Goal: Information Seeking & Learning: Learn about a topic

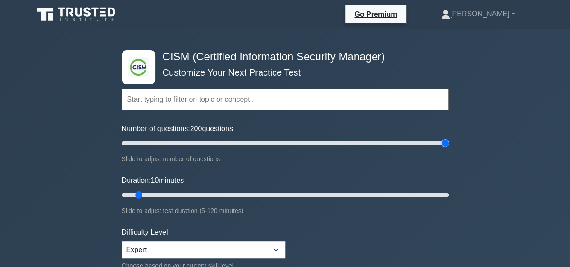
drag, startPoint x: 200, startPoint y: 146, endPoint x: 442, endPoint y: 153, distance: 241.8
type input "200"
click at [442, 149] on input "Number of questions: 200 questions" at bounding box center [285, 143] width 327 height 11
drag, startPoint x: 138, startPoint y: 192, endPoint x: 527, endPoint y: 196, distance: 388.8
type input "120"
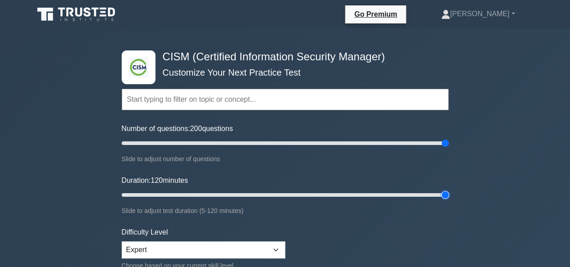
click at [449, 196] on input "Duration: 120 minutes" at bounding box center [285, 195] width 327 height 11
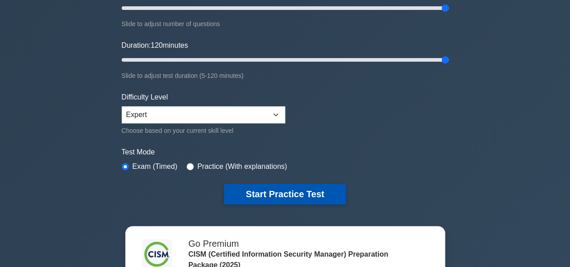
click at [299, 188] on button "Start Practice Test" at bounding box center [285, 194] width 122 height 21
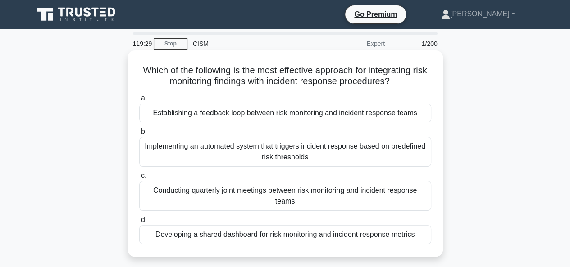
click at [353, 112] on div "Establishing a feedback loop between risk monitoring and incident response teams" at bounding box center [285, 113] width 292 height 19
click at [139, 101] on input "a. Establishing a feedback loop between risk monitoring and incident response t…" at bounding box center [139, 99] width 0 height 6
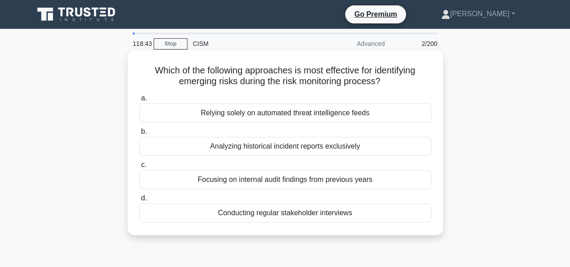
click at [245, 214] on div "Conducting regular stakeholder interviews" at bounding box center [285, 213] width 292 height 19
click at [139, 202] on input "d. Conducting regular stakeholder interviews" at bounding box center [139, 199] width 0 height 6
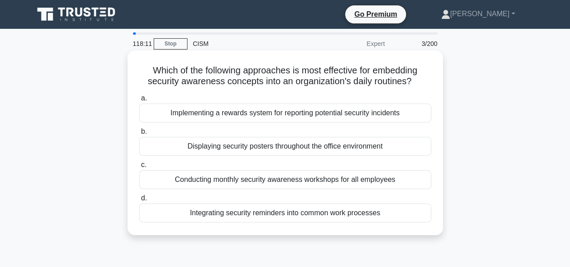
click at [302, 147] on div "Displaying security posters throughout the office environment" at bounding box center [285, 146] width 292 height 19
click at [139, 135] on input "b. Displaying security posters throughout the office environment" at bounding box center [139, 132] width 0 height 6
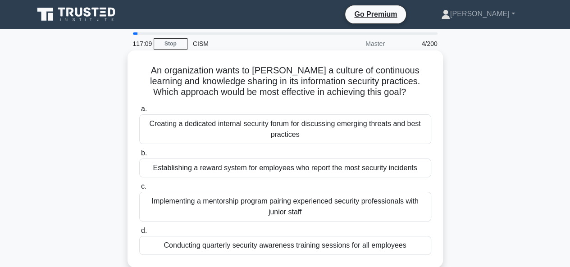
click at [277, 204] on div "Implementing a mentorship program pairing experienced security professionals wi…" at bounding box center [285, 207] width 292 height 30
click at [139, 190] on input "c. Implementing a mentorship program pairing experienced security professionals…" at bounding box center [139, 187] width 0 height 6
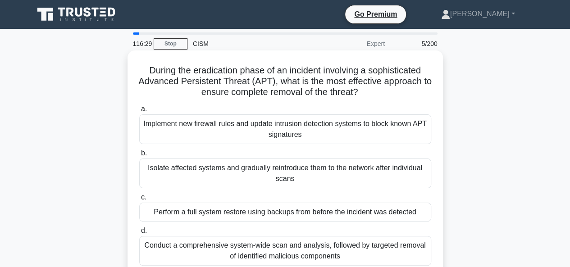
click at [319, 214] on div "Perform a full system restore using backups from before the incident was detect…" at bounding box center [285, 212] width 292 height 19
click at [139, 201] on input "c. Perform a full system restore using backups from before the incident was det…" at bounding box center [139, 198] width 0 height 6
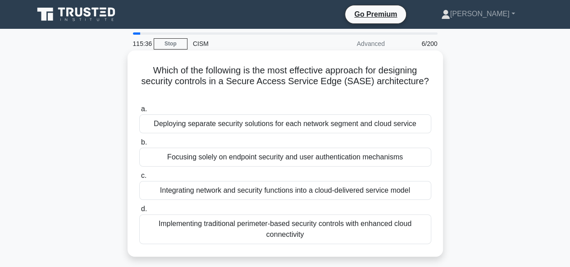
click at [291, 192] on div "Integrating network and security functions into a cloud-delivered service model" at bounding box center [285, 190] width 292 height 19
click at [139, 179] on input "c. Integrating network and security functions into a cloud-delivered service mo…" at bounding box center [139, 176] width 0 height 6
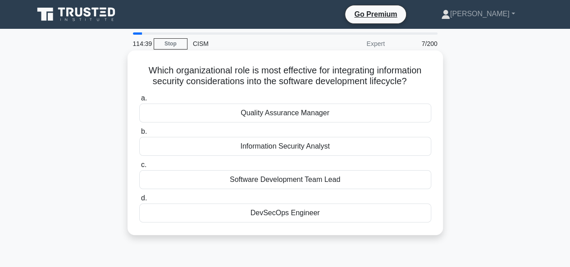
click at [294, 210] on div "DevSecOps Engineer" at bounding box center [285, 213] width 292 height 19
click at [139, 202] on input "d. DevSecOps Engineer" at bounding box center [139, 199] width 0 height 6
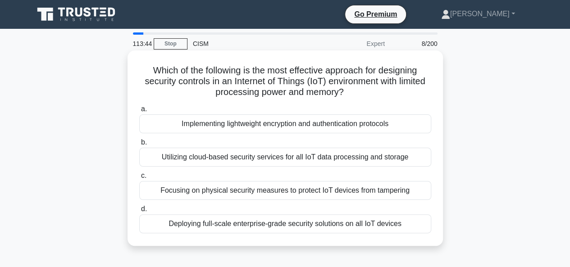
click at [287, 157] on div "Utilizing cloud-based security services for all IoT data processing and storage" at bounding box center [285, 157] width 292 height 19
click at [139, 146] on input "b. Utilizing cloud-based security services for all IoT data processing and stor…" at bounding box center [139, 143] width 0 height 6
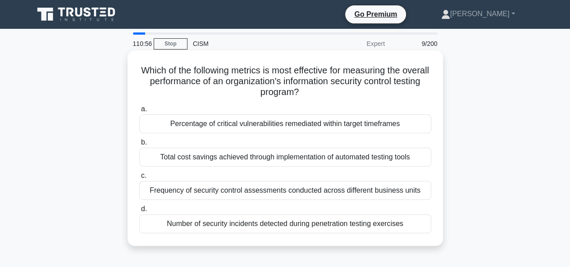
click at [255, 157] on div "Total cost savings achieved through implementation of automated testing tools" at bounding box center [285, 157] width 292 height 19
click at [139, 146] on input "b. Total cost savings achieved through implementation of automated testing tools" at bounding box center [139, 143] width 0 height 6
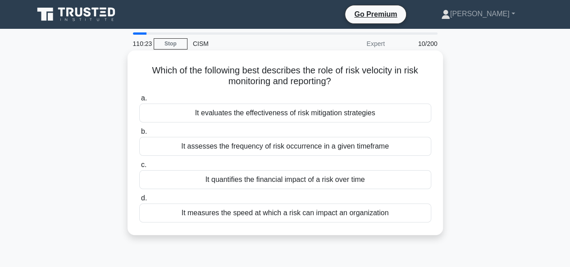
drag, startPoint x: 386, startPoint y: 213, endPoint x: 148, endPoint y: 70, distance: 277.6
click at [148, 70] on div "Which of the following best describes the role of risk velocity in risk monitor…" at bounding box center [285, 143] width 308 height 178
copy div "Which of the following best describes the role of risk velocity in risk monitor…"
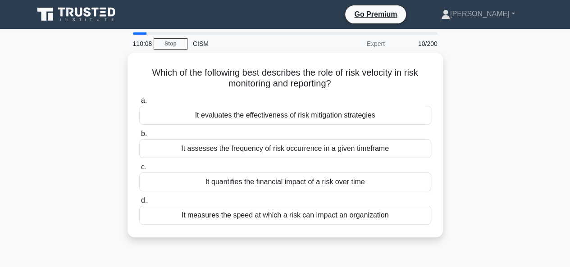
click at [527, 152] on div "Which of the following best describes the role of risk velocity in risk monitor…" at bounding box center [285, 151] width 514 height 196
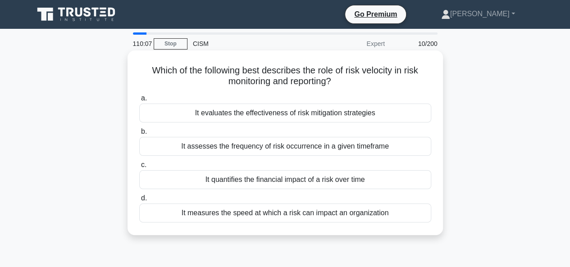
click at [357, 209] on div "It measures the speed at which a risk can impact an organization" at bounding box center [285, 213] width 292 height 19
click at [139, 202] on input "d. It measures the speed at which a risk can impact an organization" at bounding box center [139, 199] width 0 height 6
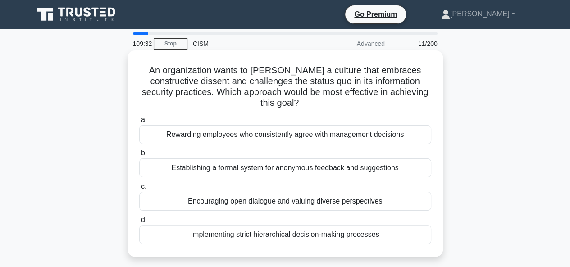
click at [288, 204] on div "Encouraging open dialogue and valuing diverse perspectives" at bounding box center [285, 201] width 292 height 19
click at [139, 190] on input "c. Encouraging open dialogue and valuing diverse perspectives" at bounding box center [139, 187] width 0 height 6
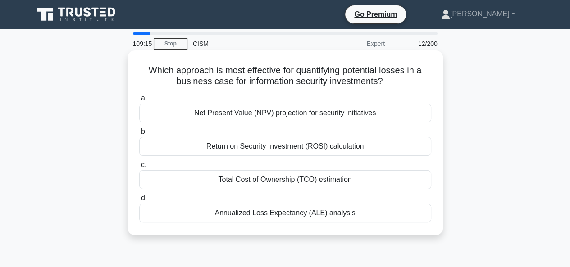
click at [334, 216] on div "Annualized Loss Expectancy (ALE) analysis" at bounding box center [285, 213] width 292 height 19
click at [139, 202] on input "d. Annualized Loss Expectancy (ALE) analysis" at bounding box center [139, 199] width 0 height 6
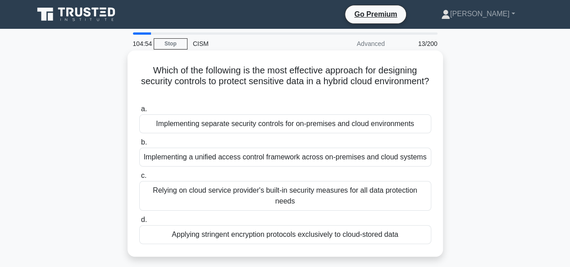
click at [270, 160] on div "Implementing a unified access control framework across on-premises and cloud sy…" at bounding box center [285, 157] width 292 height 19
click at [139, 146] on input "b. Implementing a unified access control framework across on-premises and cloud…" at bounding box center [139, 143] width 0 height 6
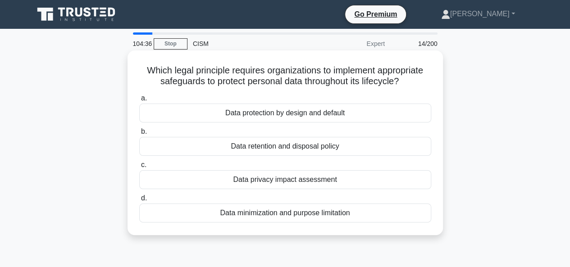
click at [326, 115] on div "Data protection by design and default" at bounding box center [285, 113] width 292 height 19
click at [139, 101] on input "a. Data protection by design and default" at bounding box center [139, 99] width 0 height 6
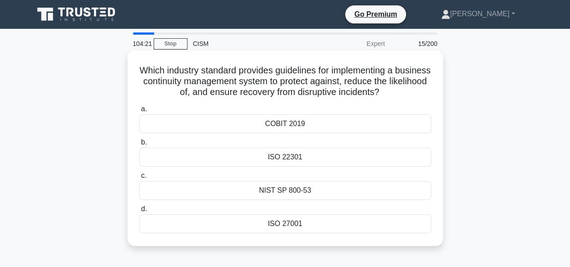
click at [295, 126] on div "COBIT 2019" at bounding box center [285, 124] width 292 height 19
click at [139, 112] on input "a. COBIT 2019" at bounding box center [139, 109] width 0 height 6
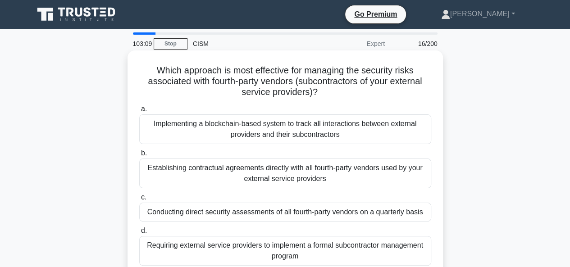
click at [288, 250] on div "Requiring external service providers to implement a formal subcontractor manage…" at bounding box center [285, 251] width 292 height 30
click at [139, 234] on input "d. Requiring external service providers to implement a formal subcontractor man…" at bounding box center [139, 231] width 0 height 6
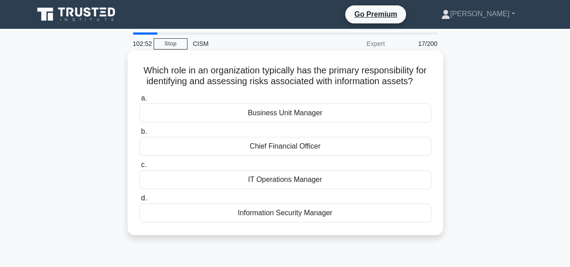
click at [335, 220] on div "Information Security Manager" at bounding box center [285, 213] width 292 height 19
click at [139, 202] on input "d. Information Security Manager" at bounding box center [139, 199] width 0 height 6
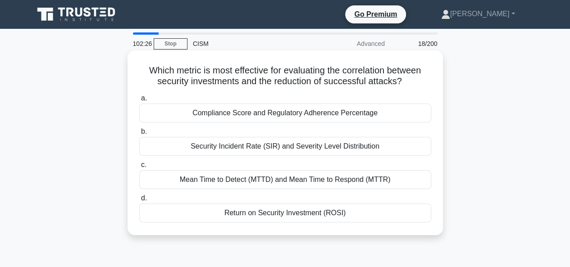
click at [333, 212] on div "Return on Security Investment (ROSI)" at bounding box center [285, 213] width 292 height 19
click at [139, 202] on input "d. Return on Security Investment (ROSI)" at bounding box center [139, 199] width 0 height 6
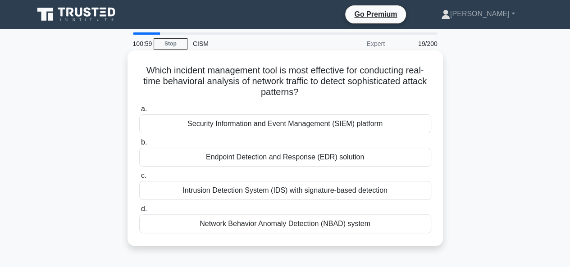
click at [316, 223] on div "Network Behavior Anomaly Detection (NBAD) system" at bounding box center [285, 224] width 292 height 19
click at [139, 212] on input "d. Network Behavior Anomaly Detection (NBAD) system" at bounding box center [139, 210] width 0 height 6
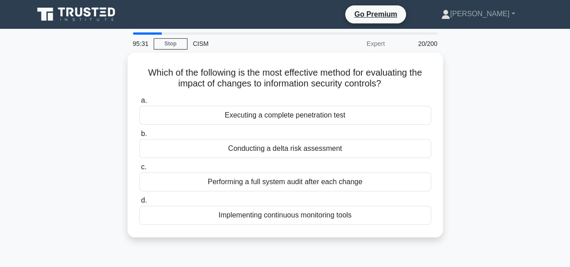
click at [503, 106] on div "Which of the following is the most effective method for evaluating the impact o…" at bounding box center [285, 151] width 514 height 196
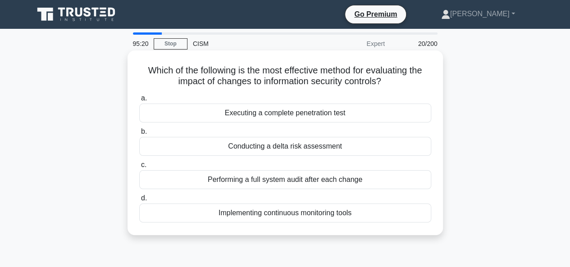
click at [322, 146] on div "Conducting a delta risk assessment" at bounding box center [285, 146] width 292 height 19
click at [139, 135] on input "b. Conducting a delta risk assessment" at bounding box center [139, 132] width 0 height 6
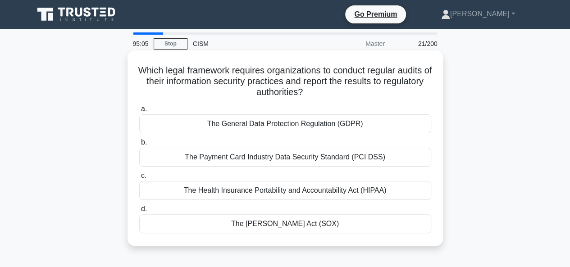
click at [296, 229] on div "The [PERSON_NAME] Act (SOX)" at bounding box center [285, 224] width 292 height 19
click at [139, 212] on input "d. The [PERSON_NAME] Act (SOX)" at bounding box center [139, 210] width 0 height 6
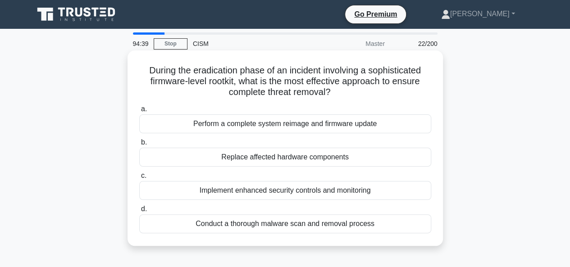
click at [363, 126] on div "Perform a complete system reimage and firmware update" at bounding box center [285, 124] width 292 height 19
click at [139, 112] on input "a. Perform a complete system reimage and firmware update" at bounding box center [139, 109] width 0 height 6
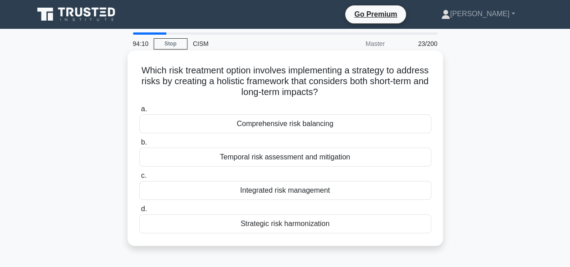
click at [284, 226] on div "Strategic risk harmonization" at bounding box center [285, 224] width 292 height 19
click at [139, 212] on input "d. Strategic risk harmonization" at bounding box center [139, 210] width 0 height 6
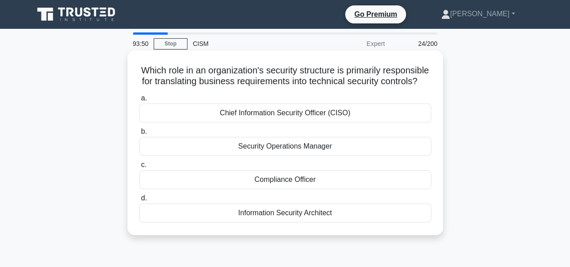
click at [296, 123] on div "Chief Information Security Officer (CISO)" at bounding box center [285, 113] width 292 height 19
click at [139, 101] on input "a. Chief Information Security Officer (CISO)" at bounding box center [139, 99] width 0 height 6
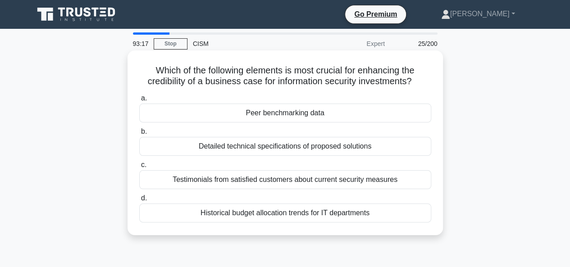
click at [300, 182] on div "Testimonials from satisfied customers about current security measures" at bounding box center [285, 179] width 292 height 19
click at [139, 168] on input "c. Testimonials from satisfied customers about current security measures" at bounding box center [139, 165] width 0 height 6
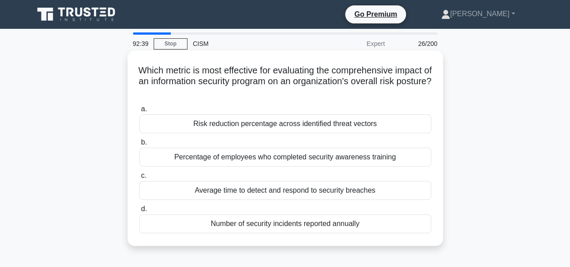
click at [335, 191] on div "Average time to detect and respond to security breaches" at bounding box center [285, 190] width 292 height 19
click at [139, 179] on input "c. Average time to detect and respond to security breaches" at bounding box center [139, 176] width 0 height 6
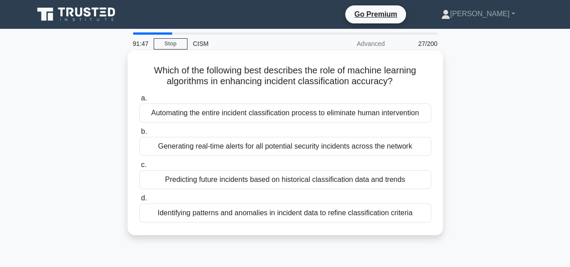
click at [265, 215] on div "Identifying patterns and anomalies in incident data to refine classification cr…" at bounding box center [285, 213] width 292 height 19
click at [139, 202] on input "d. Identifying patterns and anomalies in incident data to refine classification…" at bounding box center [139, 199] width 0 height 6
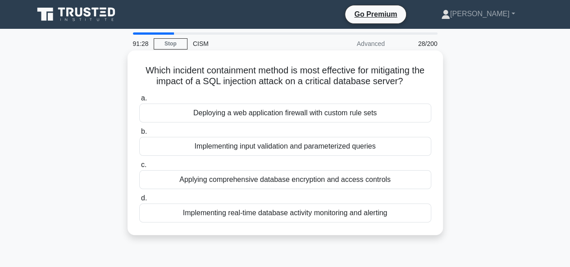
click at [286, 148] on div "Implementing input validation and parameterized queries" at bounding box center [285, 146] width 292 height 19
click at [139, 135] on input "b. Implementing input validation and parameterized queries" at bounding box center [139, 132] width 0 height 6
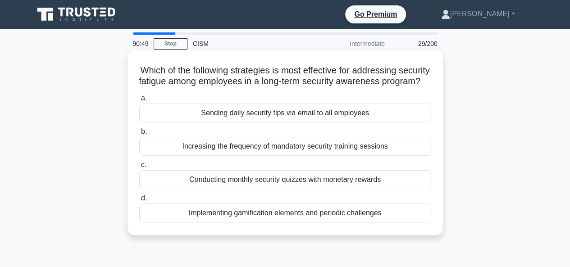
click at [329, 223] on div "Implementing gamification elements and periodic challenges" at bounding box center [285, 213] width 292 height 19
click at [139, 202] on input "d. Implementing gamification elements and periodic challenges" at bounding box center [139, 199] width 0 height 6
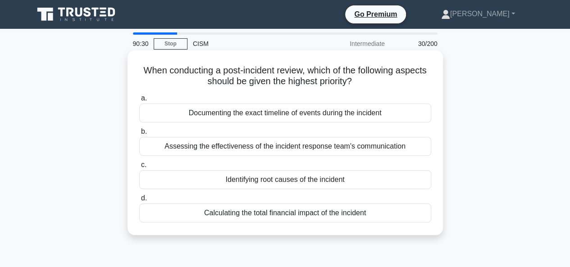
click at [272, 179] on div "Identifying root causes of the incident" at bounding box center [285, 179] width 292 height 19
click at [139, 168] on input "c. Identifying root causes of the incident" at bounding box center [139, 165] width 0 height 6
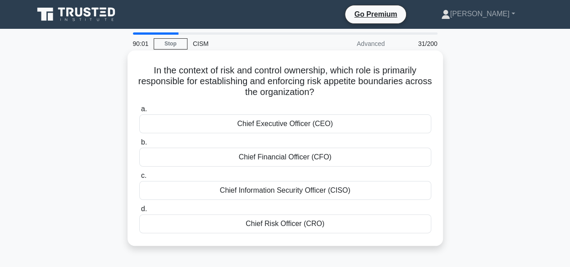
click at [304, 222] on div "Chief Risk Officer (CRO)" at bounding box center [285, 224] width 292 height 19
click at [139, 212] on input "d. Chief Risk Officer (CRO)" at bounding box center [139, 210] width 0 height 6
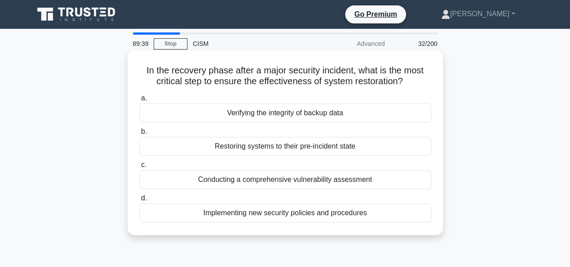
click at [258, 111] on div "Verifying the integrity of backup data" at bounding box center [285, 113] width 292 height 19
click at [139, 101] on input "a. Verifying the integrity of backup data" at bounding box center [139, 99] width 0 height 6
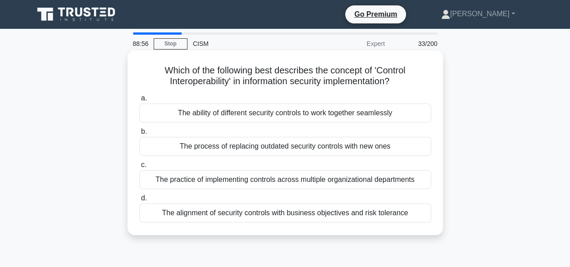
click at [288, 114] on div "The ability of different security controls to work together seamlessly" at bounding box center [285, 113] width 292 height 19
click at [139, 101] on input "a. The ability of different security controls to work together seamlessly" at bounding box center [139, 99] width 0 height 6
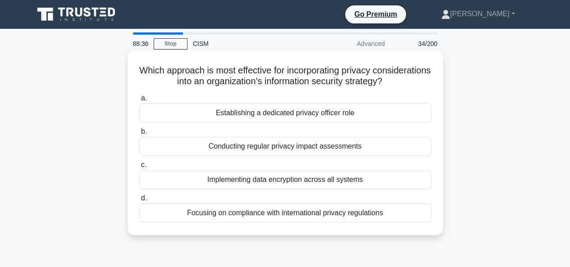
click at [304, 147] on div "Conducting regular privacy impact assessments" at bounding box center [285, 146] width 292 height 19
click at [139, 135] on input "b. Conducting regular privacy impact assessments" at bounding box center [139, 132] width 0 height 6
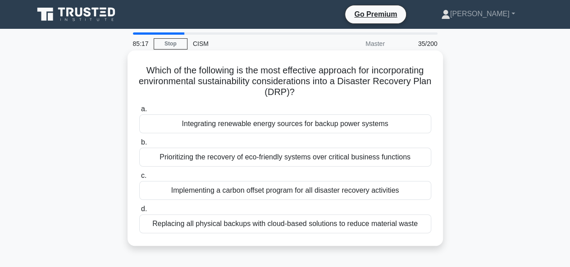
click at [285, 191] on div "Implementing a carbon offset program for all disaster recovery activities" at bounding box center [285, 190] width 292 height 19
click at [139, 179] on input "c. Implementing a carbon offset program for all disaster recovery activities" at bounding box center [139, 176] width 0 height 6
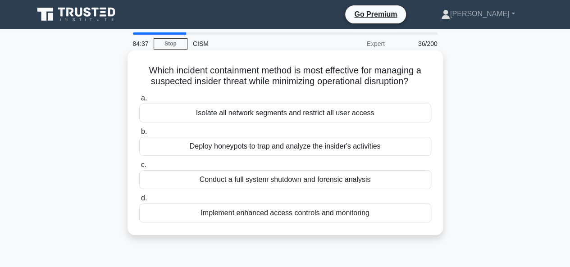
click at [315, 213] on div "Implement enhanced access controls and monitoring" at bounding box center [285, 213] width 292 height 19
click at [139, 202] on input "d. Implement enhanced access controls and monitoring" at bounding box center [139, 199] width 0 height 6
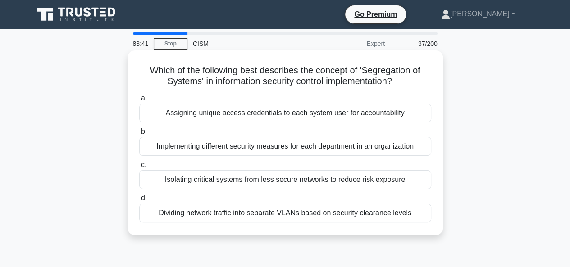
click at [287, 181] on div "Isolating critical systems from less secure networks to reduce risk exposure" at bounding box center [285, 179] width 292 height 19
click at [139, 168] on input "c. Isolating critical systems from less secure networks to reduce risk exposure" at bounding box center [139, 165] width 0 height 6
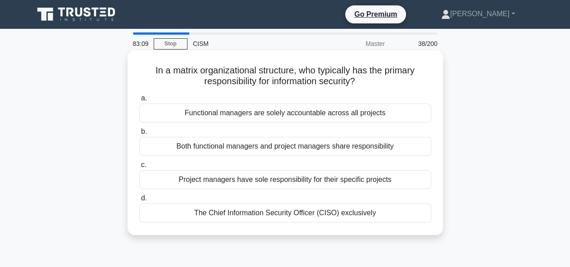
click at [347, 145] on div "Both functional managers and project managers share responsibility" at bounding box center [285, 146] width 292 height 19
click at [139, 135] on input "b. Both functional managers and project managers share responsibility" at bounding box center [139, 132] width 0 height 6
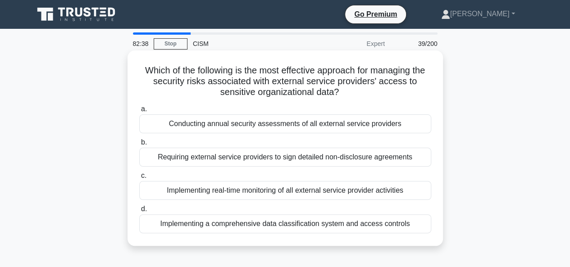
click at [334, 223] on div "Implementing a comprehensive data classification system and access controls" at bounding box center [285, 224] width 292 height 19
click at [139, 212] on input "d. Implementing a comprehensive data classification system and access controls" at bounding box center [139, 210] width 0 height 6
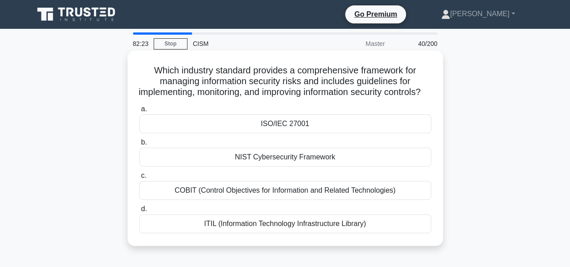
click at [309, 167] on div "NIST Cybersecurity Framework" at bounding box center [285, 157] width 292 height 19
click at [139, 146] on input "b. NIST Cybersecurity Framework" at bounding box center [139, 143] width 0 height 6
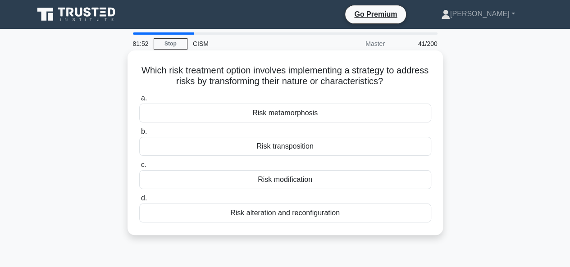
drag, startPoint x: 351, startPoint y: 221, endPoint x: 156, endPoint y: 72, distance: 245.4
click at [156, 72] on div "Which risk treatment option involves implementing a strategy to address risks b…" at bounding box center [285, 143] width 308 height 178
copy div "Which risk treatment option involves implementing a strategy to address risks b…"
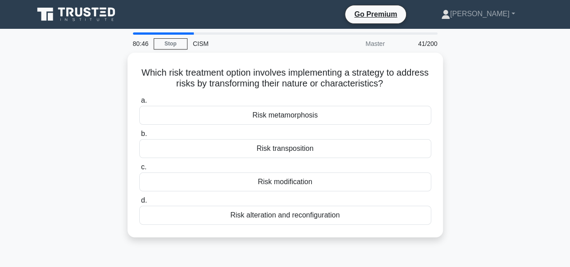
click at [486, 156] on div "Which risk treatment option involves implementing a strategy to address risks b…" at bounding box center [285, 151] width 514 height 196
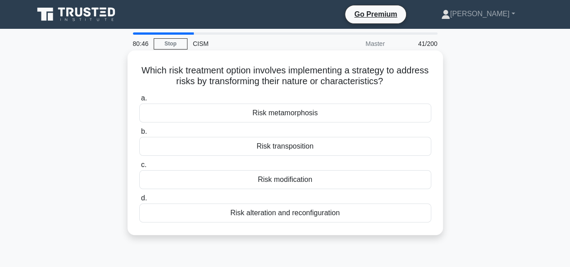
click at [354, 179] on div "Risk modification" at bounding box center [285, 179] width 292 height 19
click at [139, 168] on input "c. Risk modification" at bounding box center [139, 165] width 0 height 6
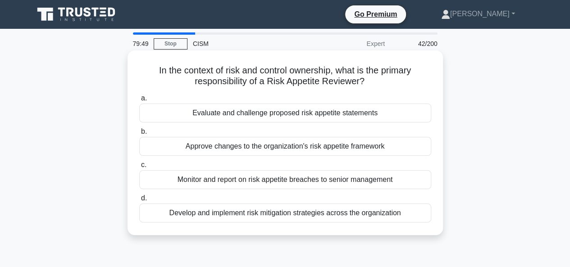
click at [263, 144] on div "Approve changes to the organization's risk appetite framework" at bounding box center [285, 146] width 292 height 19
click at [139, 135] on input "b. Approve changes to the organization's risk appetite framework" at bounding box center [139, 132] width 0 height 6
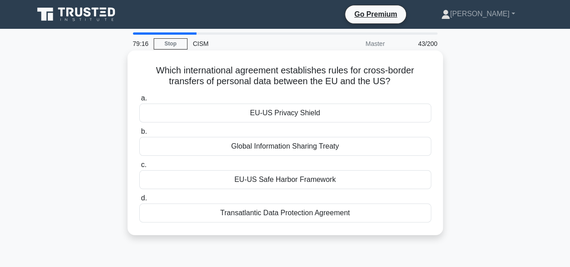
click at [291, 114] on div "EU-US Privacy Shield" at bounding box center [285, 113] width 292 height 19
click at [139, 101] on input "a. EU-US Privacy Shield" at bounding box center [139, 99] width 0 height 6
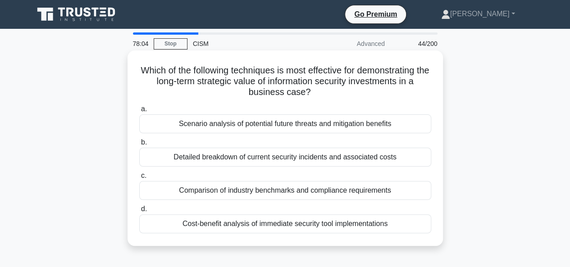
click at [294, 128] on div "Scenario analysis of potential future threats and mitigation benefits" at bounding box center [285, 124] width 292 height 19
click at [139, 112] on input "a. Scenario analysis of potential future threats and mitigation benefits" at bounding box center [139, 109] width 0 height 6
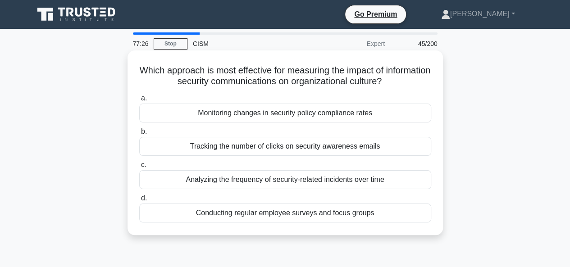
click at [299, 214] on div "Conducting regular employee surveys and focus groups" at bounding box center [285, 213] width 292 height 19
click at [139, 202] on input "d. Conducting regular employee surveys and focus groups" at bounding box center [139, 199] width 0 height 6
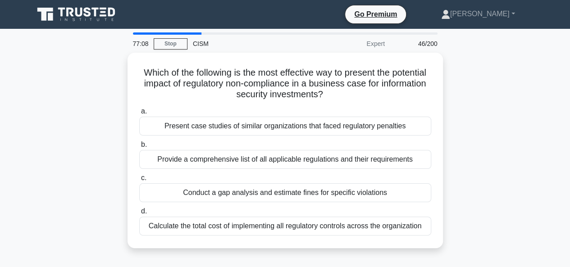
click at [516, 97] on div "Which of the following is the most effective way to present the potential impac…" at bounding box center [285, 156] width 514 height 207
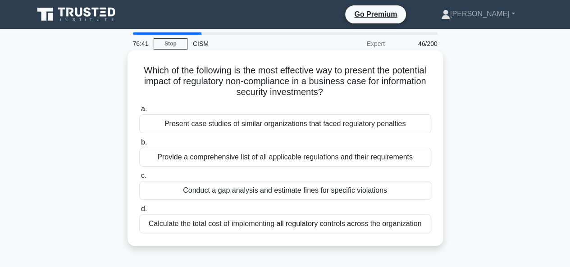
click at [348, 187] on div "Conduct a gap analysis and estimate fines for specific violations" at bounding box center [285, 190] width 292 height 19
click at [139, 179] on input "c. Conduct a gap analysis and estimate fines for specific violations" at bounding box center [139, 176] width 0 height 6
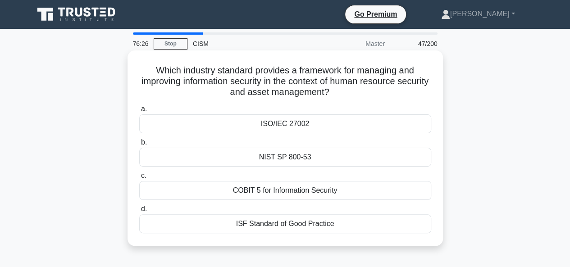
click at [295, 222] on div "ISF Standard of Good Practice" at bounding box center [285, 224] width 292 height 19
click at [139, 212] on input "d. ISF Standard of Good Practice" at bounding box center [139, 210] width 0 height 6
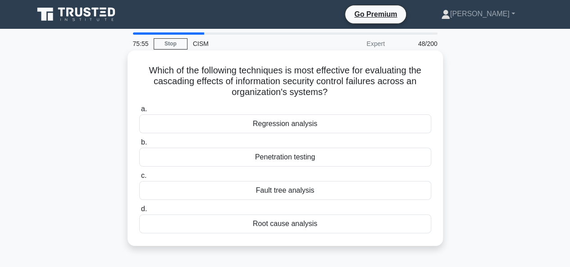
click at [300, 156] on div "Penetration testing" at bounding box center [285, 157] width 292 height 19
click at [139, 146] on input "b. Penetration testing" at bounding box center [139, 143] width 0 height 6
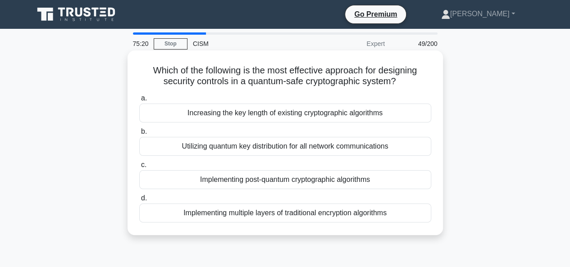
click at [341, 179] on div "Implementing post-quantum cryptographic algorithms" at bounding box center [285, 179] width 292 height 19
click at [139, 168] on input "c. Implementing post-quantum cryptographic algorithms" at bounding box center [139, 165] width 0 height 6
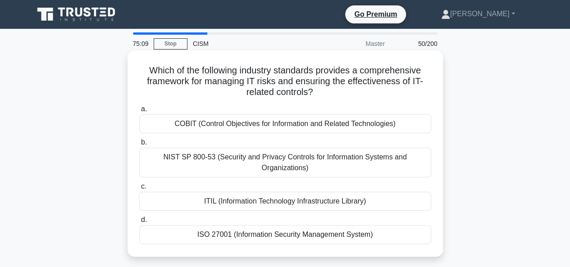
click at [339, 200] on div "ITIL (Information Technology Infrastructure Library)" at bounding box center [285, 201] width 292 height 19
click at [139, 190] on input "c. ITIL (Information Technology Infrastructure Library)" at bounding box center [139, 187] width 0 height 6
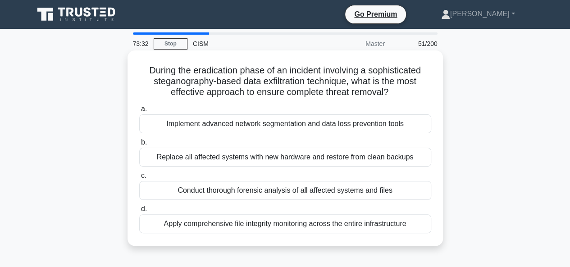
click at [229, 157] on div "Replace all affected systems with new hardware and restore from clean backups" at bounding box center [285, 157] width 292 height 19
click at [139, 146] on input "b. Replace all affected systems with new hardware and restore from clean backups" at bounding box center [139, 143] width 0 height 6
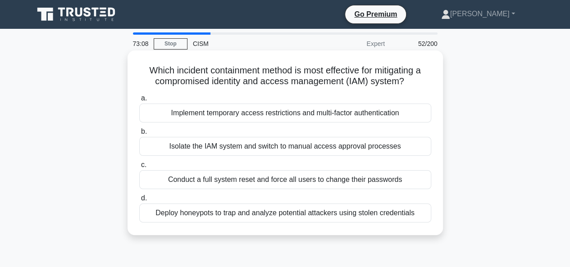
click at [339, 181] on div "Conduct a full system reset and force all users to change their passwords" at bounding box center [285, 179] width 292 height 19
click at [139, 168] on input "c. Conduct a full system reset and force all users to change their passwords" at bounding box center [139, 165] width 0 height 6
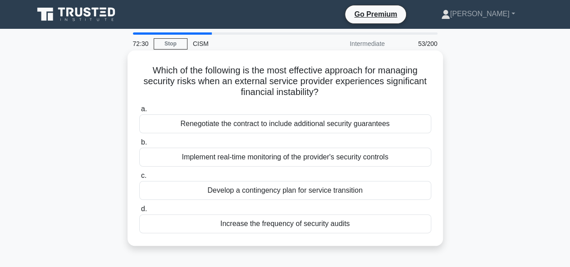
click at [308, 192] on div "Develop a contingency plan for service transition" at bounding box center [285, 190] width 292 height 19
click at [139, 179] on input "c. Develop a contingency plan for service transition" at bounding box center [139, 176] width 0 height 6
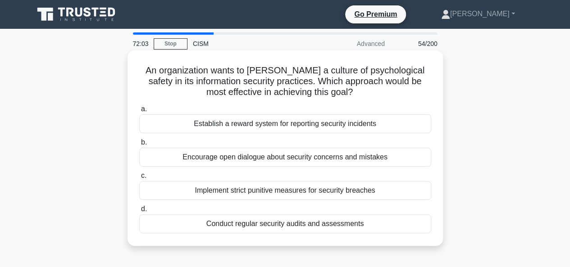
click at [324, 129] on div "Establish a reward system for reporting security incidents" at bounding box center [285, 124] width 292 height 19
click at [139, 112] on input "a. Establish a reward system for reporting security incidents" at bounding box center [139, 109] width 0 height 6
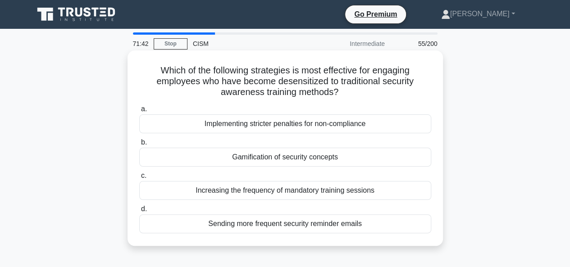
click at [302, 159] on div "Gamification of security concepts" at bounding box center [285, 157] width 292 height 19
click at [139, 146] on input "b. Gamification of security concepts" at bounding box center [139, 143] width 0 height 6
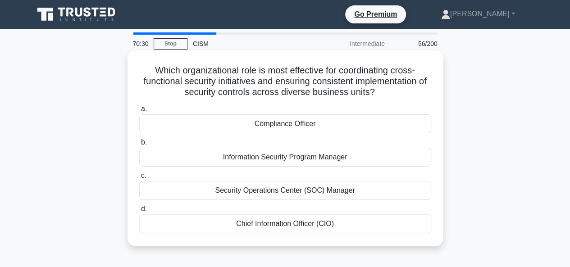
click at [277, 158] on div "Information Security Program Manager" at bounding box center [285, 157] width 292 height 19
click at [139, 146] on input "b. Information Security Program Manager" at bounding box center [139, 143] width 0 height 6
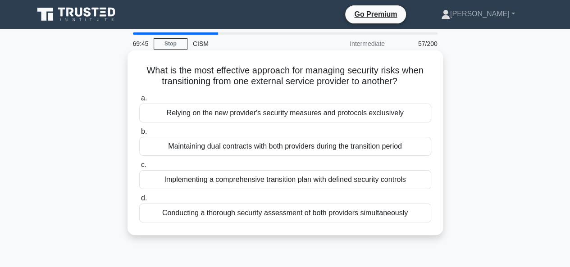
click at [352, 148] on div "Maintaining dual contracts with both providers during the transition period" at bounding box center [285, 146] width 292 height 19
click at [139, 135] on input "b. Maintaining dual contracts with both providers during the transition period" at bounding box center [139, 132] width 0 height 6
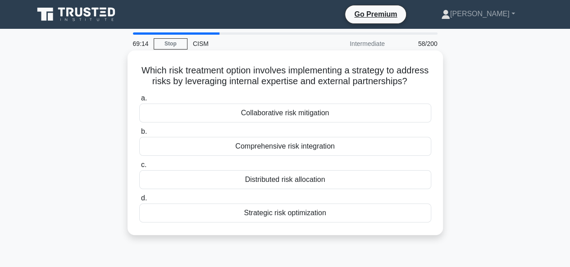
click at [289, 123] on div "Collaborative risk mitigation" at bounding box center [285, 113] width 292 height 19
click at [139, 101] on input "a. Collaborative risk mitigation" at bounding box center [139, 99] width 0 height 6
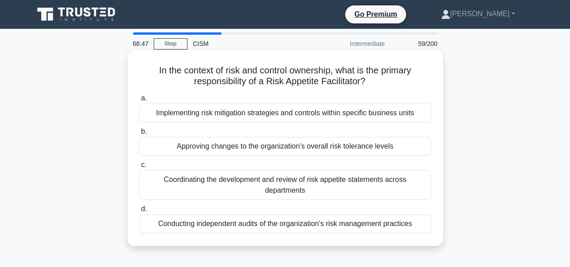
click at [288, 188] on div "Coordinating the development and review of risk appetite statements across depa…" at bounding box center [285, 185] width 292 height 30
click at [139, 168] on input "c. Coordinating the development and review of risk appetite statements across d…" at bounding box center [139, 165] width 0 height 6
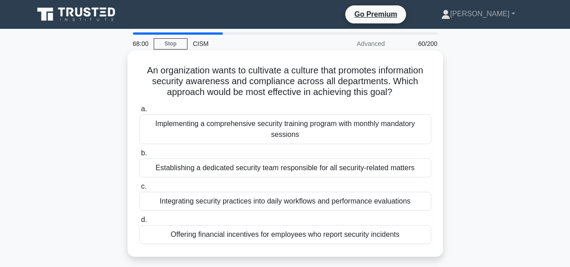
click at [304, 202] on div "Integrating security practices into daily workflows and performance evaluations" at bounding box center [285, 201] width 292 height 19
click at [139, 190] on input "c. Integrating security practices into daily workflows and performance evaluati…" at bounding box center [139, 187] width 0 height 6
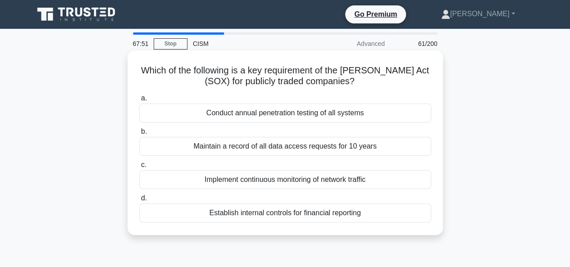
click at [341, 214] on div "Establish internal controls for financial reporting" at bounding box center [285, 213] width 292 height 19
click at [139, 202] on input "d. Establish internal controls for financial reporting" at bounding box center [139, 199] width 0 height 6
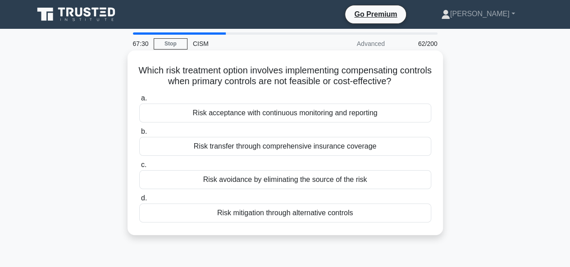
click at [318, 215] on div "Risk mitigation through alternative controls" at bounding box center [285, 213] width 292 height 19
click at [139, 202] on input "d. Risk mitigation through alternative controls" at bounding box center [139, 199] width 0 height 6
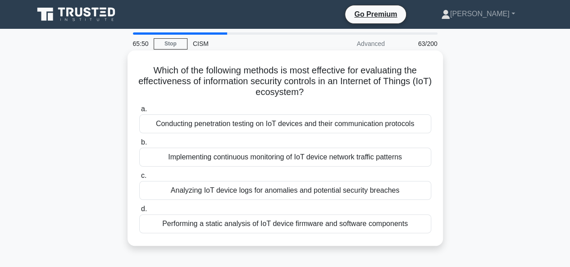
click at [256, 225] on div "Performing a static analysis of IoT device firmware and software components" at bounding box center [285, 224] width 292 height 19
click at [139, 212] on input "d. Performing a static analysis of IoT device firmware and software components" at bounding box center [139, 210] width 0 height 6
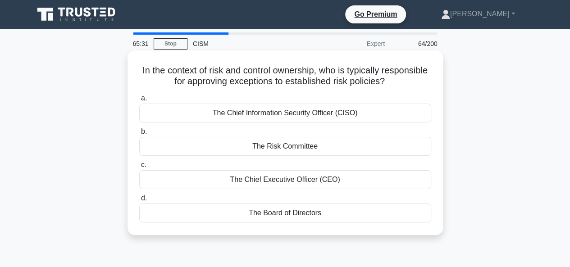
click at [327, 115] on div "The Chief Information Security Officer (CISO)" at bounding box center [285, 113] width 292 height 19
click at [139, 101] on input "a. The Chief Information Security Officer (CISO)" at bounding box center [139, 99] width 0 height 6
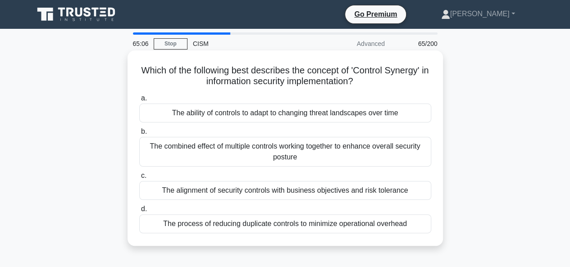
click at [258, 152] on div "The combined effect of multiple controls working together to enhance overall se…" at bounding box center [285, 152] width 292 height 30
click at [139, 135] on input "b. The combined effect of multiple controls working together to enhance overall…" at bounding box center [139, 132] width 0 height 6
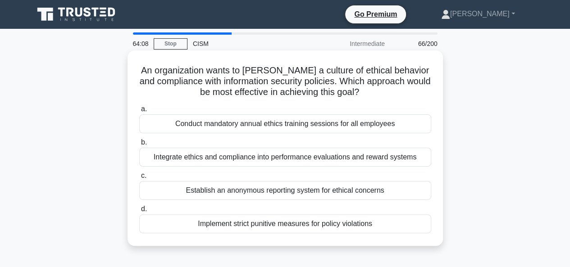
click at [309, 155] on div "Integrate ethics and compliance into performance evaluations and reward systems" at bounding box center [285, 157] width 292 height 19
click at [139, 146] on input "b. Integrate ethics and compliance into performance evaluations and reward syst…" at bounding box center [139, 143] width 0 height 6
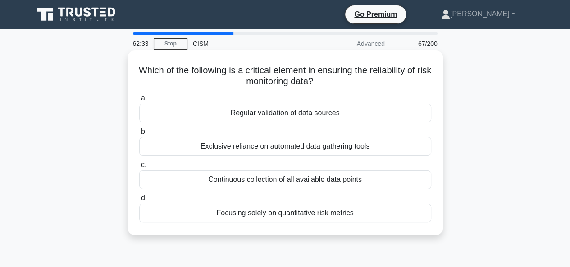
click at [293, 111] on div "Regular validation of data sources" at bounding box center [285, 113] width 292 height 19
click at [139, 101] on input "a. Regular validation of data sources" at bounding box center [139, 99] width 0 height 6
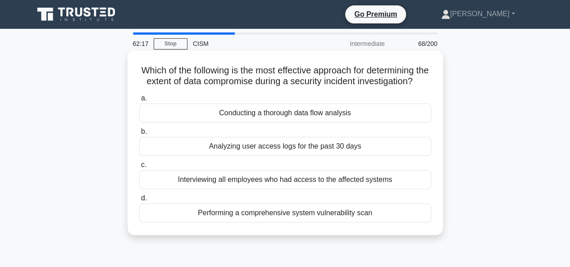
click at [250, 123] on div "Conducting a thorough data flow analysis" at bounding box center [285, 113] width 292 height 19
click at [139, 101] on input "a. Conducting a thorough data flow analysis" at bounding box center [139, 99] width 0 height 6
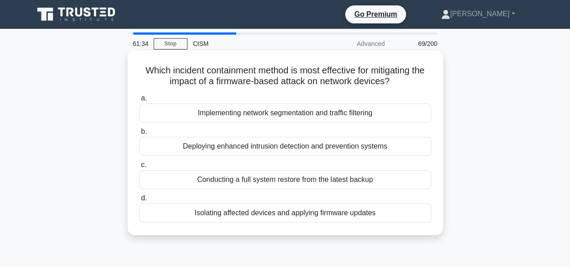
click at [300, 113] on div "Implementing network segmentation and traffic filtering" at bounding box center [285, 113] width 292 height 19
click at [139, 101] on input "a. Implementing network segmentation and traffic filtering" at bounding box center [139, 99] width 0 height 6
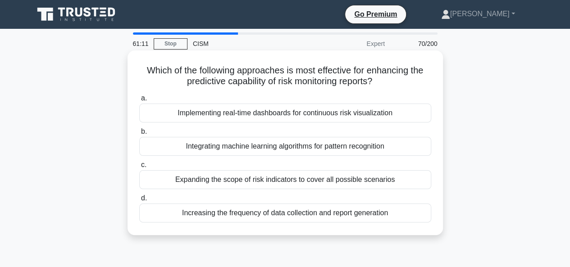
click at [355, 145] on div "Integrating machine learning algorithms for pattern recognition" at bounding box center [285, 146] width 292 height 19
click at [139, 135] on input "b. Integrating machine learning algorithms for pattern recognition" at bounding box center [139, 132] width 0 height 6
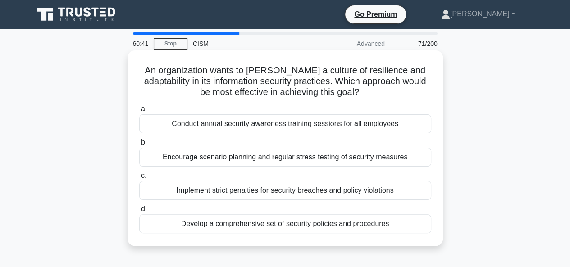
click at [375, 160] on div "Encourage scenario planning and regular stress testing of security measures" at bounding box center [285, 157] width 292 height 19
click at [139, 146] on input "b. Encourage scenario planning and regular stress testing of security measures" at bounding box center [139, 143] width 0 height 6
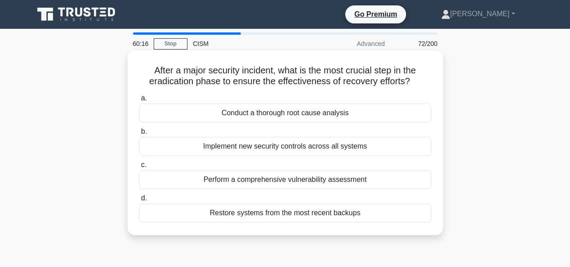
click at [308, 216] on div "Restore systems from the most recent backups" at bounding box center [285, 213] width 292 height 19
click at [139, 202] on input "d. Restore systems from the most recent backups" at bounding box center [139, 199] width 0 height 6
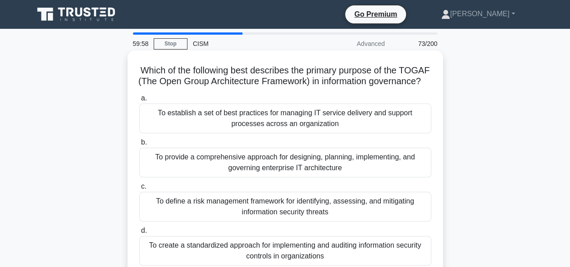
click at [281, 132] on div "To establish a set of best practices for managing IT service delivery and suppo…" at bounding box center [285, 119] width 292 height 30
click at [139, 101] on input "a. To establish a set of best practices for managing IT service delivery and su…" at bounding box center [139, 99] width 0 height 6
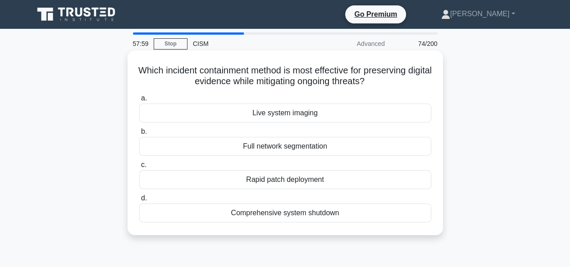
click at [283, 115] on div "Live system imaging" at bounding box center [285, 113] width 292 height 19
click at [139, 101] on input "a. Live system imaging" at bounding box center [139, 99] width 0 height 6
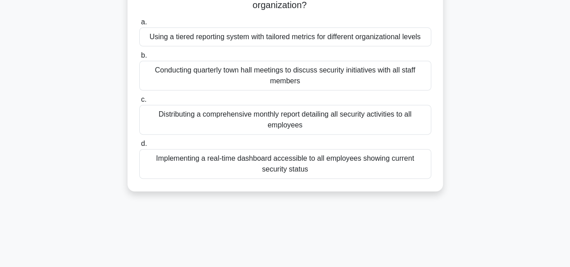
scroll to position [90, 0]
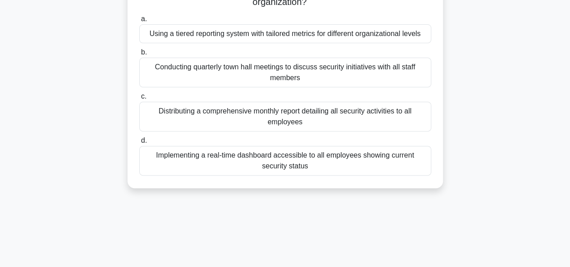
click at [335, 33] on div "Using a tiered reporting system with tailored metrics for different organizatio…" at bounding box center [285, 33] width 292 height 19
click at [139, 22] on input "a. Using a tiered reporting system with tailored metrics for different organiza…" at bounding box center [139, 19] width 0 height 6
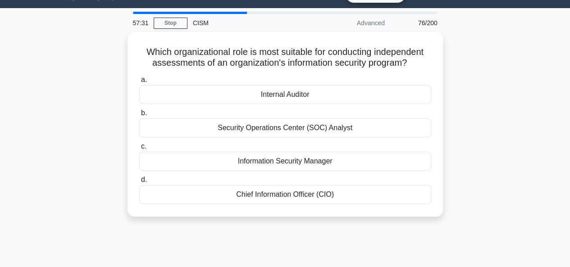
scroll to position [0, 0]
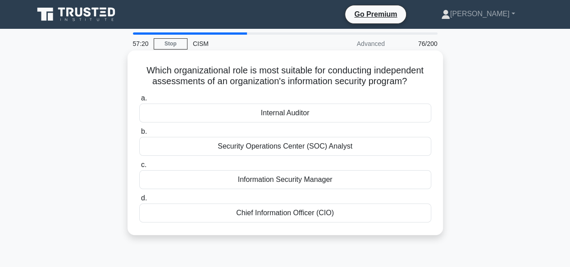
click at [290, 115] on div "Internal Auditor" at bounding box center [285, 113] width 292 height 19
click at [139, 101] on input "a. Internal Auditor" at bounding box center [139, 99] width 0 height 6
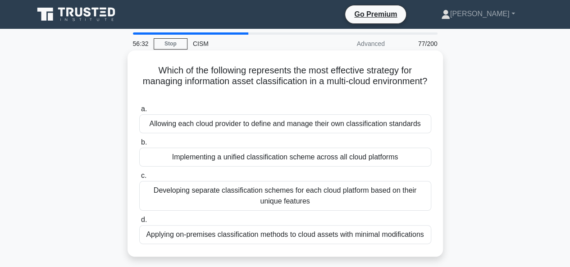
click at [370, 160] on div "Implementing a unified classification scheme across all cloud platforms" at bounding box center [285, 157] width 292 height 19
click at [139, 146] on input "b. Implementing a unified classification scheme across all cloud platforms" at bounding box center [139, 143] width 0 height 6
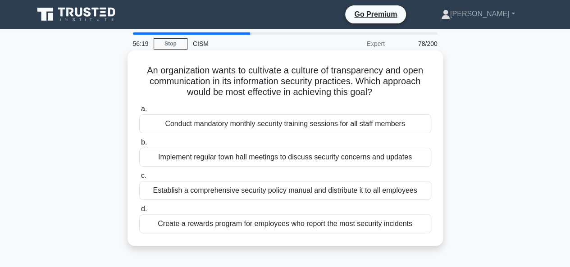
click at [246, 154] on div "Implement regular town hall meetings to discuss security concerns and updates" at bounding box center [285, 157] width 292 height 19
click at [139, 146] on input "b. Implement regular town hall meetings to discuss security concerns and updates" at bounding box center [139, 143] width 0 height 6
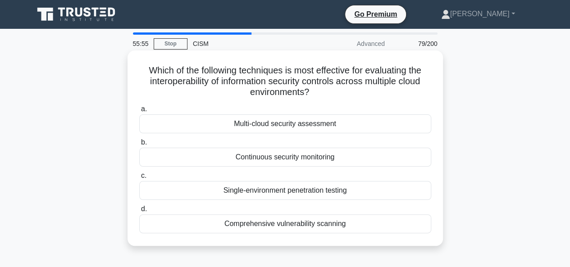
click at [320, 126] on div "Multi-cloud security assessment" at bounding box center [285, 124] width 292 height 19
click at [139, 112] on input "a. Multi-cloud security assessment" at bounding box center [139, 109] width 0 height 6
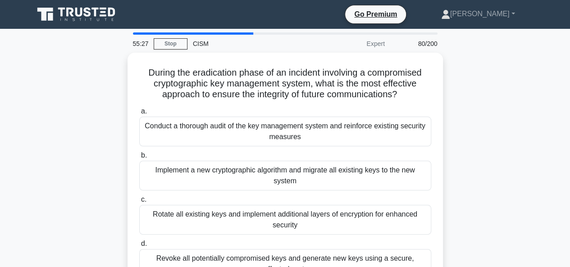
scroll to position [45, 0]
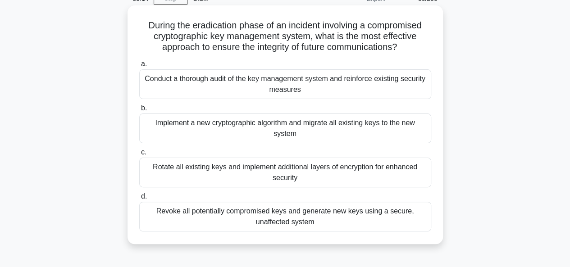
click at [294, 131] on div "Implement a new cryptographic algorithm and migrate all existing keys to the ne…" at bounding box center [285, 129] width 292 height 30
click at [139, 111] on input "b. Implement a new cryptographic algorithm and migrate all existing keys to the…" at bounding box center [139, 109] width 0 height 6
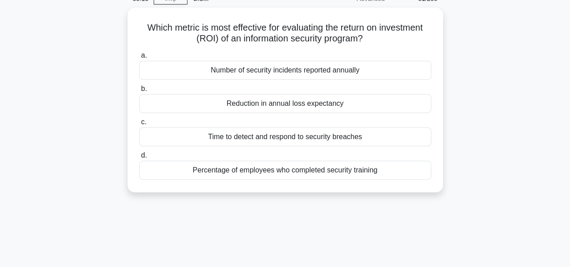
scroll to position [0, 0]
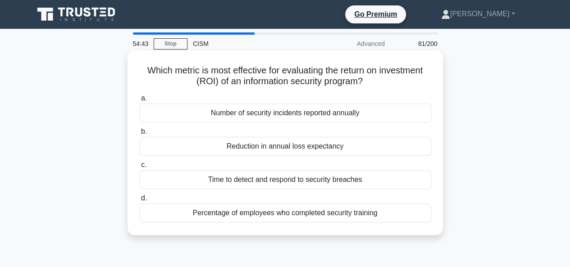
click at [291, 176] on div "Time to detect and respond to security breaches" at bounding box center [285, 179] width 292 height 19
click at [139, 168] on input "c. Time to detect and respond to security breaches" at bounding box center [139, 165] width 0 height 6
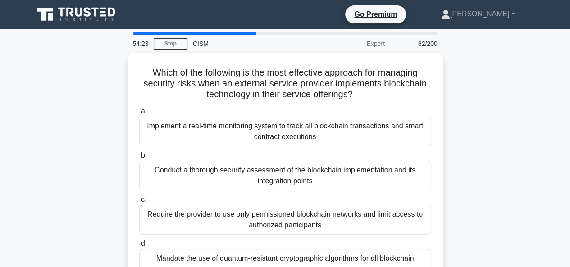
click at [534, 193] on div "Which of the following is the most effective approach for managing security ris…" at bounding box center [285, 178] width 514 height 250
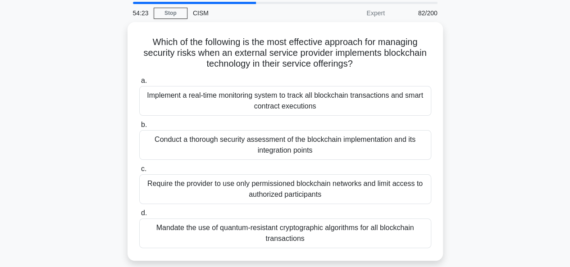
scroll to position [45, 0]
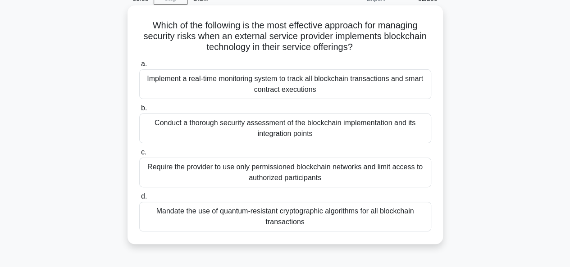
click at [316, 129] on div "Conduct a thorough security assessment of the blockchain implementation and its…" at bounding box center [285, 129] width 292 height 30
click at [139, 111] on input "b. Conduct a thorough security assessment of the blockchain implementation and …" at bounding box center [139, 109] width 0 height 6
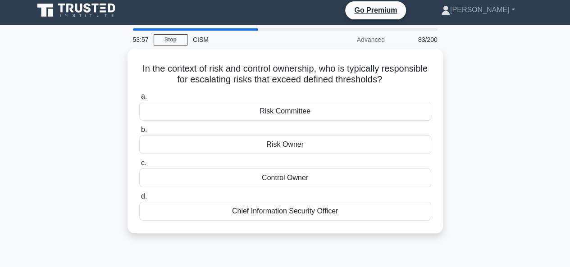
scroll to position [0, 0]
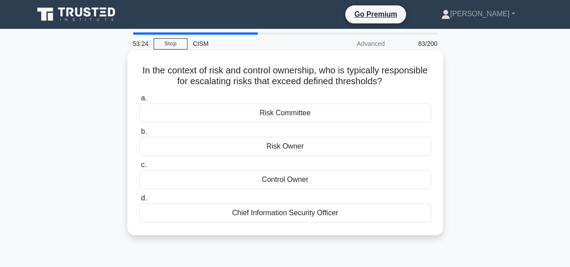
click at [294, 113] on div "Risk Committee" at bounding box center [285, 113] width 292 height 19
click at [139, 101] on input "a. Risk Committee" at bounding box center [139, 99] width 0 height 6
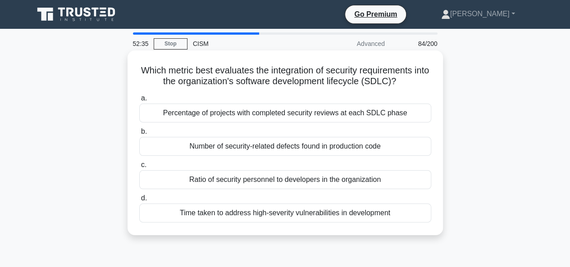
click at [295, 113] on div "Percentage of projects with completed security reviews at each SDLC phase" at bounding box center [285, 113] width 292 height 19
click at [139, 101] on input "a. Percentage of projects with completed security reviews at each SDLC phase" at bounding box center [139, 99] width 0 height 6
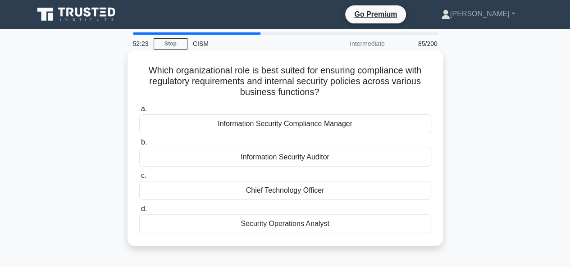
click at [283, 122] on div "Information Security Compliance Manager" at bounding box center [285, 124] width 292 height 19
click at [139, 112] on input "a. Information Security Compliance Manager" at bounding box center [139, 109] width 0 height 6
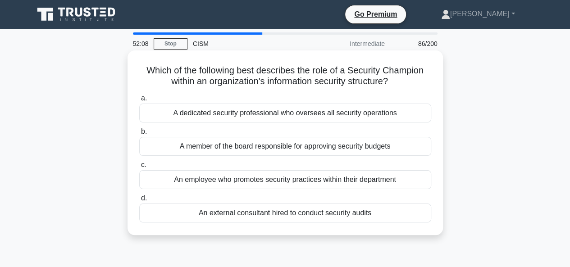
click at [220, 180] on div "An employee who promotes security practices within their department" at bounding box center [285, 179] width 292 height 19
click at [139, 168] on input "c. An employee who promotes security practices within their department" at bounding box center [139, 165] width 0 height 6
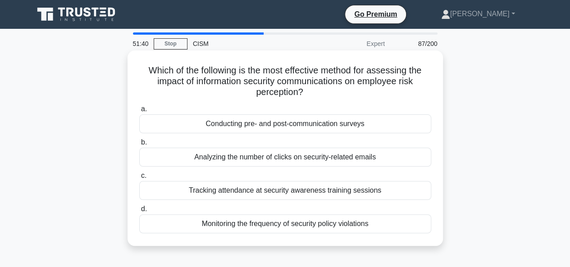
click at [299, 127] on div "Conducting pre- and post-communication surveys" at bounding box center [285, 124] width 292 height 19
click at [139, 112] on input "a. Conducting pre- and post-communication surveys" at bounding box center [139, 109] width 0 height 6
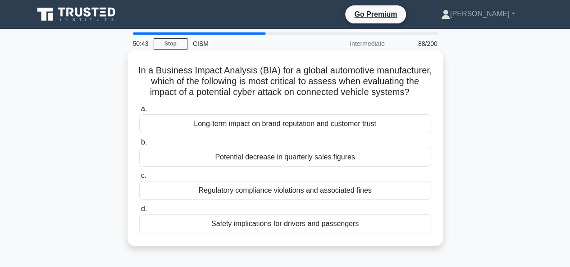
click at [291, 232] on div "Safety implications for drivers and passengers" at bounding box center [285, 224] width 292 height 19
click at [139, 212] on input "d. Safety implications for drivers and passengers" at bounding box center [139, 210] width 0 height 6
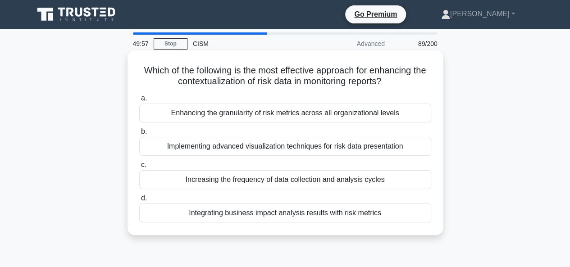
click at [244, 212] on div "Integrating business impact analysis results with risk metrics" at bounding box center [285, 213] width 292 height 19
click at [139, 202] on input "d. Integrating business impact analysis results with risk metrics" at bounding box center [139, 199] width 0 height 6
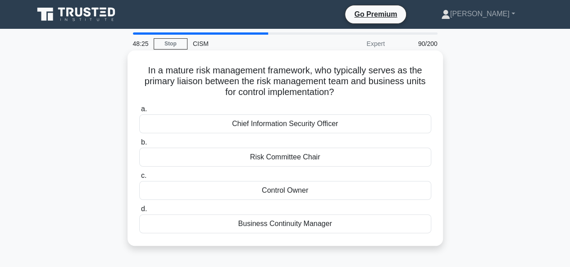
click at [279, 192] on div "Control Owner" at bounding box center [285, 190] width 292 height 19
click at [139, 179] on input "c. Control Owner" at bounding box center [139, 176] width 0 height 6
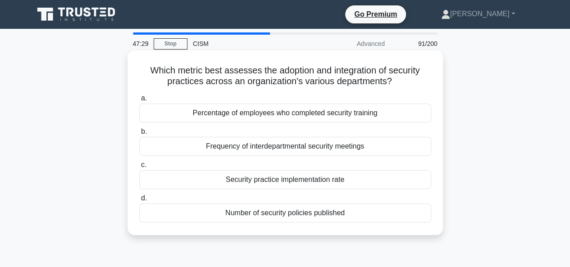
click at [322, 147] on div "Frequency of interdepartmental security meetings" at bounding box center [285, 146] width 292 height 19
click at [139, 135] on input "b. Frequency of interdepartmental security meetings" at bounding box center [139, 132] width 0 height 6
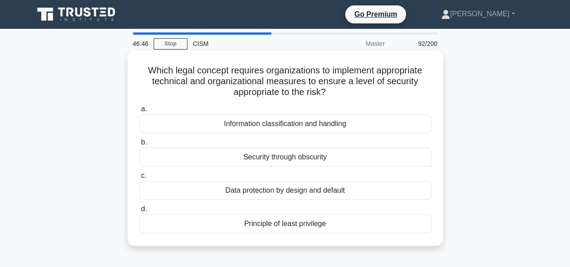
click at [290, 225] on div "Principle of least privilege" at bounding box center [285, 224] width 292 height 19
click at [139, 212] on input "d. Principle of least privilege" at bounding box center [139, 210] width 0 height 6
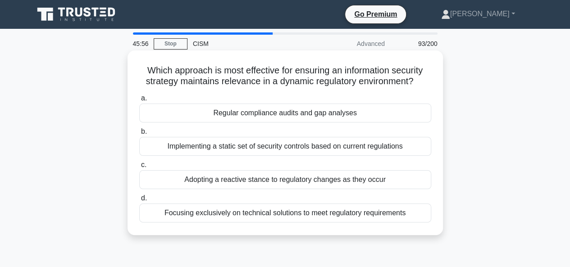
click at [244, 184] on div "Adopting a reactive stance to regulatory changes as they occur" at bounding box center [285, 179] width 292 height 19
click at [139, 168] on input "c. Adopting a reactive stance to regulatory changes as they occur" at bounding box center [139, 165] width 0 height 6
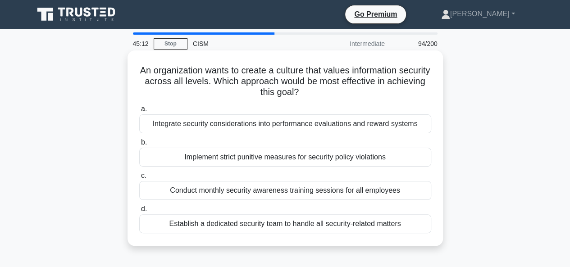
click at [379, 121] on div "Integrate security considerations into performance evaluations and reward syste…" at bounding box center [285, 124] width 292 height 19
click at [139, 112] on input "a. Integrate security considerations into performance evaluations and reward sy…" at bounding box center [139, 109] width 0 height 6
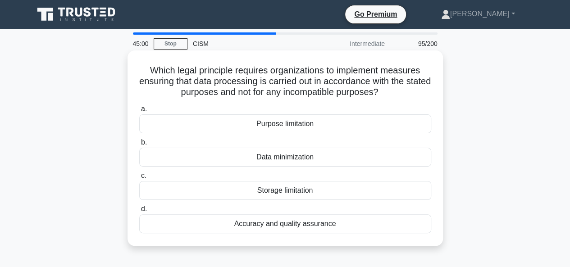
click at [293, 124] on div "Purpose limitation" at bounding box center [285, 124] width 292 height 19
click at [139, 112] on input "a. Purpose limitation" at bounding box center [139, 109] width 0 height 6
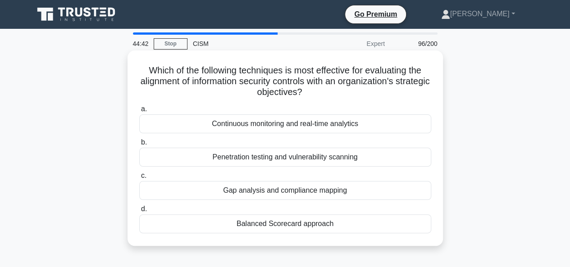
click at [325, 226] on div "Balanced Scorecard approach" at bounding box center [285, 224] width 292 height 19
click at [139, 212] on input "d. Balanced Scorecard approach" at bounding box center [139, 210] width 0 height 6
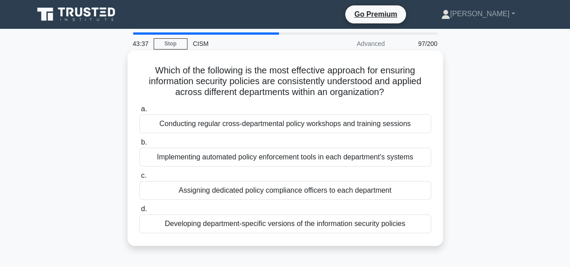
click at [284, 125] on div "Conducting regular cross-departmental policy workshops and training sessions" at bounding box center [285, 124] width 292 height 19
click at [139, 112] on input "a. Conducting regular cross-departmental policy workshops and training sessions" at bounding box center [139, 109] width 0 height 6
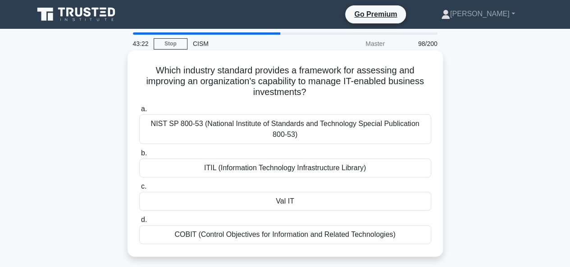
click at [285, 199] on div "Val IT" at bounding box center [285, 201] width 292 height 19
click at [139, 190] on input "c. Val IT" at bounding box center [139, 187] width 0 height 6
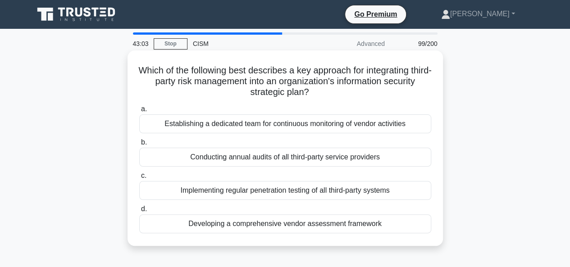
click at [329, 221] on div "Developing a comprehensive vendor assessment framework" at bounding box center [285, 224] width 292 height 19
click at [139, 212] on input "d. Developing a comprehensive vendor assessment framework" at bounding box center [139, 210] width 0 height 6
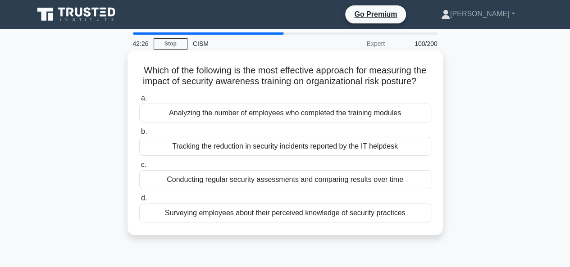
click at [356, 181] on label "c. Conducting regular security assessments and comparing results over time" at bounding box center [285, 175] width 292 height 30
click at [139, 168] on input "c. Conducting regular security assessments and comparing results over time" at bounding box center [139, 165] width 0 height 6
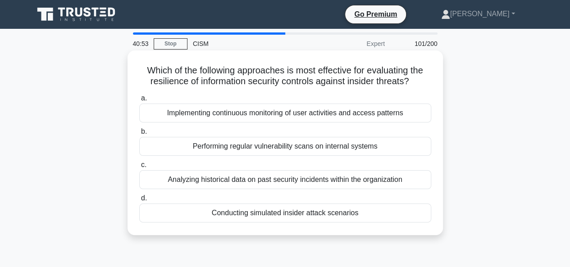
click at [291, 215] on div "Conducting simulated insider attack scenarios" at bounding box center [285, 213] width 292 height 19
click at [139, 202] on input "d. Conducting simulated insider attack scenarios" at bounding box center [139, 199] width 0 height 6
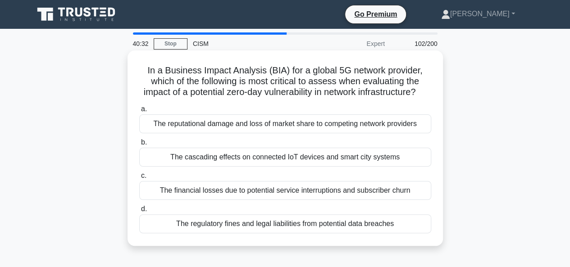
click at [351, 167] on div "The cascading effects on connected IoT devices and smart city systems" at bounding box center [285, 157] width 292 height 19
click at [139, 146] on input "b. The cascading effects on connected IoT devices and smart city systems" at bounding box center [139, 143] width 0 height 6
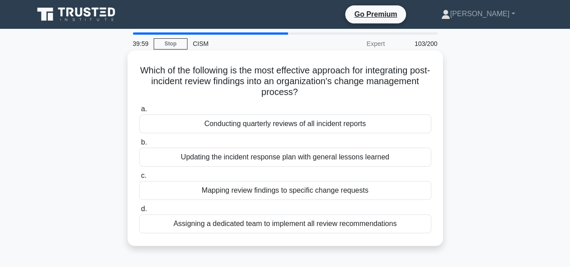
click at [310, 222] on div "Assigning a dedicated team to implement all review recommendations" at bounding box center [285, 224] width 292 height 19
click at [139, 212] on input "d. Assigning a dedicated team to implement all review recommendations" at bounding box center [139, 210] width 0 height 6
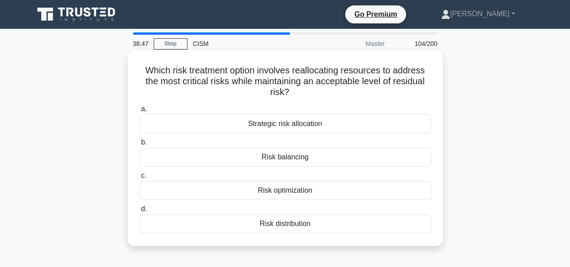
click at [273, 157] on div "Risk balancing" at bounding box center [285, 157] width 292 height 19
click at [139, 146] on input "b. Risk balancing" at bounding box center [139, 143] width 0 height 6
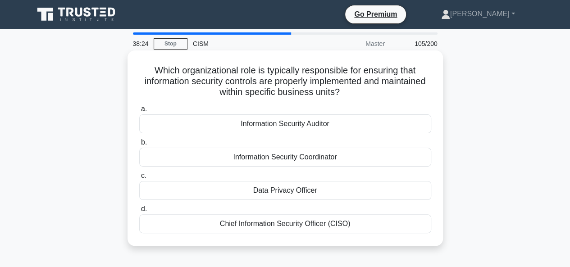
click at [304, 225] on div "Chief Information Security Officer (CISO)" at bounding box center [285, 224] width 292 height 19
click at [139, 212] on input "d. Chief Information Security Officer (CISO)" at bounding box center [139, 210] width 0 height 6
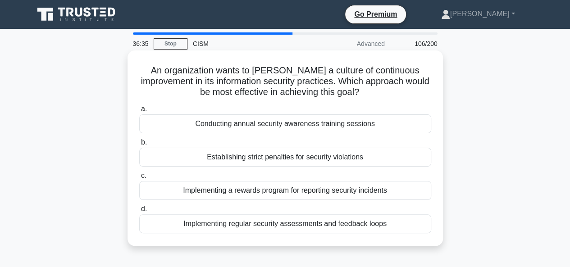
click at [371, 219] on div "Implementing regular security assessments and feedback loops" at bounding box center [285, 224] width 292 height 19
click at [139, 212] on input "d. Implementing regular security assessments and feedback loops" at bounding box center [139, 210] width 0 height 6
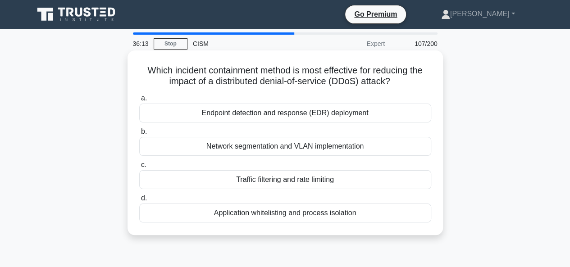
click at [270, 179] on div "Traffic filtering and rate limiting" at bounding box center [285, 179] width 292 height 19
click at [139, 168] on input "c. Traffic filtering and rate limiting" at bounding box center [139, 165] width 0 height 6
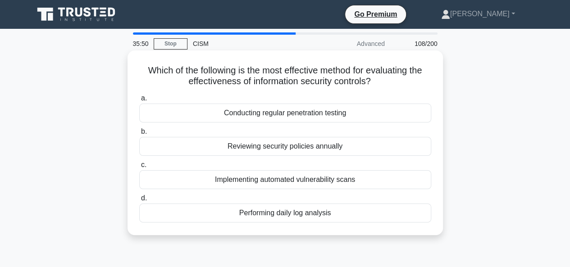
click at [281, 115] on div "Conducting regular penetration testing" at bounding box center [285, 113] width 292 height 19
click at [139, 101] on input "a. Conducting regular penetration testing" at bounding box center [139, 99] width 0 height 6
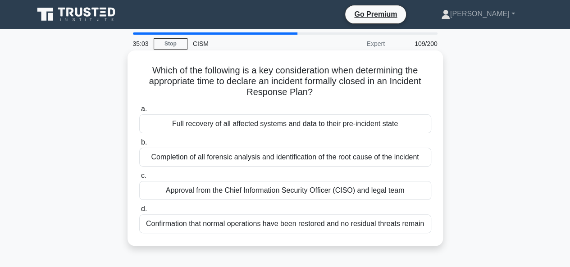
click at [262, 225] on div "Confirmation that normal operations have been restored and no residual threats …" at bounding box center [285, 224] width 292 height 19
click at [139, 212] on input "d. Confirmation that normal operations have been restored and no residual threa…" at bounding box center [139, 210] width 0 height 6
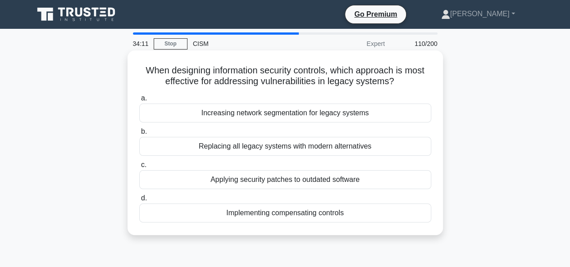
click at [250, 214] on div "Implementing compensating controls" at bounding box center [285, 213] width 292 height 19
click at [139, 202] on input "d. Implementing compensating controls" at bounding box center [139, 199] width 0 height 6
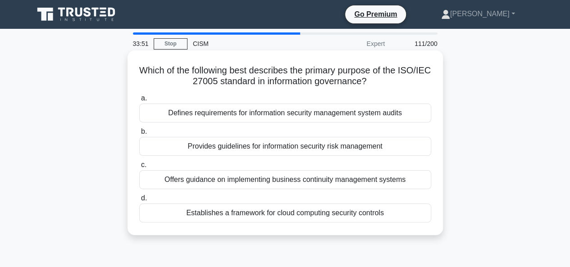
click at [308, 151] on div "Provides guidelines for information security risk management" at bounding box center [285, 146] width 292 height 19
click at [139, 135] on input "b. Provides guidelines for information security risk management" at bounding box center [139, 132] width 0 height 6
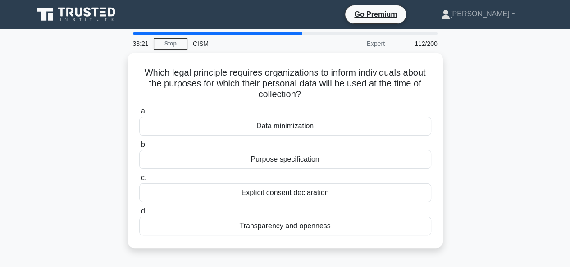
click at [308, 151] on div "Purpose specification" at bounding box center [285, 159] width 292 height 19
click at [139, 148] on input "b. Purpose specification" at bounding box center [139, 145] width 0 height 6
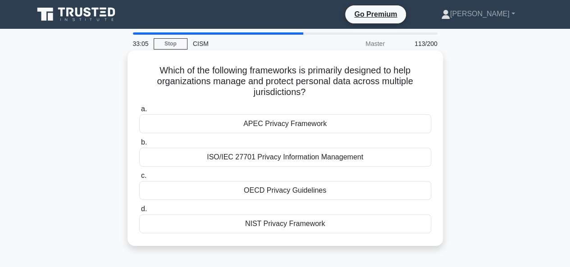
click at [274, 155] on div "ISO/IEC 27701 Privacy Information Management" at bounding box center [285, 157] width 292 height 19
click at [139, 146] on input "b. ISO/IEC 27701 Privacy Information Management" at bounding box center [139, 143] width 0 height 6
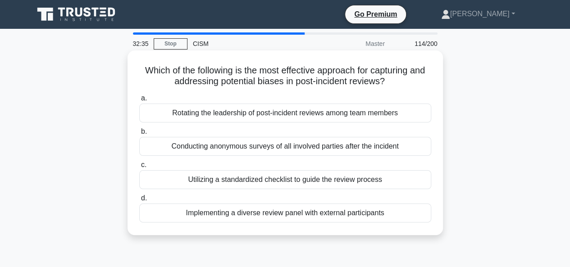
click at [222, 217] on div "Implementing a diverse review panel with external participants" at bounding box center [285, 213] width 292 height 19
click at [139, 202] on input "d. Implementing a diverse review panel with external participants" at bounding box center [139, 199] width 0 height 6
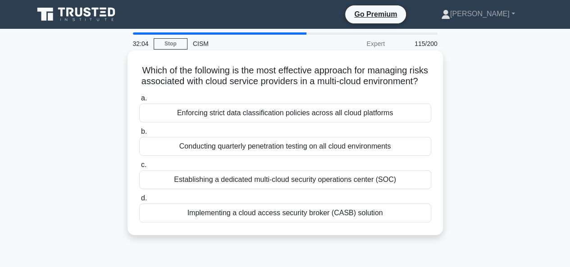
click at [292, 223] on div "Implementing a cloud access security broker (CASB) solution" at bounding box center [285, 213] width 292 height 19
click at [139, 202] on input "d. Implementing a cloud access security broker (CASB) solution" at bounding box center [139, 199] width 0 height 6
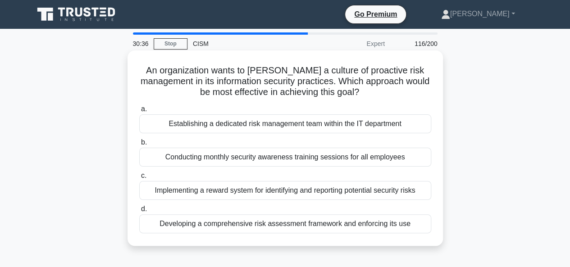
click at [307, 222] on div "Developing a comprehensive risk assessment framework and enforcing its use" at bounding box center [285, 224] width 292 height 19
click at [139, 212] on input "d. Developing a comprehensive risk assessment framework and enforcing its use" at bounding box center [139, 210] width 0 height 6
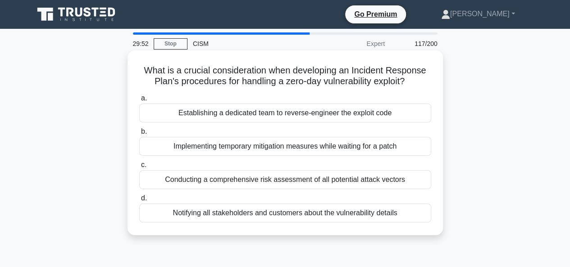
click at [274, 147] on div "Implementing temporary mitigation measures while waiting for a patch" at bounding box center [285, 146] width 292 height 19
click at [139, 135] on input "b. Implementing temporary mitigation measures while waiting for a patch" at bounding box center [139, 132] width 0 height 6
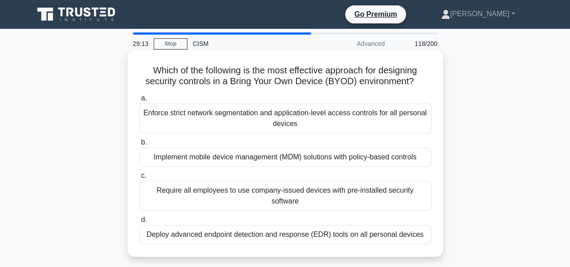
click at [302, 156] on div "Implement mobile device management (MDM) solutions with policy-based controls" at bounding box center [285, 157] width 292 height 19
click at [139, 146] on input "b. Implement mobile device management (MDM) solutions with policy-based controls" at bounding box center [139, 143] width 0 height 6
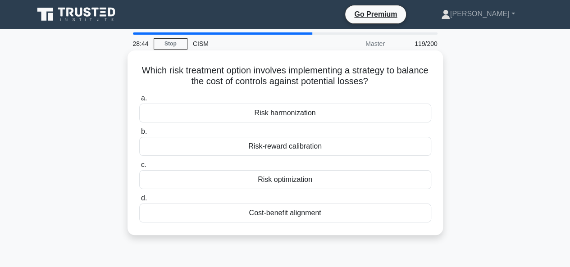
click at [297, 182] on div "Risk optimization" at bounding box center [285, 179] width 292 height 19
click at [139, 168] on input "c. Risk optimization" at bounding box center [139, 165] width 0 height 6
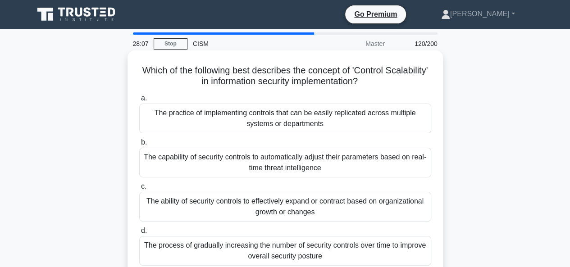
click at [248, 121] on div "The practice of implementing controls that can be easily replicated across mult…" at bounding box center [285, 119] width 292 height 30
click at [139, 101] on input "a. The practice of implementing controls that can be easily replicated across m…" at bounding box center [139, 99] width 0 height 6
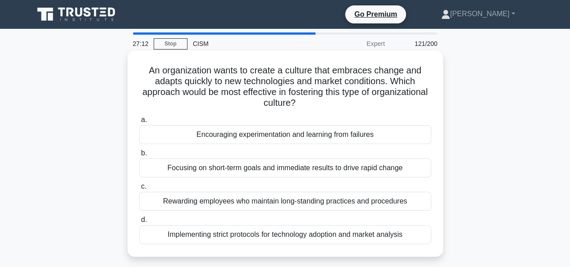
click at [325, 133] on div "Encouraging experimentation and learning from failures" at bounding box center [285, 134] width 292 height 19
click at [139, 123] on input "a. Encouraging experimentation and learning from failures" at bounding box center [139, 120] width 0 height 6
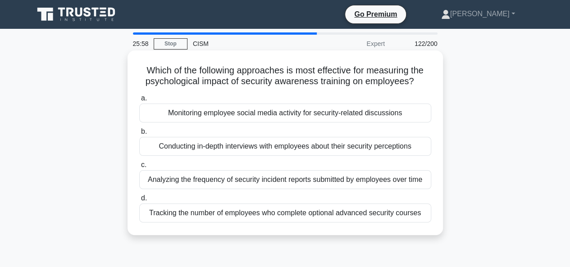
click at [330, 184] on div "Analyzing the frequency of security incident reports submitted by employees ove…" at bounding box center [285, 179] width 292 height 19
click at [139, 168] on input "c. Analyzing the frequency of security incident reports submitted by employees …" at bounding box center [139, 165] width 0 height 6
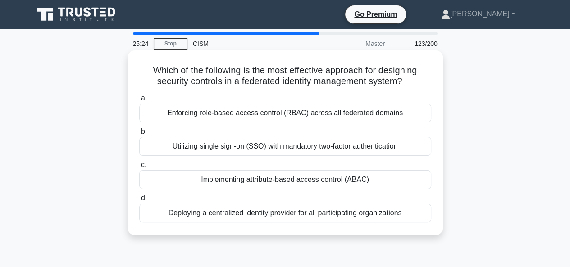
click at [268, 117] on div "Enforcing role-based access control (RBAC) across all federated domains" at bounding box center [285, 113] width 292 height 19
click at [139, 101] on input "a. Enforcing role-based access control (RBAC) across all federated domains" at bounding box center [139, 99] width 0 height 6
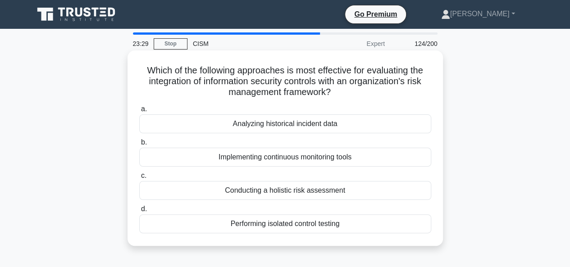
click at [323, 190] on div "Conducting a holistic risk assessment" at bounding box center [285, 190] width 292 height 19
click at [139, 179] on input "c. Conducting a holistic risk assessment" at bounding box center [139, 176] width 0 height 6
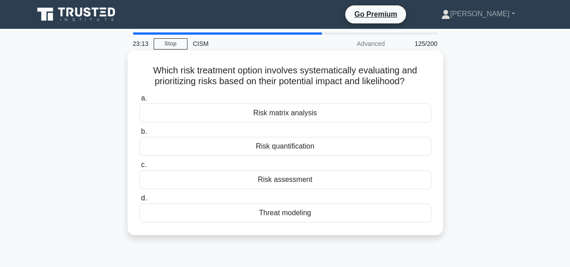
click at [309, 112] on div "Risk matrix analysis" at bounding box center [285, 113] width 292 height 19
click at [139, 101] on input "a. Risk matrix analysis" at bounding box center [139, 99] width 0 height 6
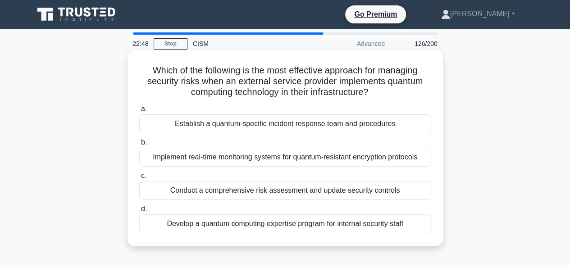
click at [307, 185] on div "Conduct a comprehensive risk assessment and update security controls" at bounding box center [285, 190] width 292 height 19
click at [139, 179] on input "c. Conduct a comprehensive risk assessment and update security controls" at bounding box center [139, 176] width 0 height 6
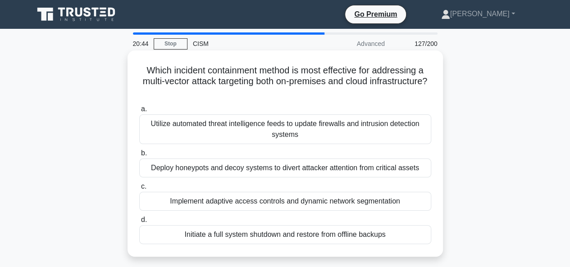
click at [295, 202] on div "Implement adaptive access controls and dynamic network segmentation" at bounding box center [285, 201] width 292 height 19
click at [139, 190] on input "c. Implement adaptive access controls and dynamic network segmentation" at bounding box center [139, 187] width 0 height 6
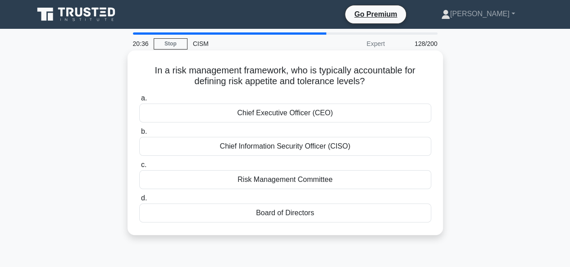
click at [301, 214] on div "Board of Directors" at bounding box center [285, 213] width 292 height 19
click at [139, 202] on input "d. Board of Directors" at bounding box center [139, 199] width 0 height 6
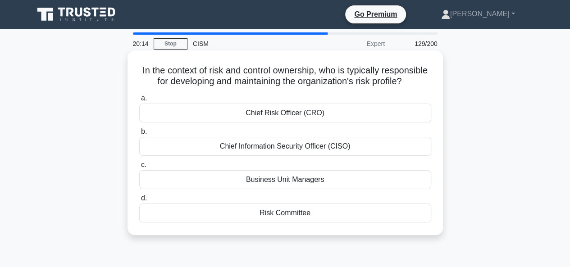
click at [285, 123] on div "Chief Risk Officer (CRO)" at bounding box center [285, 113] width 292 height 19
click at [139, 101] on input "a. Chief Risk Officer (CRO)" at bounding box center [139, 99] width 0 height 6
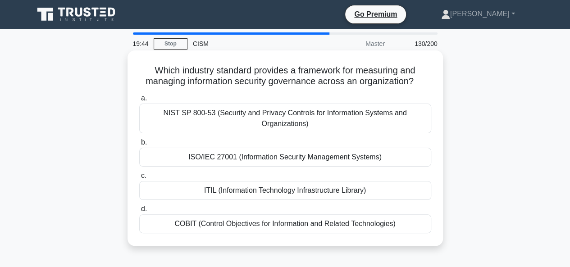
click at [303, 161] on div "ISO/IEC 27001 (Information Security Management Systems)" at bounding box center [285, 157] width 292 height 19
click at [139, 146] on input "b. ISO/IEC 27001 (Information Security Management Systems)" at bounding box center [139, 143] width 0 height 6
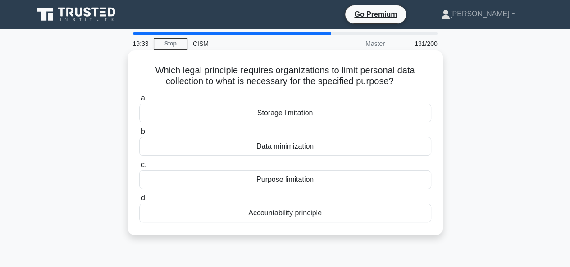
click at [290, 179] on div "Purpose limitation" at bounding box center [285, 179] width 292 height 19
click at [139, 168] on input "c. Purpose limitation" at bounding box center [139, 165] width 0 height 6
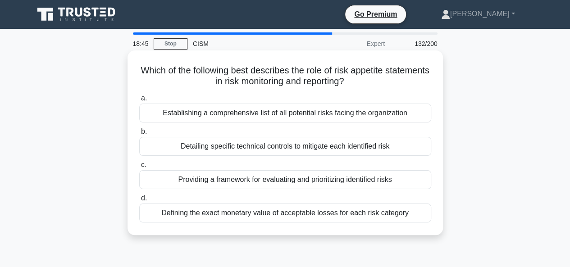
click at [252, 181] on div "Providing a framework for evaluating and prioritizing identified risks" at bounding box center [285, 179] width 292 height 19
click at [139, 168] on input "c. Providing a framework for evaluating and prioritizing identified risks" at bounding box center [139, 165] width 0 height 6
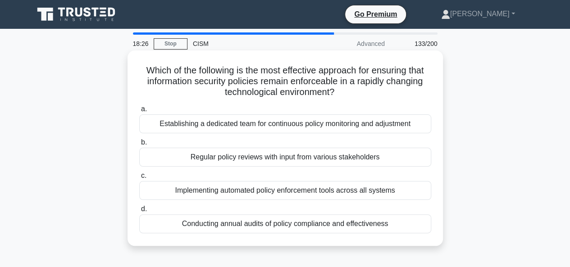
click at [225, 193] on div "Implementing automated policy enforcement tools across all systems" at bounding box center [285, 190] width 292 height 19
click at [139, 179] on input "c. Implementing automated policy enforcement tools across all systems" at bounding box center [139, 176] width 0 height 6
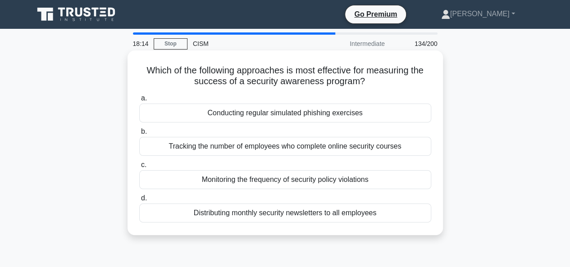
click at [297, 111] on div "Conducting regular simulated phishing exercises" at bounding box center [285, 113] width 292 height 19
click at [139, 101] on input "a. Conducting regular simulated phishing exercises" at bounding box center [139, 99] width 0 height 6
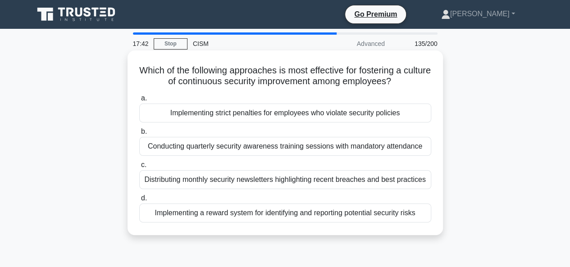
click at [336, 216] on div "Implementing a reward system for identifying and reporting potential security r…" at bounding box center [285, 213] width 292 height 19
click at [139, 202] on input "d. Implementing a reward system for identifying and reporting potential securit…" at bounding box center [139, 199] width 0 height 6
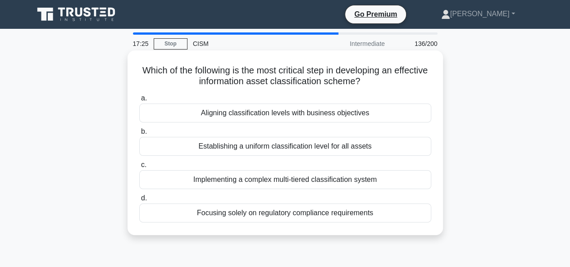
click at [285, 111] on div "Aligning classification levels with business objectives" at bounding box center [285, 113] width 292 height 19
click at [139, 101] on input "a. Aligning classification levels with business objectives" at bounding box center [139, 99] width 0 height 6
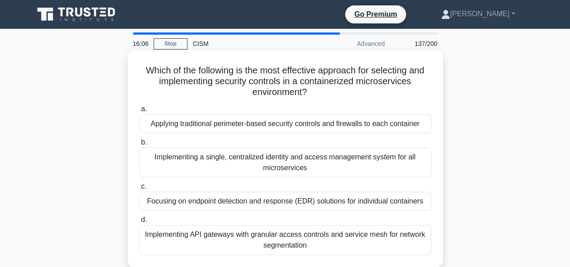
click at [300, 240] on div "Implementing API gateways with granular access controls and service mesh for ne…" at bounding box center [285, 240] width 292 height 30
click at [139, 223] on input "d. Implementing API gateways with granular access controls and service mesh for…" at bounding box center [139, 220] width 0 height 6
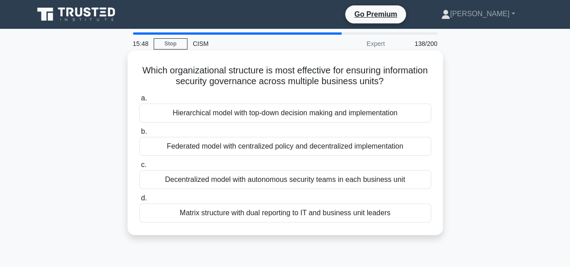
click at [252, 144] on div "Federated model with centralized policy and decentralized implementation" at bounding box center [285, 146] width 292 height 19
click at [139, 135] on input "b. Federated model with centralized policy and decentralized implementation" at bounding box center [139, 132] width 0 height 6
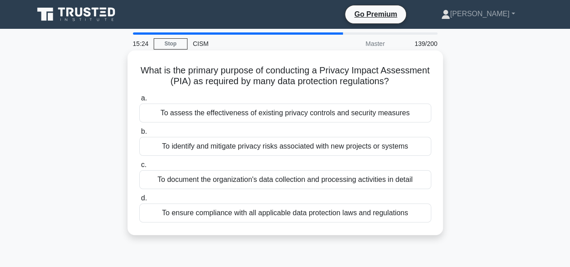
click at [274, 115] on div "To assess the effectiveness of existing privacy controls and security measures" at bounding box center [285, 113] width 292 height 19
click at [139, 101] on input "a. To assess the effectiveness of existing privacy controls and security measur…" at bounding box center [139, 99] width 0 height 6
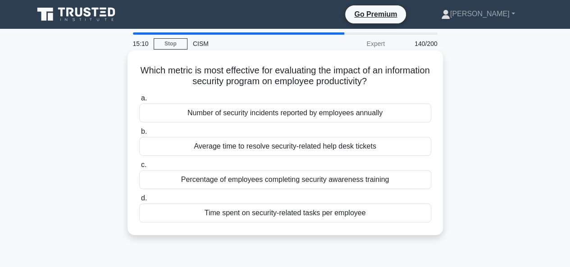
click at [291, 210] on div "Time spent on security-related tasks per employee" at bounding box center [285, 213] width 292 height 19
click at [139, 202] on input "d. Time spent on security-related tasks per employee" at bounding box center [139, 199] width 0 height 6
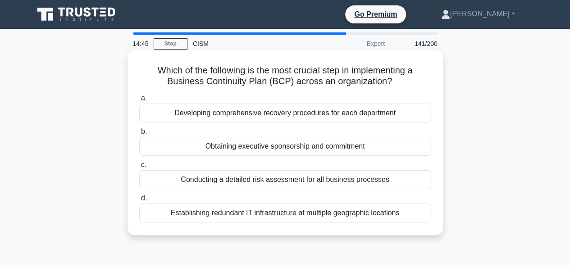
click at [278, 147] on div "Obtaining executive sponsorship and commitment" at bounding box center [285, 146] width 292 height 19
click at [139, 135] on input "b. Obtaining executive sponsorship and commitment" at bounding box center [139, 132] width 0 height 6
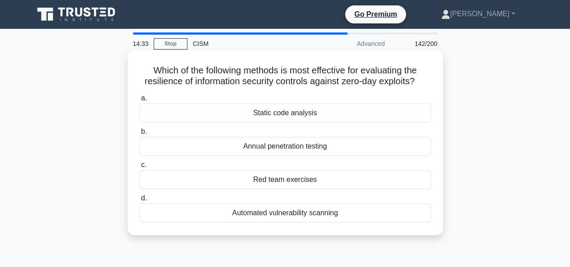
click at [335, 180] on div "Red team exercises" at bounding box center [285, 179] width 292 height 19
click at [139, 168] on input "c. Red team exercises" at bounding box center [139, 165] width 0 height 6
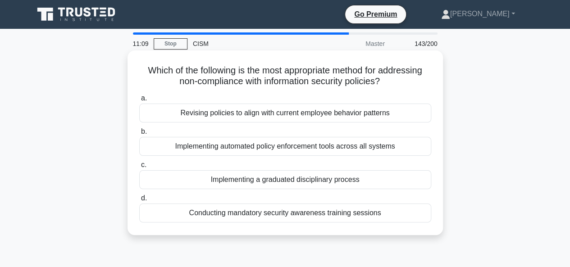
click at [383, 146] on div "Implementing automated policy enforcement tools across all systems" at bounding box center [285, 146] width 292 height 19
click at [139, 135] on input "b. Implementing automated policy enforcement tools across all systems" at bounding box center [139, 132] width 0 height 6
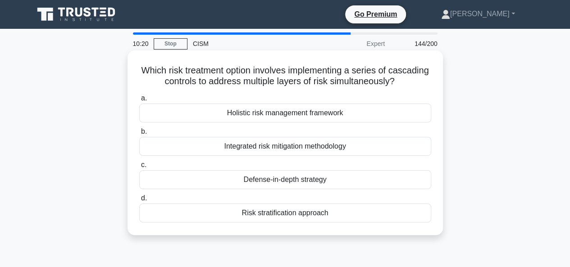
click at [289, 175] on div "Defense-in-depth strategy" at bounding box center [285, 179] width 292 height 19
click at [139, 168] on input "c. Defense-in-depth strategy" at bounding box center [139, 165] width 0 height 6
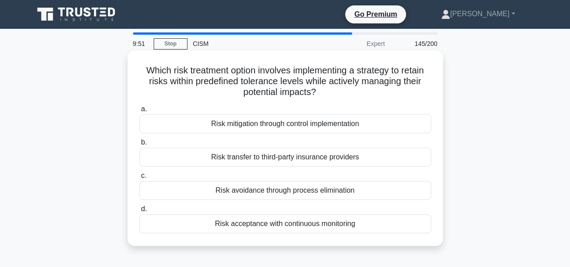
click at [277, 158] on div "Risk transfer to third-party insurance providers" at bounding box center [285, 157] width 292 height 19
click at [139, 146] on input "b. Risk transfer to third-party insurance providers" at bounding box center [139, 143] width 0 height 6
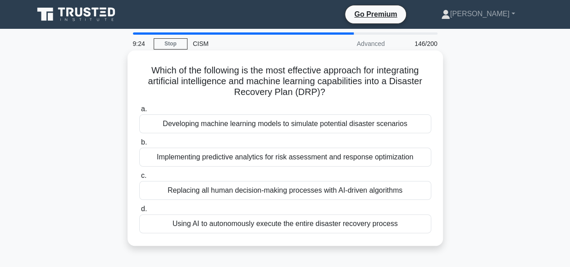
click at [335, 125] on div "Developing machine learning models to simulate potential disaster scenarios" at bounding box center [285, 124] width 292 height 19
click at [139, 112] on input "a. Developing machine learning models to simulate potential disaster scenarios" at bounding box center [139, 109] width 0 height 6
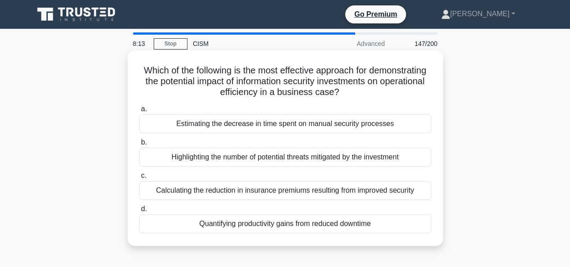
click at [325, 223] on div "Quantifying productivity gains from reduced downtime" at bounding box center [285, 224] width 292 height 19
click at [139, 212] on input "d. Quantifying productivity gains from reduced downtime" at bounding box center [139, 210] width 0 height 6
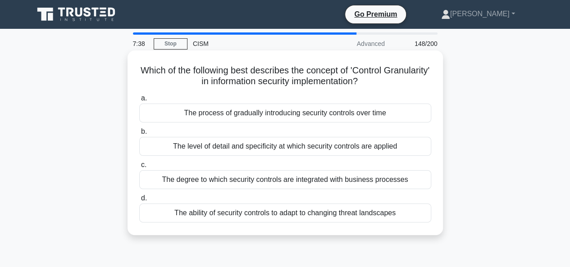
click at [248, 144] on div "The level of detail and specificity at which security controls are applied" at bounding box center [285, 146] width 292 height 19
click at [139, 135] on input "b. The level of detail and specificity at which security controls are applied" at bounding box center [139, 132] width 0 height 6
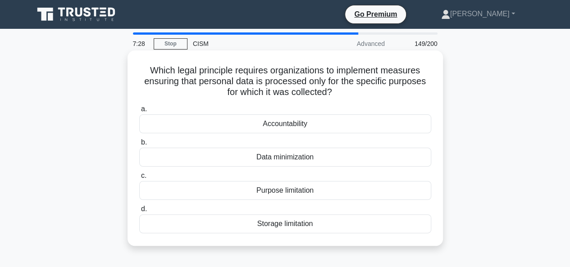
click at [302, 188] on div "Purpose limitation" at bounding box center [285, 190] width 292 height 19
click at [139, 179] on input "c. Purpose limitation" at bounding box center [139, 176] width 0 height 6
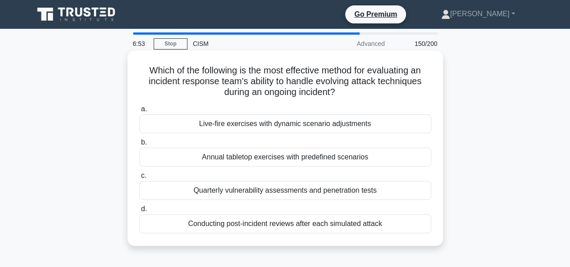
click at [287, 124] on div "Live-fire exercises with dynamic scenario adjustments" at bounding box center [285, 124] width 292 height 19
click at [139, 112] on input "a. Live-fire exercises with dynamic scenario adjustments" at bounding box center [139, 109] width 0 height 6
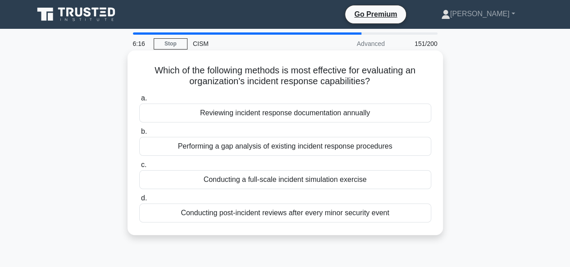
click at [327, 178] on div "Conducting a full-scale incident simulation exercise" at bounding box center [285, 179] width 292 height 19
click at [139, 168] on input "c. Conducting a full-scale incident simulation exercise" at bounding box center [139, 165] width 0 height 6
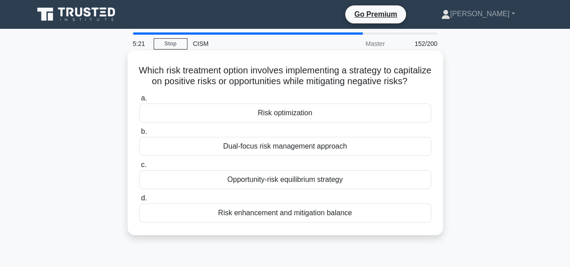
click at [278, 223] on div "Risk enhancement and mitigation balance" at bounding box center [285, 213] width 292 height 19
click at [139, 202] on input "d. Risk enhancement and mitigation balance" at bounding box center [139, 199] width 0 height 6
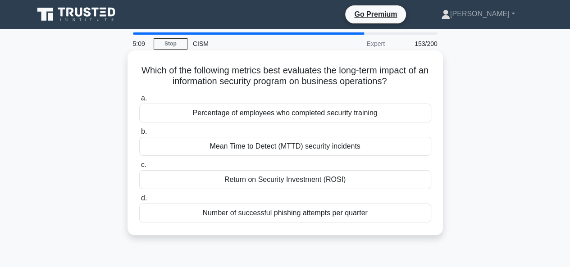
click at [280, 182] on div "Return on Security Investment (ROSI)" at bounding box center [285, 179] width 292 height 19
click at [139, 168] on input "c. Return on Security Investment (ROSI)" at bounding box center [139, 165] width 0 height 6
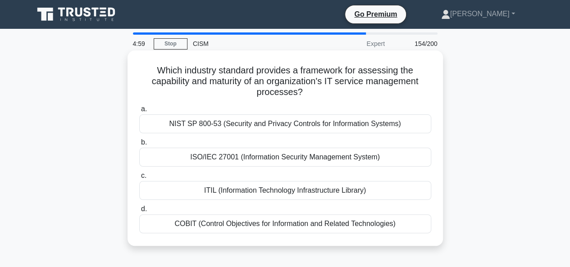
click at [238, 157] on div "ISO/IEC 27001 (Information Security Management System)" at bounding box center [285, 157] width 292 height 19
click at [139, 146] on input "b. ISO/IEC 27001 (Information Security Management System)" at bounding box center [139, 143] width 0 height 6
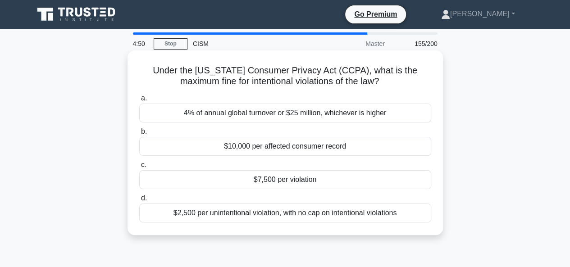
click at [278, 182] on div "$7,500 per violation" at bounding box center [285, 179] width 292 height 19
click at [139, 168] on input "c. $7,500 per violation" at bounding box center [139, 165] width 0 height 6
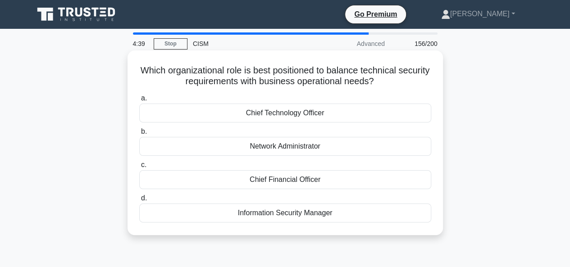
click at [312, 213] on div "Information Security Manager" at bounding box center [285, 213] width 292 height 19
click at [139, 202] on input "d. Information Security Manager" at bounding box center [139, 199] width 0 height 6
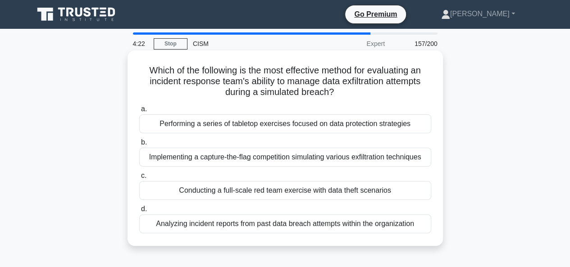
click at [324, 187] on div "Conducting a full-scale red team exercise with data theft scenarios" at bounding box center [285, 190] width 292 height 19
click at [139, 179] on input "c. Conducting a full-scale red team exercise with data theft scenarios" at bounding box center [139, 176] width 0 height 6
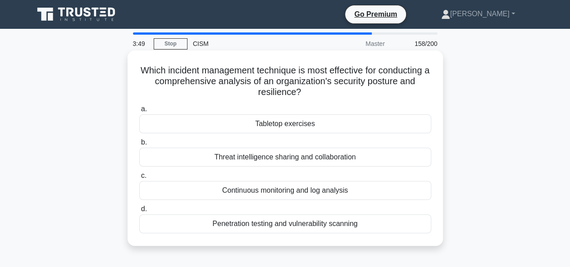
click at [315, 225] on div "Penetration testing and vulnerability scanning" at bounding box center [285, 224] width 292 height 19
click at [139, 212] on input "d. Penetration testing and vulnerability scanning" at bounding box center [139, 210] width 0 height 6
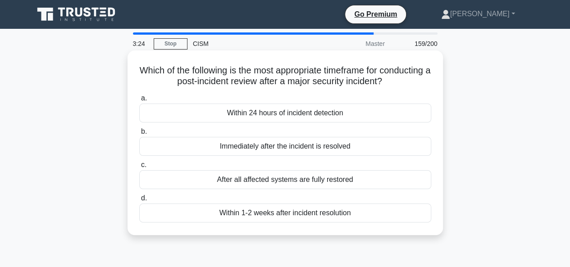
click at [264, 183] on div "After all affected systems are fully restored" at bounding box center [285, 179] width 292 height 19
click at [139, 168] on input "c. After all affected systems are fully restored" at bounding box center [139, 165] width 0 height 6
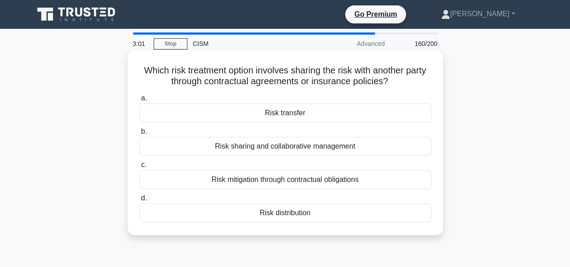
click at [289, 115] on div "Risk transfer" at bounding box center [285, 113] width 292 height 19
click at [139, 101] on input "a. Risk transfer" at bounding box center [139, 99] width 0 height 6
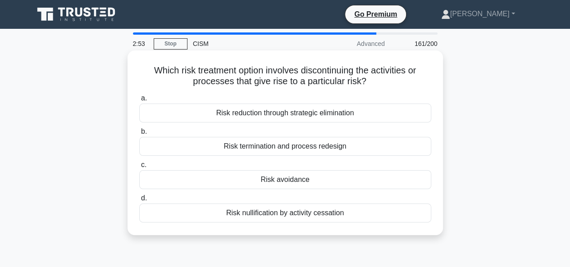
click at [286, 175] on div "Risk avoidance" at bounding box center [285, 179] width 292 height 19
click at [139, 168] on input "c. Risk avoidance" at bounding box center [139, 165] width 0 height 6
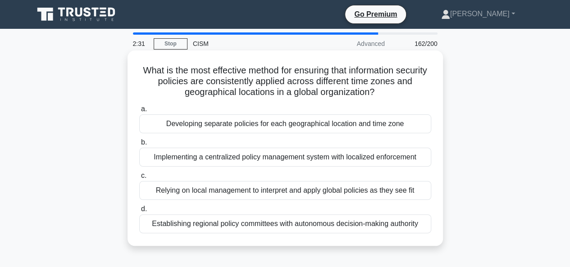
click at [374, 160] on div "Implementing a centralized policy management system with localized enforcement" at bounding box center [285, 157] width 292 height 19
click at [139, 146] on input "b. Implementing a centralized policy management system with localized enforceme…" at bounding box center [139, 143] width 0 height 6
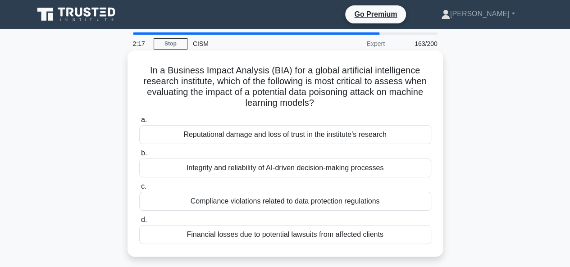
click at [301, 168] on div "Integrity and reliability of AI-driven decision-making processes" at bounding box center [285, 168] width 292 height 19
click at [139, 156] on input "b. Integrity and reliability of AI-driven decision-making processes" at bounding box center [139, 154] width 0 height 6
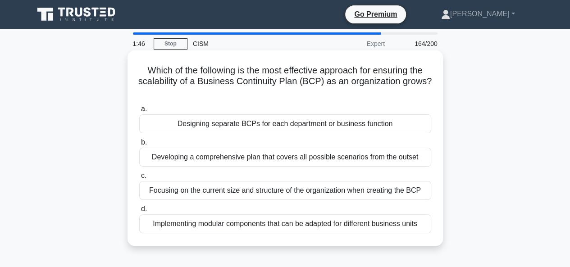
click at [240, 225] on div "Implementing modular components that can be adapted for different business units" at bounding box center [285, 224] width 292 height 19
click at [139, 212] on input "d. Implementing modular components that can be adapted for different business u…" at bounding box center [139, 210] width 0 height 6
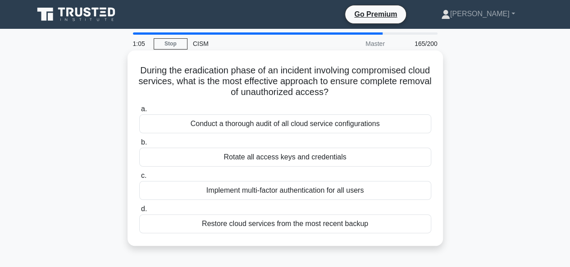
click at [264, 157] on div "Rotate all access keys and credentials" at bounding box center [285, 157] width 292 height 19
click at [139, 146] on input "b. Rotate all access keys and credentials" at bounding box center [139, 143] width 0 height 6
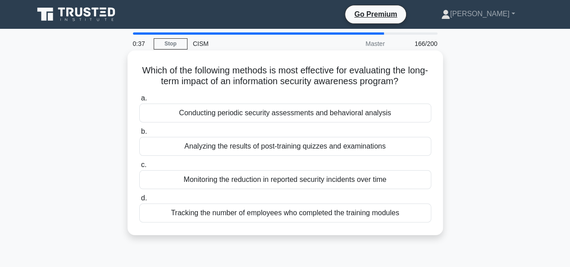
click at [233, 112] on div "Conducting periodic security assessments and behavioral analysis" at bounding box center [285, 113] width 292 height 19
click at [139, 101] on input "a. Conducting periodic security assessments and behavioral analysis" at bounding box center [139, 99] width 0 height 6
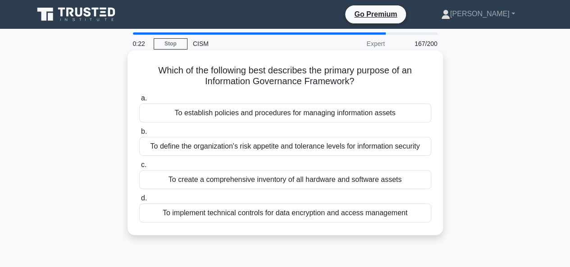
click at [258, 116] on div "To establish policies and procedures for managing information assets" at bounding box center [285, 113] width 292 height 19
click at [139, 101] on input "a. To establish policies and procedures for managing information assets" at bounding box center [139, 99] width 0 height 6
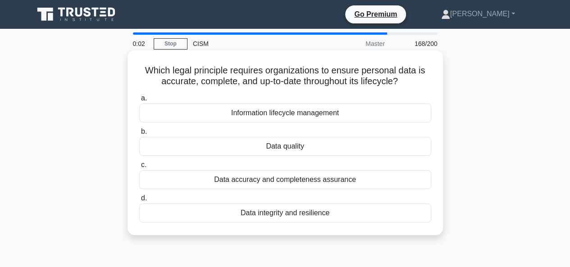
click at [319, 181] on div "Data accuracy and completeness assurance" at bounding box center [285, 179] width 292 height 19
click at [139, 168] on input "c. Data accuracy and completeness assurance" at bounding box center [139, 165] width 0 height 6
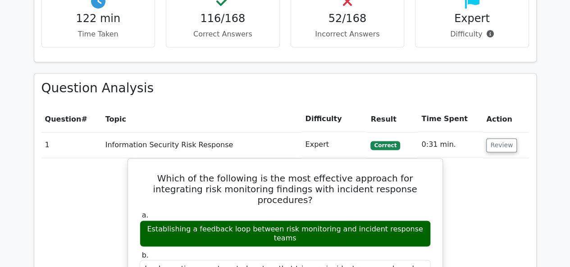
scroll to position [631, 0]
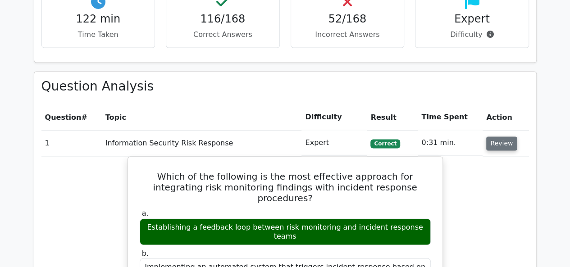
click at [498, 137] on button "Review" at bounding box center [502, 144] width 31 height 14
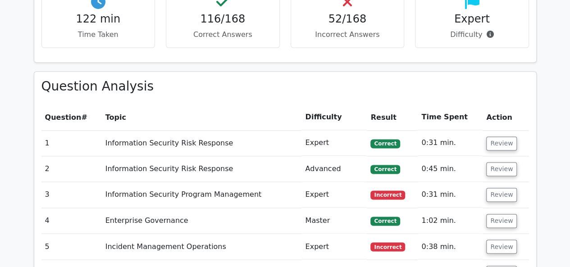
click at [514, 182] on td "Review" at bounding box center [506, 195] width 46 height 26
click at [502, 188] on button "Review" at bounding box center [502, 195] width 31 height 14
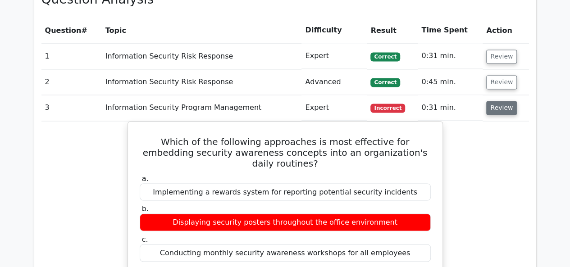
scroll to position [722, 0]
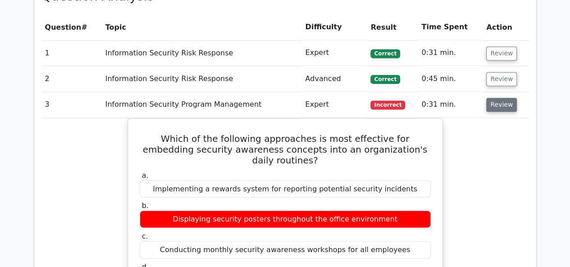
click at [498, 98] on button "Review" at bounding box center [502, 105] width 31 height 14
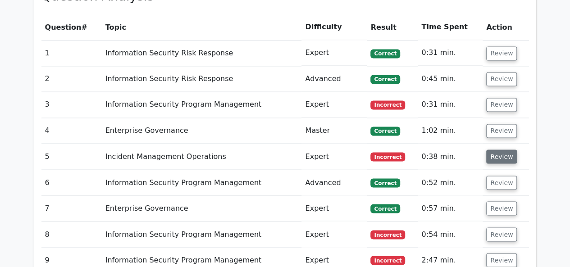
click at [492, 150] on button "Review" at bounding box center [502, 157] width 31 height 14
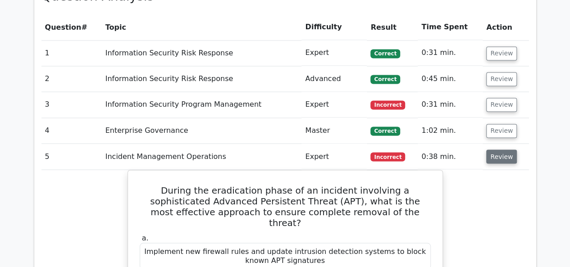
scroll to position [812, 0]
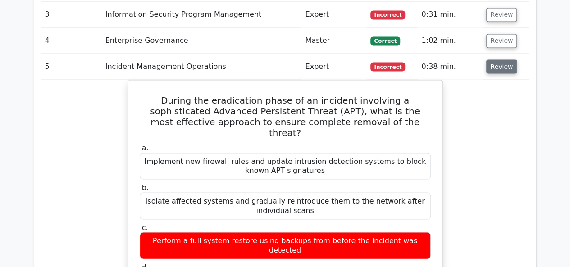
click at [505, 60] on button "Review" at bounding box center [502, 67] width 31 height 14
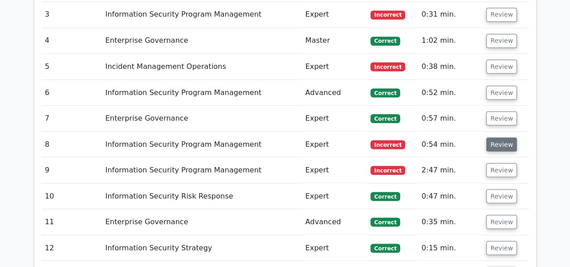
click at [504, 138] on button "Review" at bounding box center [502, 145] width 31 height 14
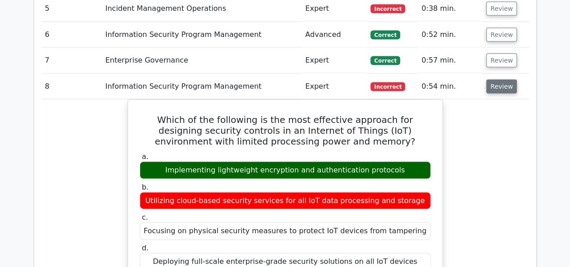
scroll to position [902, 0]
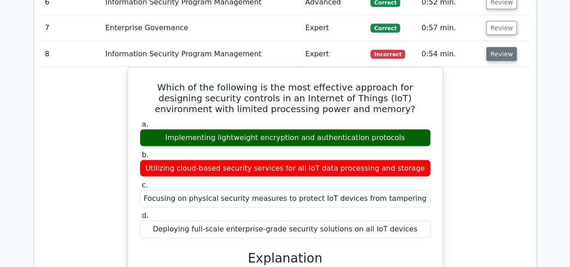
click at [493, 47] on button "Review" at bounding box center [502, 54] width 31 height 14
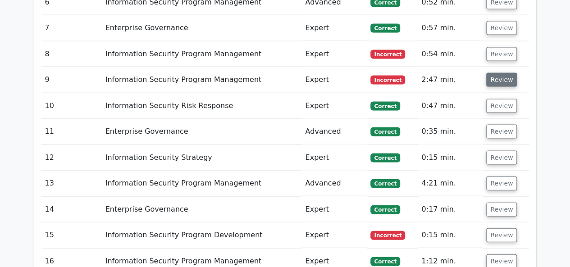
click at [492, 73] on button "Review" at bounding box center [502, 80] width 31 height 14
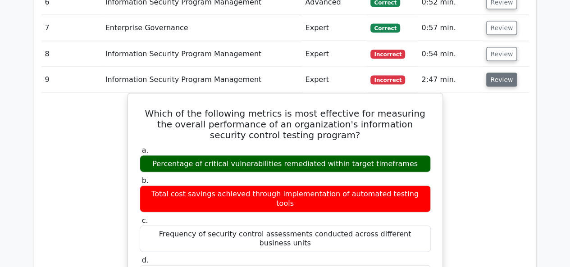
click at [492, 73] on button "Review" at bounding box center [502, 80] width 31 height 14
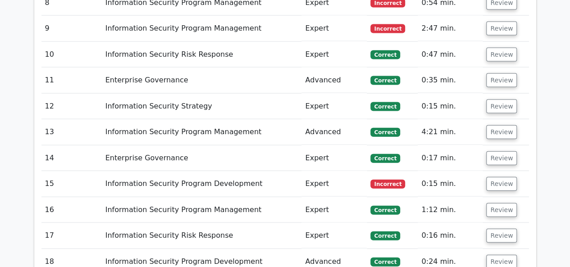
scroll to position [1037, 0]
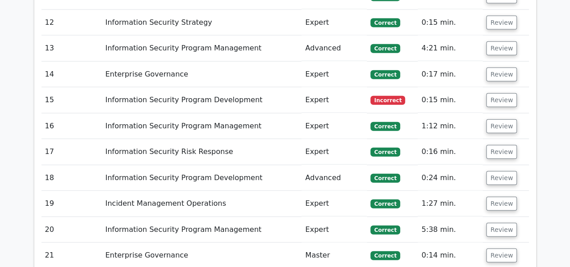
click at [504, 87] on td "Review" at bounding box center [506, 100] width 46 height 26
click at [505, 93] on button "Review" at bounding box center [502, 100] width 31 height 14
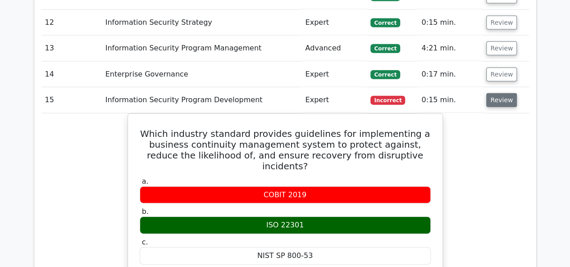
click at [505, 93] on button "Review" at bounding box center [502, 100] width 31 height 14
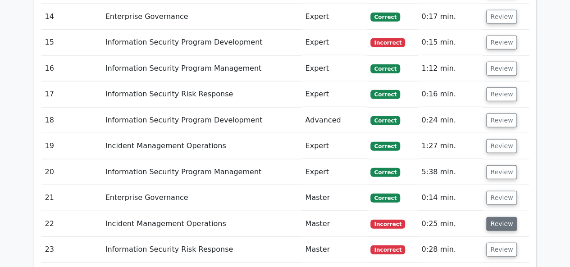
scroll to position [1173, 0]
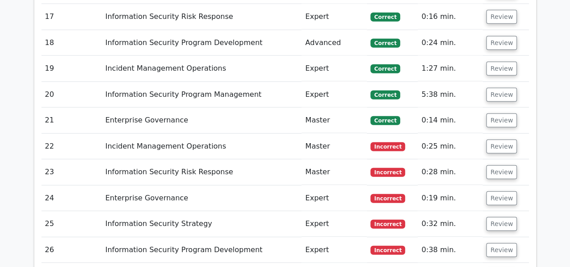
click at [497, 134] on td "Review" at bounding box center [506, 147] width 46 height 26
click at [498, 140] on button "Review" at bounding box center [502, 147] width 31 height 14
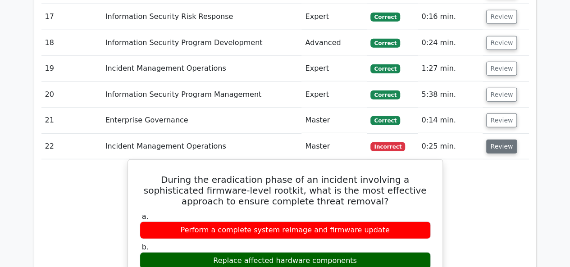
click at [498, 140] on button "Review" at bounding box center [502, 147] width 31 height 14
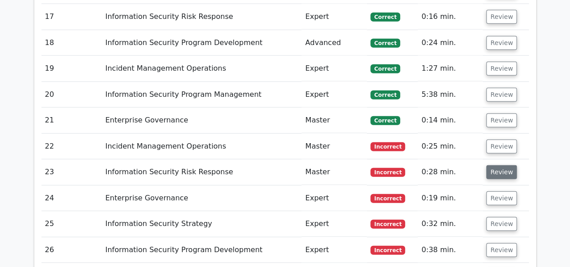
click at [500, 166] on button "Review" at bounding box center [502, 173] width 31 height 14
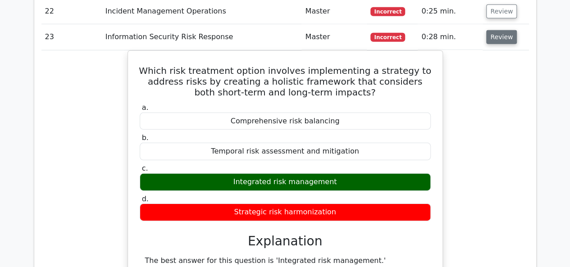
scroll to position [1263, 0]
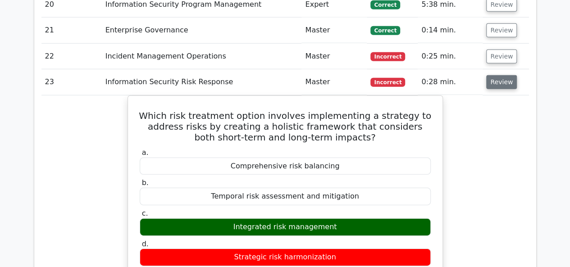
click at [495, 75] on button "Review" at bounding box center [502, 82] width 31 height 14
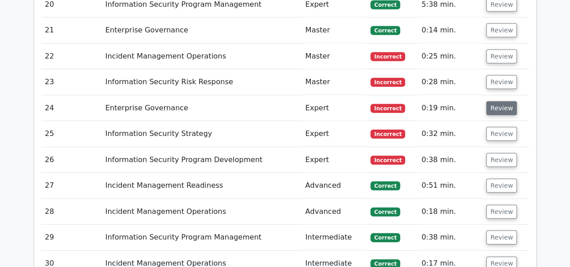
click at [494, 101] on button "Review" at bounding box center [502, 108] width 31 height 14
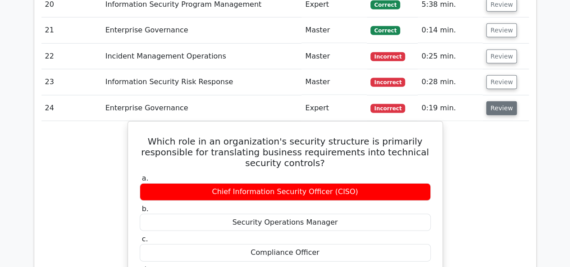
click at [494, 101] on button "Review" at bounding box center [502, 108] width 31 height 14
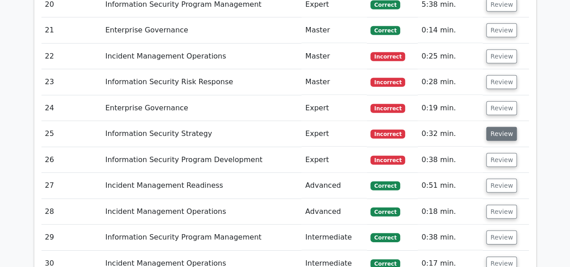
click at [501, 127] on button "Review" at bounding box center [502, 134] width 31 height 14
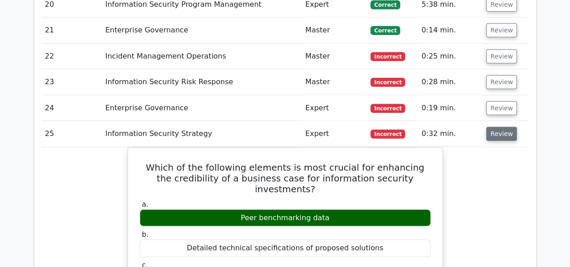
click at [495, 127] on button "Review" at bounding box center [502, 134] width 31 height 14
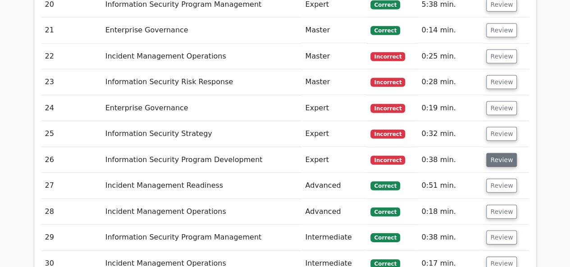
click at [500, 153] on button "Review" at bounding box center [502, 160] width 31 height 14
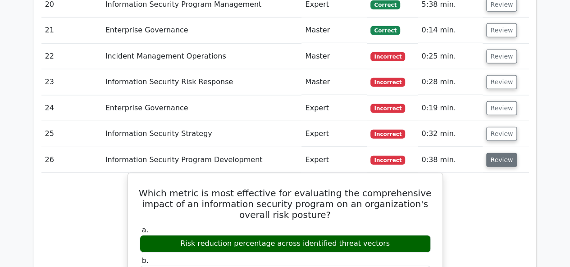
scroll to position [1353, 0]
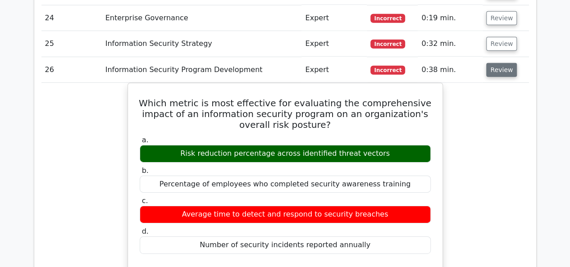
click at [503, 63] on button "Review" at bounding box center [502, 70] width 31 height 14
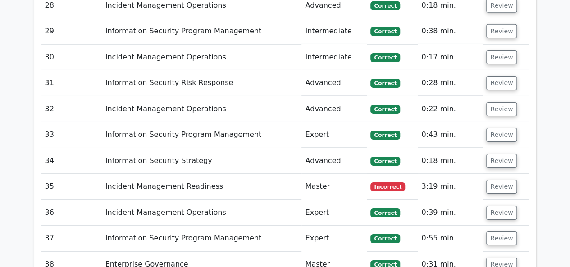
scroll to position [1488, 0]
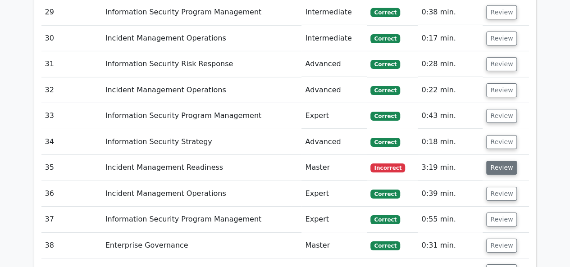
click at [498, 161] on button "Review" at bounding box center [502, 168] width 31 height 14
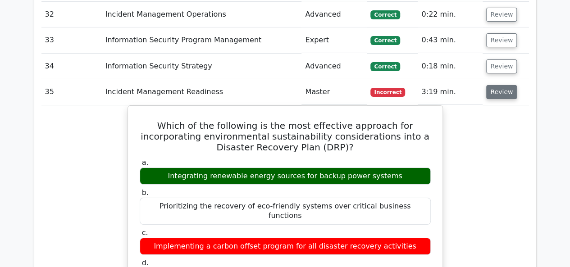
scroll to position [1578, 0]
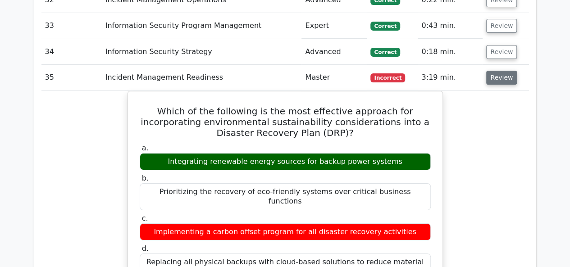
click at [501, 71] on button "Review" at bounding box center [502, 78] width 31 height 14
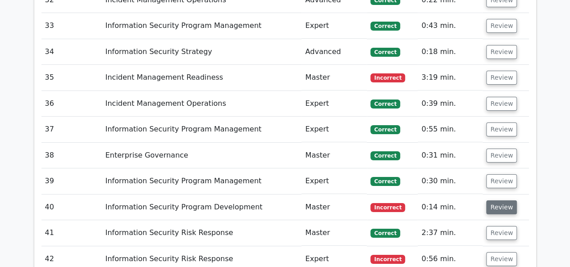
click at [491, 201] on button "Review" at bounding box center [502, 208] width 31 height 14
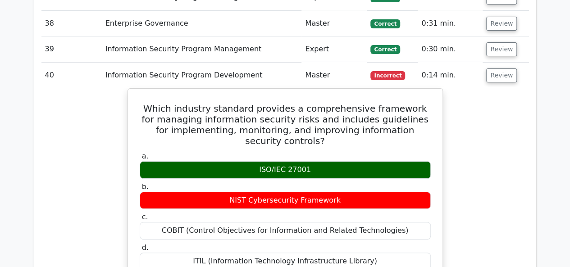
scroll to position [1714, 0]
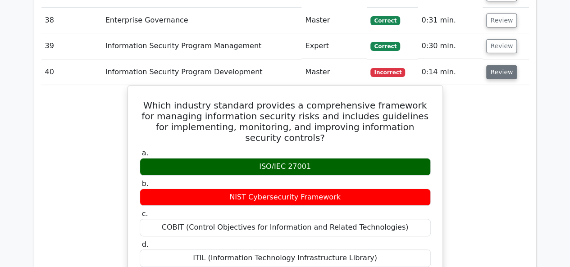
click at [506, 65] on button "Review" at bounding box center [502, 72] width 31 height 14
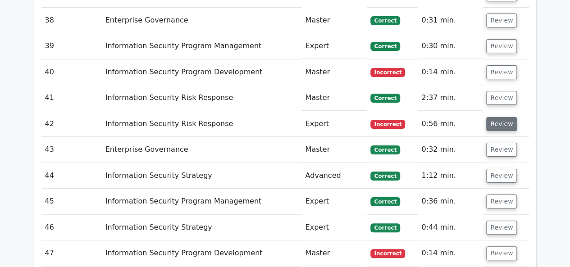
click at [502, 117] on button "Review" at bounding box center [502, 124] width 31 height 14
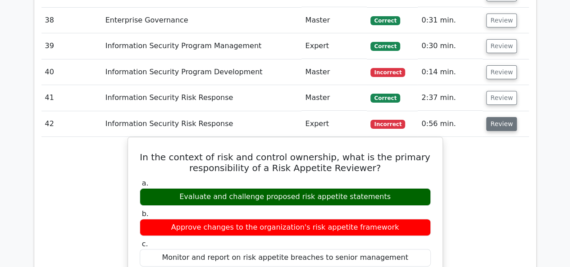
click at [502, 117] on button "Review" at bounding box center [502, 124] width 31 height 14
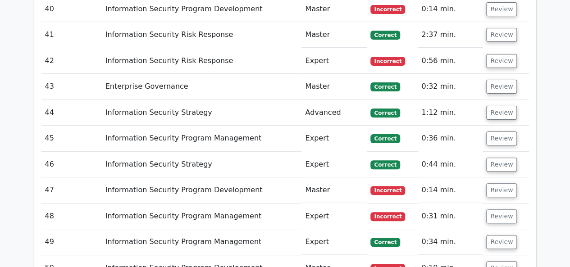
scroll to position [1849, 0]
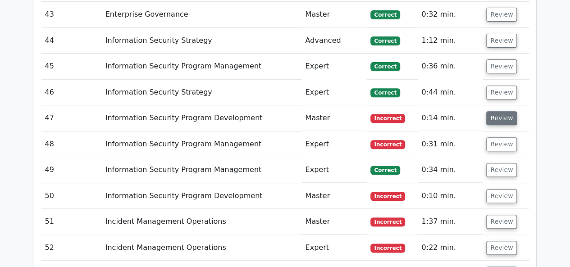
click at [500, 111] on button "Review" at bounding box center [502, 118] width 31 height 14
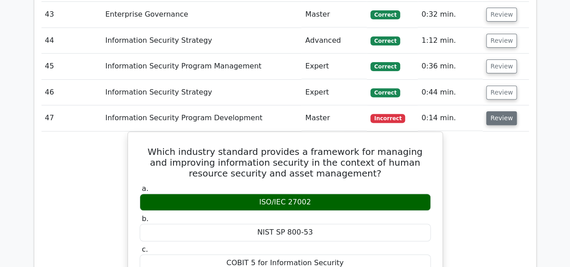
click at [500, 111] on button "Review" at bounding box center [502, 118] width 31 height 14
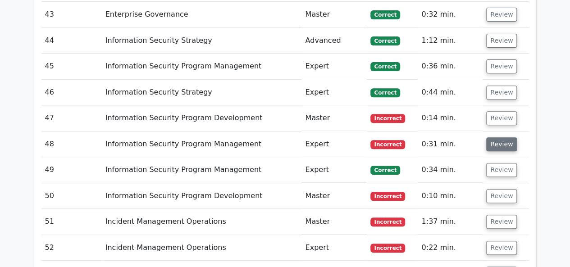
click at [504, 138] on button "Review" at bounding box center [502, 145] width 31 height 14
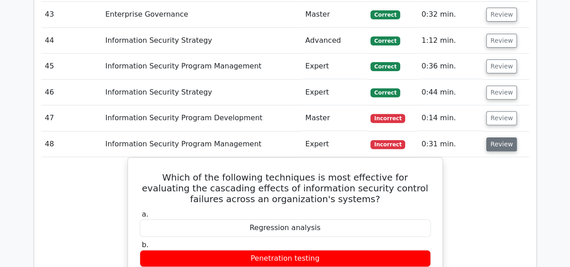
click at [504, 138] on button "Review" at bounding box center [502, 145] width 31 height 14
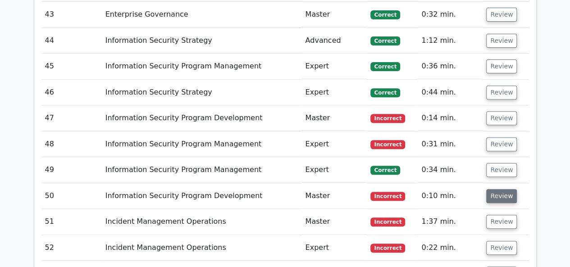
click at [500, 189] on button "Review" at bounding box center [502, 196] width 31 height 14
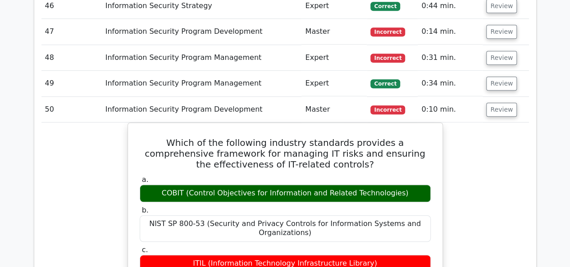
scroll to position [1939, 0]
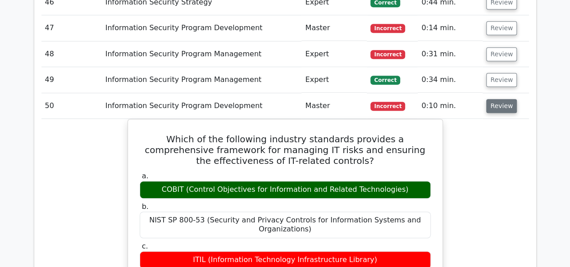
click at [493, 99] on button "Review" at bounding box center [502, 106] width 31 height 14
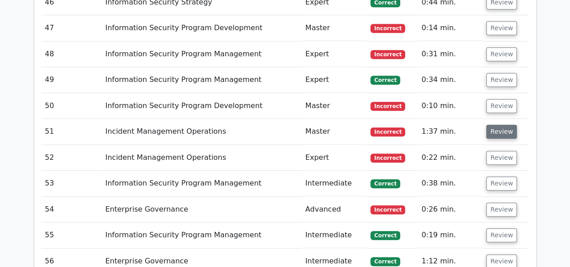
click at [495, 125] on button "Review" at bounding box center [502, 132] width 31 height 14
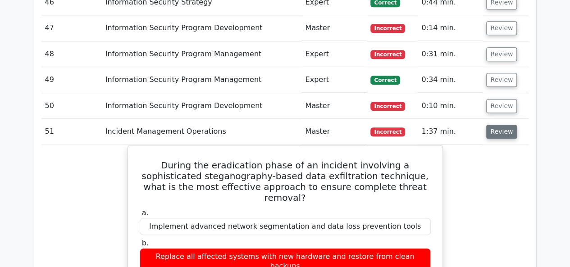
click at [495, 125] on button "Review" at bounding box center [502, 132] width 31 height 14
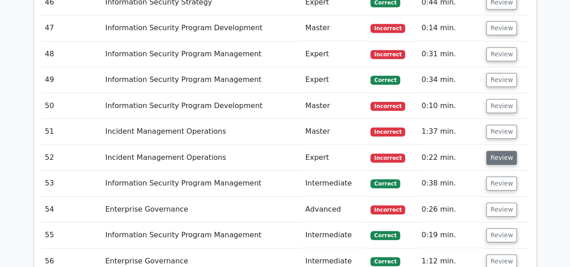
click at [502, 151] on button "Review" at bounding box center [502, 158] width 31 height 14
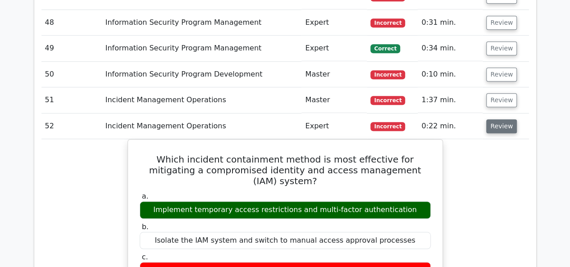
scroll to position [2029, 0]
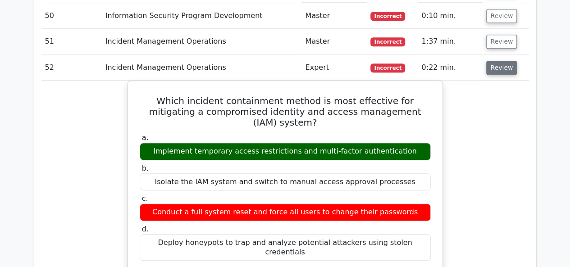
click at [502, 61] on button "Review" at bounding box center [502, 68] width 31 height 14
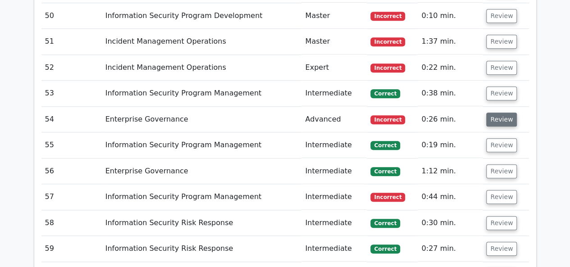
click at [490, 113] on button "Review" at bounding box center [502, 120] width 31 height 14
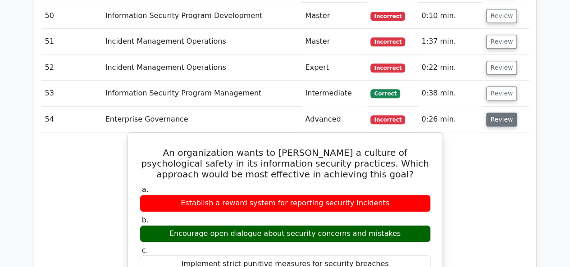
click at [490, 113] on button "Review" at bounding box center [502, 120] width 31 height 14
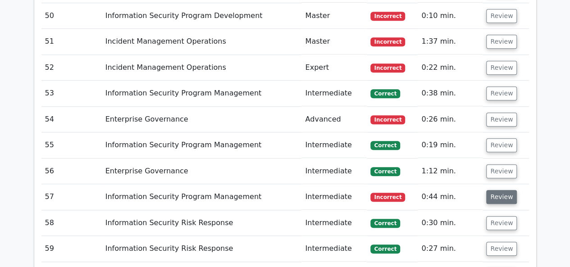
click at [494, 190] on button "Review" at bounding box center [502, 197] width 31 height 14
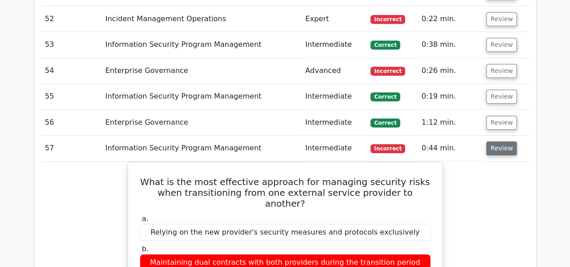
scroll to position [2165, 0]
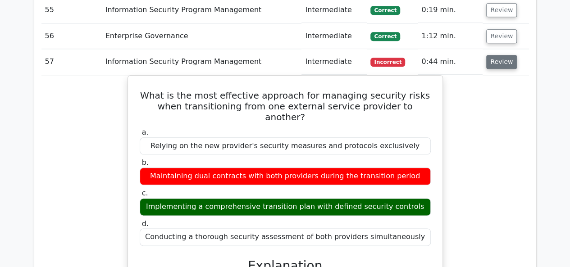
click at [509, 55] on button "Review" at bounding box center [502, 62] width 31 height 14
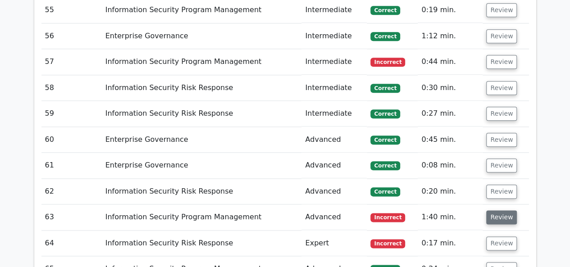
click at [495, 211] on button "Review" at bounding box center [502, 218] width 31 height 14
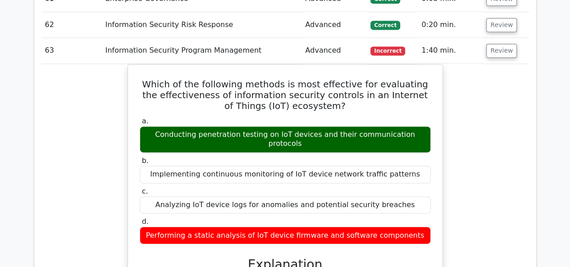
scroll to position [2345, 0]
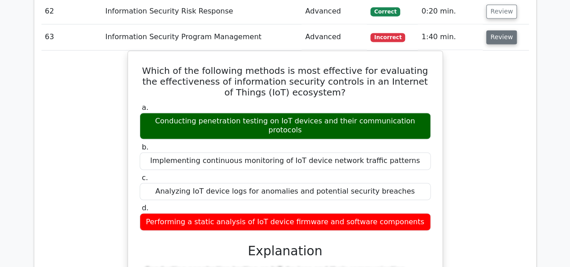
click at [511, 30] on button "Review" at bounding box center [502, 37] width 31 height 14
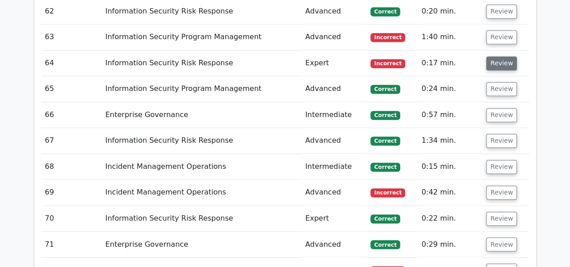
click at [504, 56] on button "Review" at bounding box center [502, 63] width 31 height 14
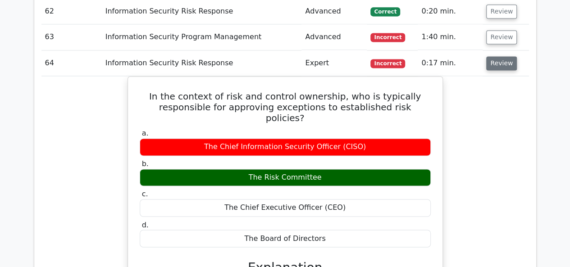
click at [503, 56] on button "Review" at bounding box center [502, 63] width 31 height 14
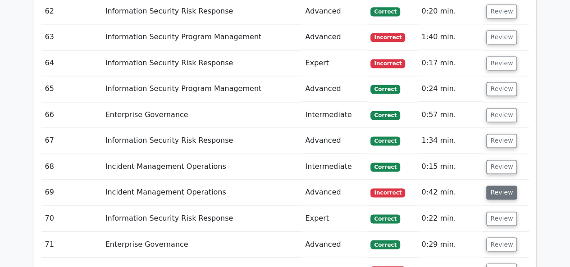
click at [501, 186] on button "Review" at bounding box center [502, 193] width 31 height 14
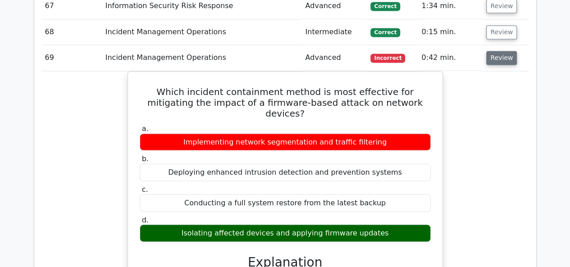
scroll to position [2480, 0]
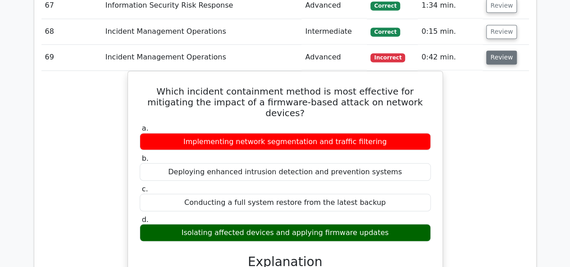
click at [506, 51] on button "Review" at bounding box center [502, 58] width 31 height 14
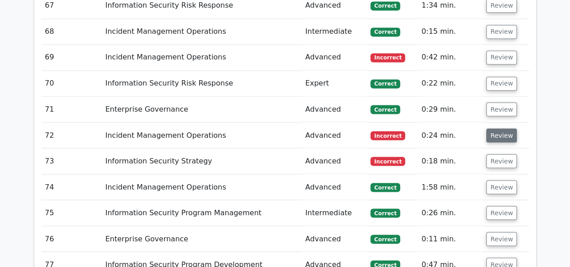
click at [495, 129] on button "Review" at bounding box center [502, 136] width 31 height 14
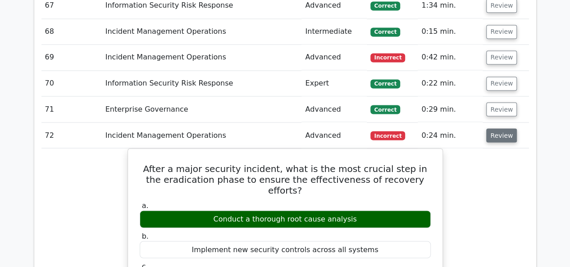
click at [495, 129] on button "Review" at bounding box center [502, 136] width 31 height 14
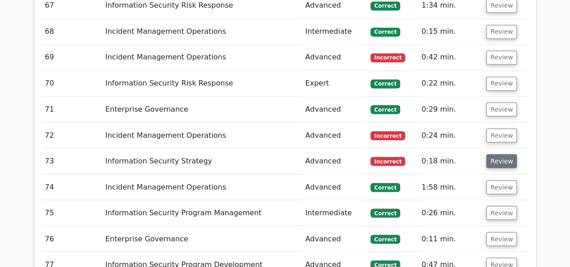
click at [497, 154] on button "Review" at bounding box center [502, 161] width 31 height 14
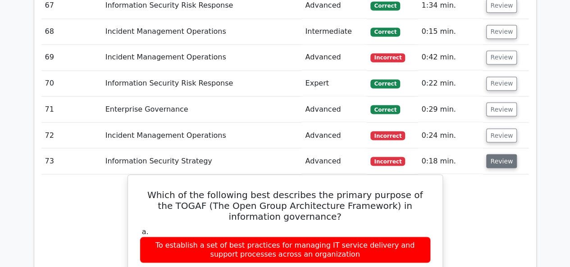
click at [499, 154] on button "Review" at bounding box center [502, 161] width 31 height 14
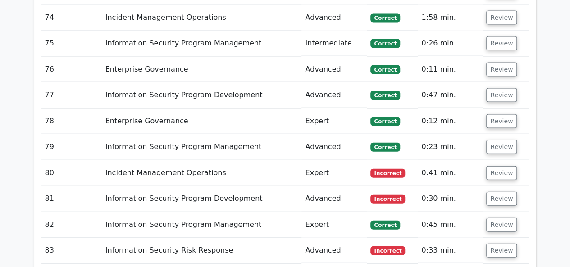
scroll to position [2706, 0]
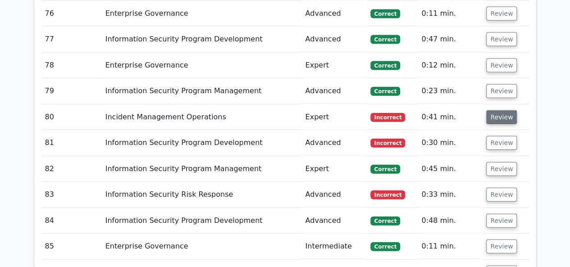
click at [487, 110] on button "Review" at bounding box center [502, 117] width 31 height 14
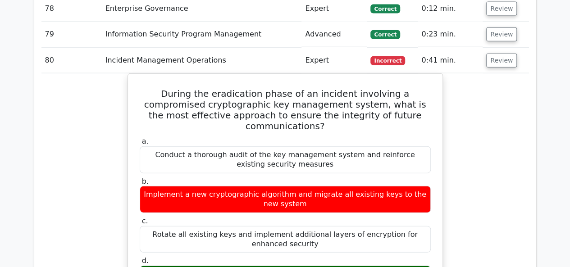
scroll to position [2751, 0]
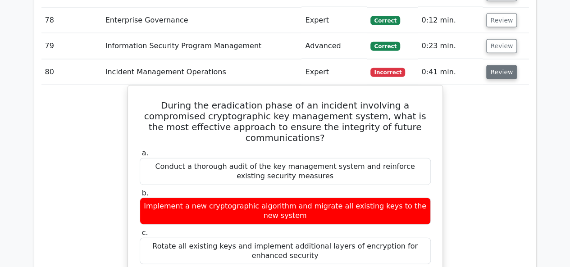
click at [511, 65] on button "Review" at bounding box center [502, 72] width 31 height 14
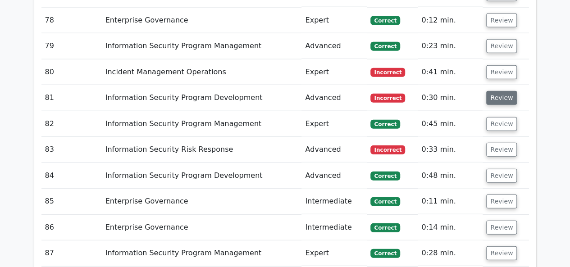
click at [497, 91] on button "Review" at bounding box center [502, 98] width 31 height 14
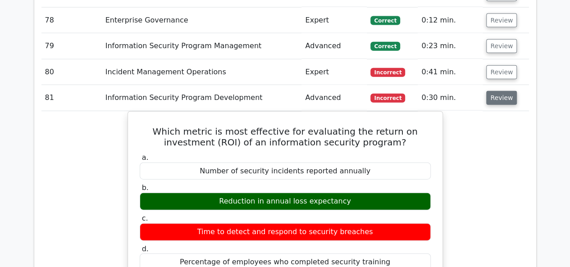
click at [497, 91] on button "Review" at bounding box center [502, 98] width 31 height 14
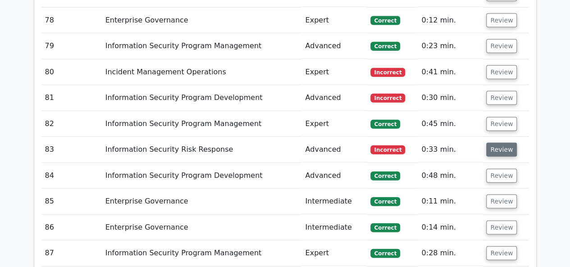
click at [498, 143] on button "Review" at bounding box center [502, 150] width 31 height 14
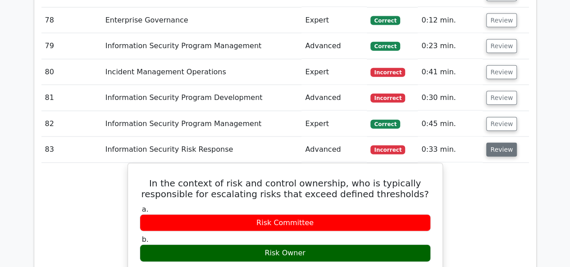
click at [498, 143] on button "Review" at bounding box center [502, 150] width 31 height 14
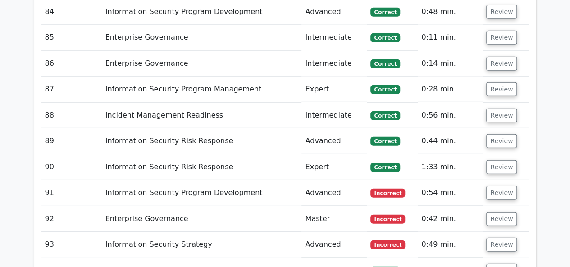
scroll to position [2931, 0]
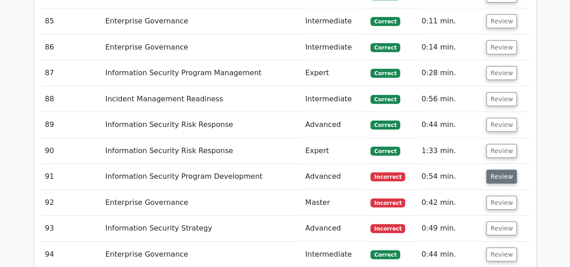
click at [503, 170] on button "Review" at bounding box center [502, 177] width 31 height 14
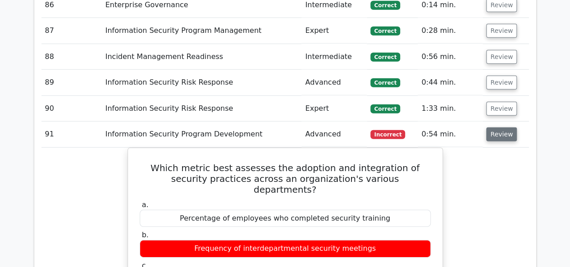
scroll to position [3022, 0]
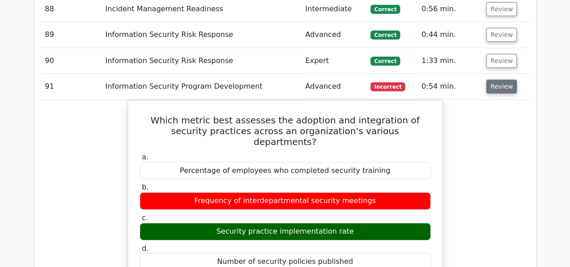
click at [491, 80] on button "Review" at bounding box center [502, 87] width 31 height 14
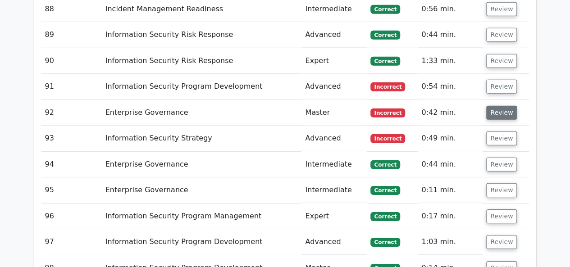
click at [488, 106] on button "Review" at bounding box center [502, 113] width 31 height 14
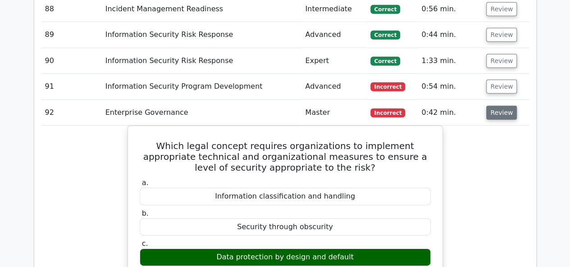
click at [488, 106] on button "Review" at bounding box center [502, 113] width 31 height 14
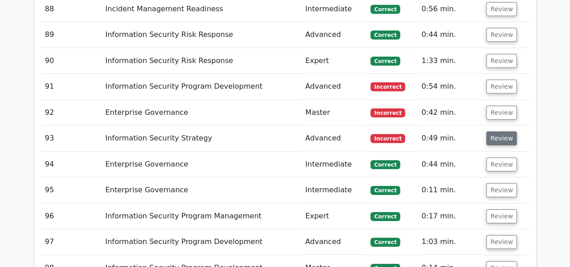
click at [494, 132] on button "Review" at bounding box center [502, 139] width 31 height 14
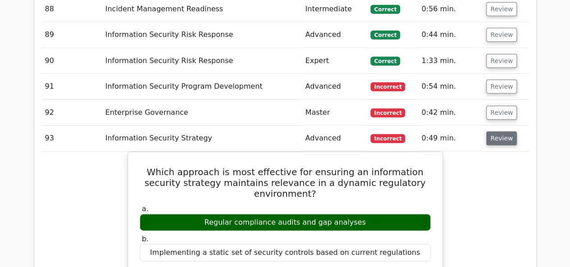
click at [494, 132] on button "Review" at bounding box center [502, 139] width 31 height 14
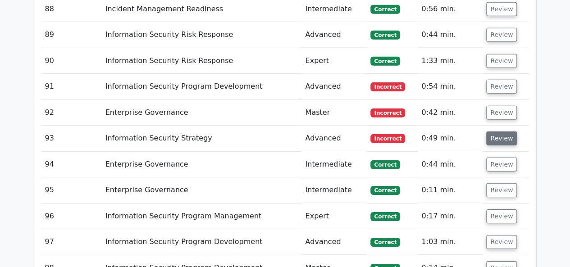
click at [494, 132] on button "Review" at bounding box center [502, 139] width 31 height 14
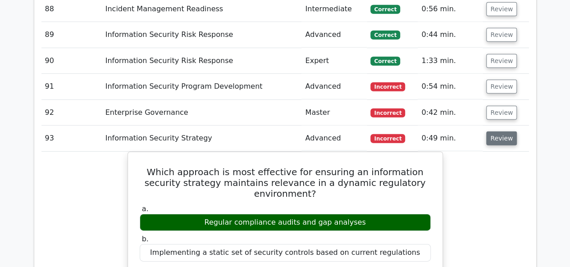
click at [494, 132] on button "Review" at bounding box center [502, 139] width 31 height 14
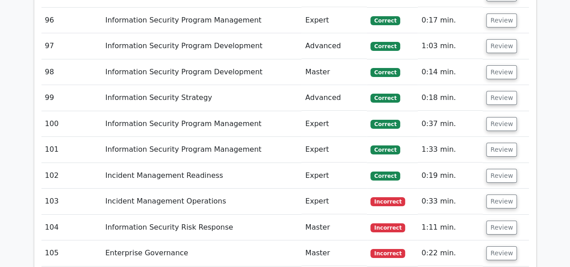
scroll to position [3247, 0]
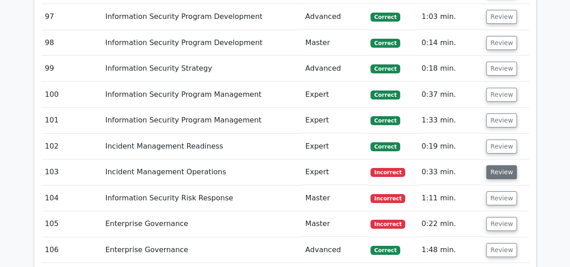
click at [495, 166] on button "Review" at bounding box center [502, 173] width 31 height 14
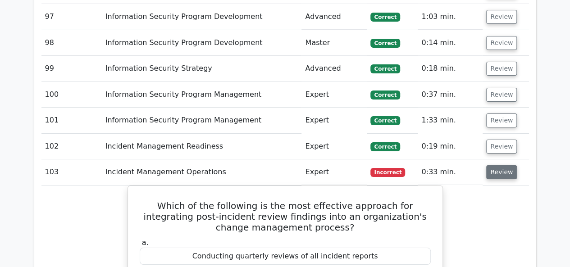
scroll to position [3292, 0]
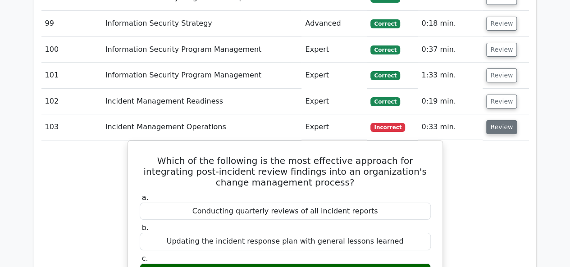
click at [498, 120] on button "Review" at bounding box center [502, 127] width 31 height 14
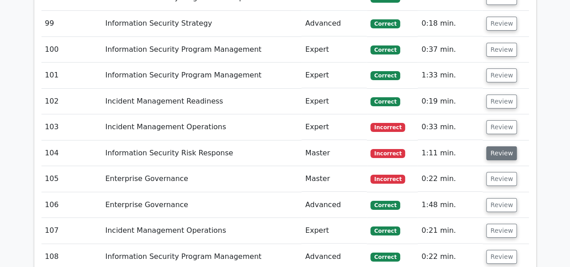
click at [498, 147] on button "Review" at bounding box center [502, 154] width 31 height 14
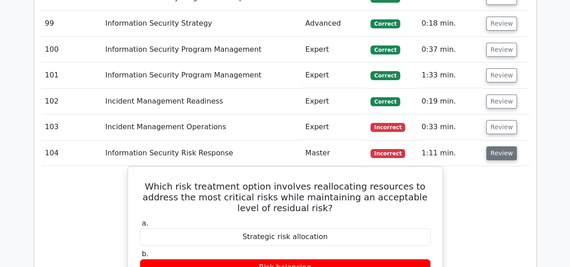
click at [498, 147] on button "Review" at bounding box center [502, 154] width 31 height 14
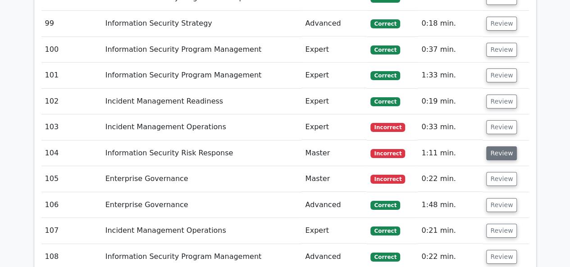
click at [493, 147] on button "Review" at bounding box center [502, 154] width 31 height 14
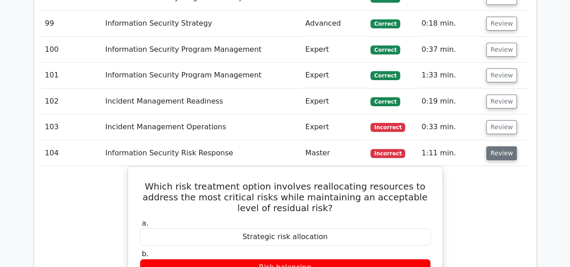
click at [493, 147] on button "Review" at bounding box center [502, 154] width 31 height 14
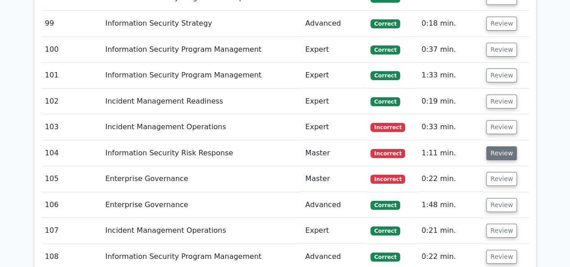
click at [495, 147] on button "Review" at bounding box center [502, 154] width 31 height 14
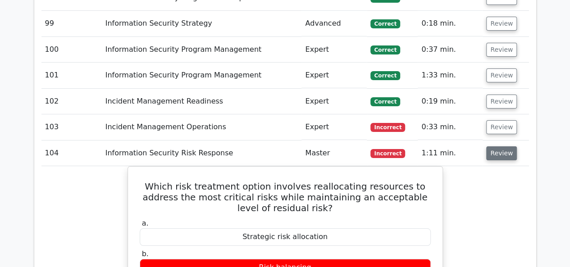
click at [495, 147] on button "Review" at bounding box center [502, 154] width 31 height 14
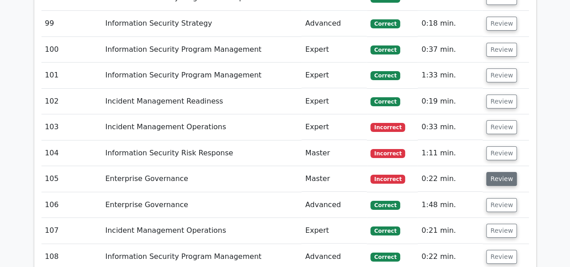
click at [504, 172] on button "Review" at bounding box center [502, 179] width 31 height 14
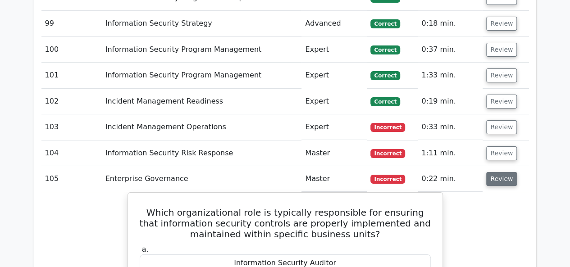
scroll to position [3337, 0]
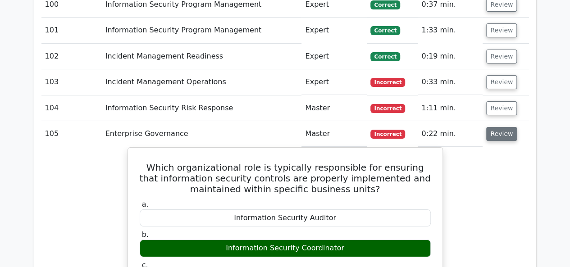
click at [502, 127] on button "Review" at bounding box center [502, 134] width 31 height 14
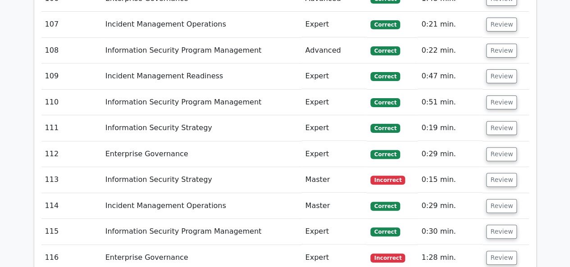
scroll to position [3518, 0]
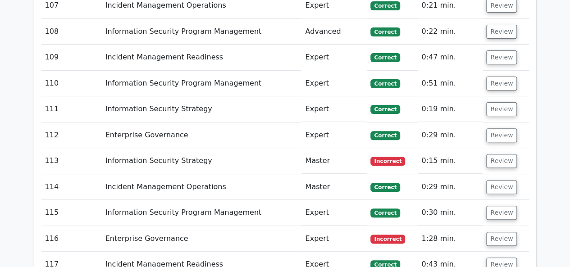
click at [495, 148] on td "Review" at bounding box center [506, 161] width 46 height 26
click at [495, 154] on button "Review" at bounding box center [502, 161] width 31 height 14
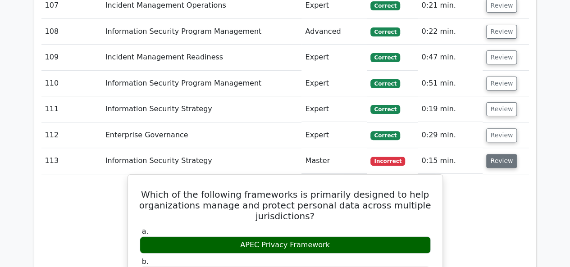
click at [495, 154] on button "Review" at bounding box center [502, 161] width 31 height 14
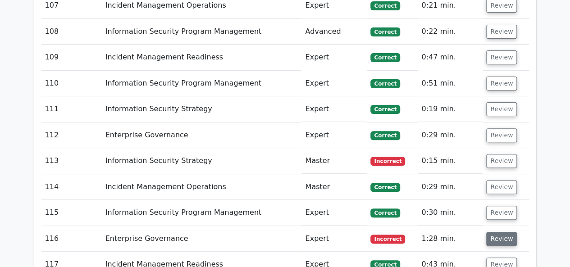
click at [495, 232] on button "Review" at bounding box center [502, 239] width 31 height 14
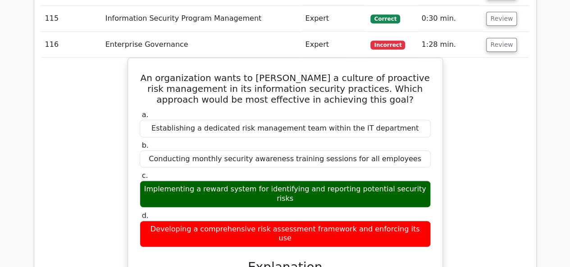
scroll to position [3698, 0]
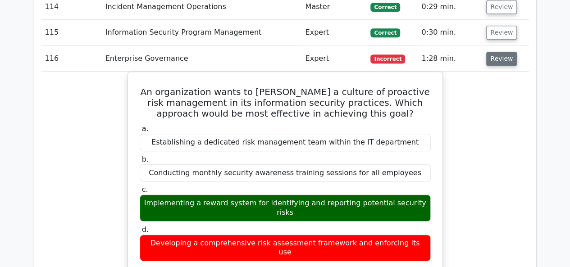
click at [497, 52] on button "Review" at bounding box center [502, 59] width 31 height 14
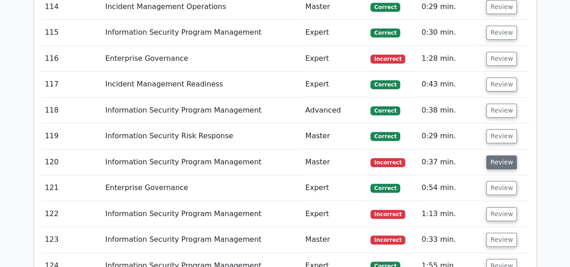
click at [496, 156] on button "Review" at bounding box center [502, 163] width 31 height 14
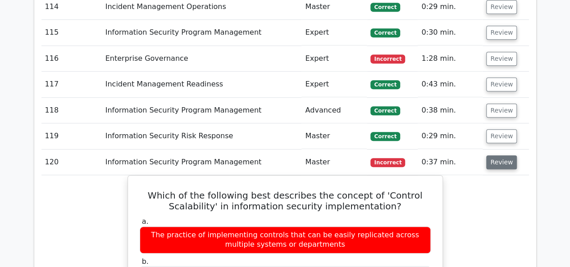
scroll to position [3743, 0]
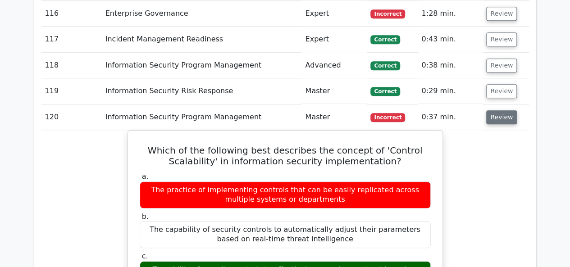
click at [503, 110] on button "Review" at bounding box center [502, 117] width 31 height 14
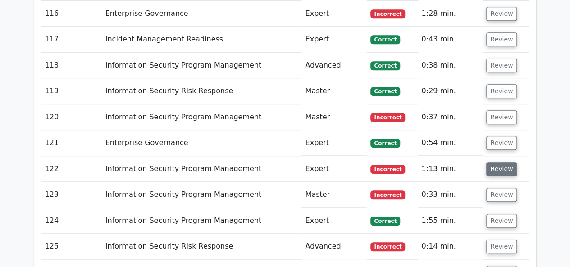
click at [499, 162] on button "Review" at bounding box center [502, 169] width 31 height 14
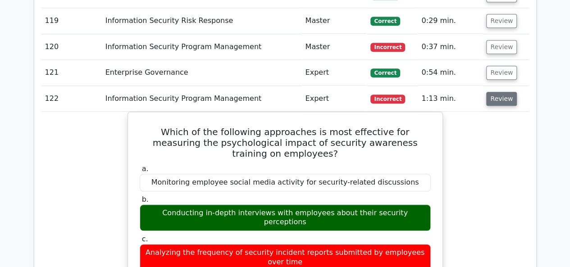
scroll to position [3833, 0]
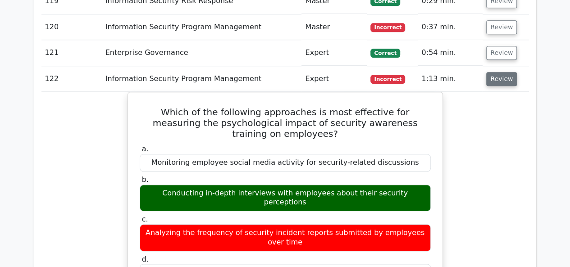
click at [502, 72] on button "Review" at bounding box center [502, 79] width 31 height 14
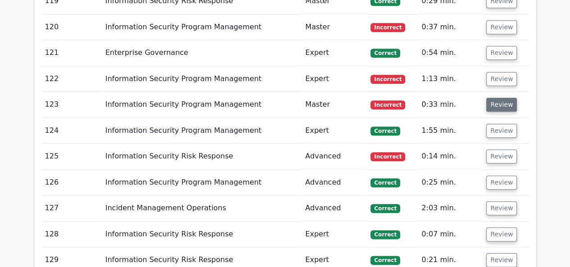
click at [500, 98] on button "Review" at bounding box center [502, 105] width 31 height 14
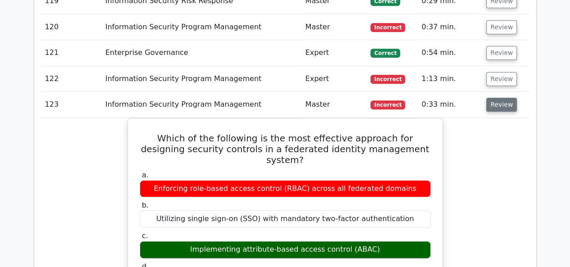
click at [500, 98] on button "Review" at bounding box center [502, 105] width 31 height 14
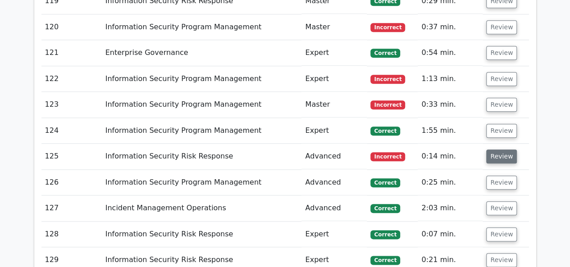
click at [497, 150] on button "Review" at bounding box center [502, 157] width 31 height 14
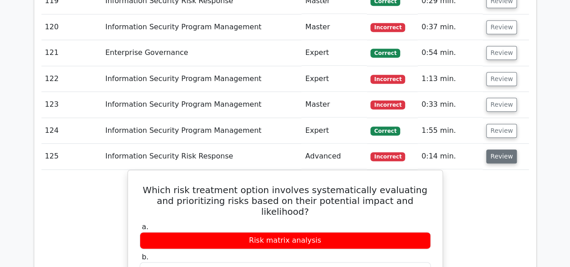
click at [497, 150] on button "Review" at bounding box center [502, 157] width 31 height 14
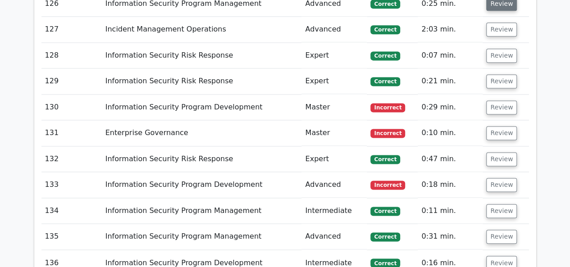
scroll to position [4014, 0]
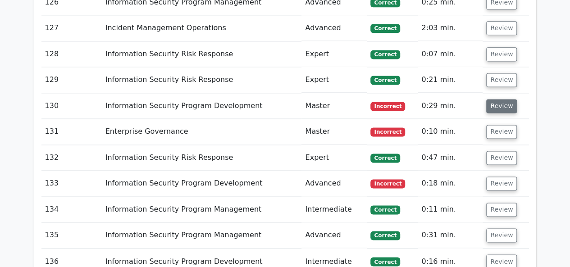
click at [495, 99] on button "Review" at bounding box center [502, 106] width 31 height 14
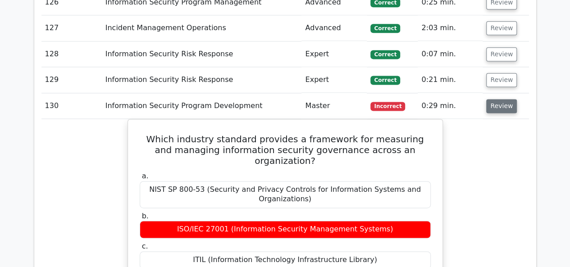
click at [495, 99] on button "Review" at bounding box center [502, 106] width 31 height 14
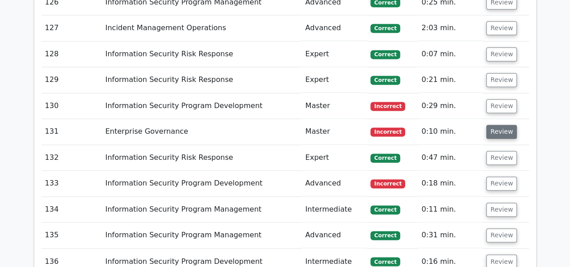
click at [493, 125] on button "Review" at bounding box center [502, 132] width 31 height 14
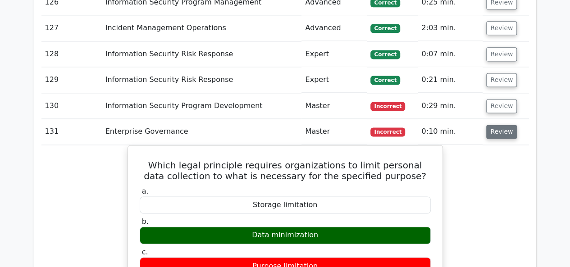
click at [493, 125] on button "Review" at bounding box center [502, 132] width 31 height 14
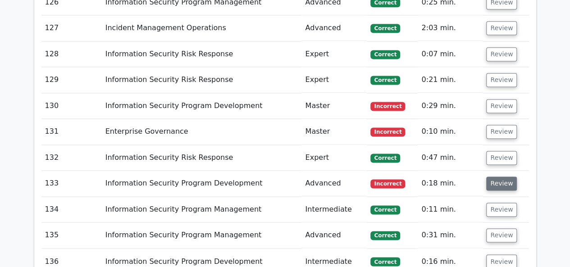
click at [501, 177] on button "Review" at bounding box center [502, 184] width 31 height 14
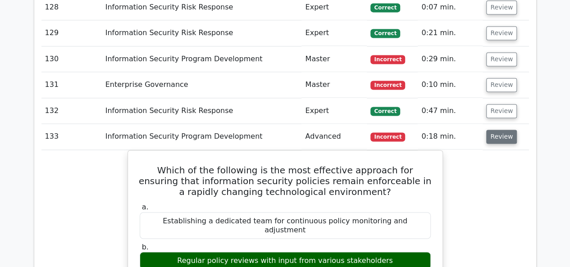
scroll to position [4104, 0]
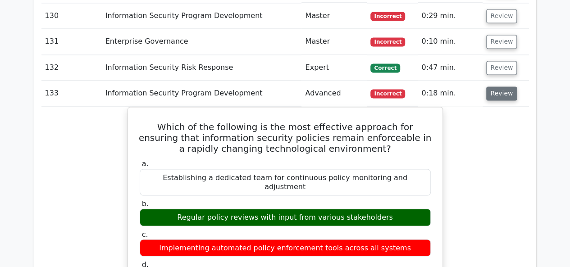
click at [502, 87] on button "Review" at bounding box center [502, 94] width 31 height 14
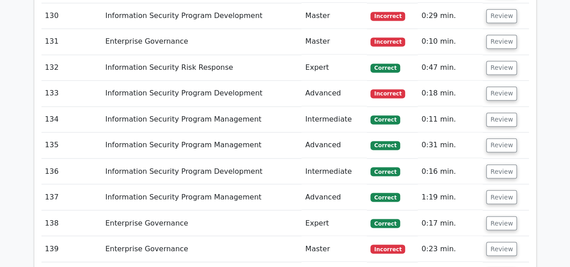
click at [499, 236] on td "Review" at bounding box center [506, 249] width 46 height 26
click at [501, 242] on button "Review" at bounding box center [502, 249] width 31 height 14
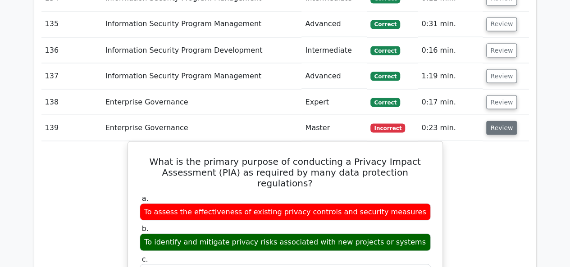
scroll to position [4239, 0]
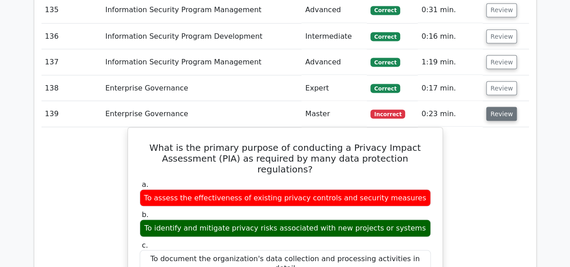
click at [501, 107] on button "Review" at bounding box center [502, 114] width 31 height 14
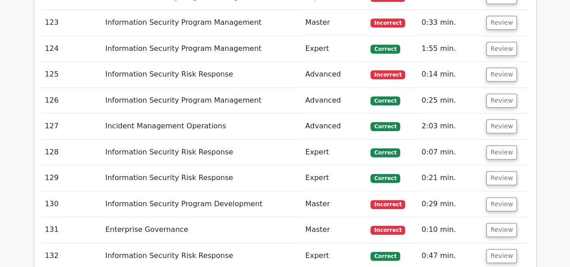
scroll to position [3817, 0]
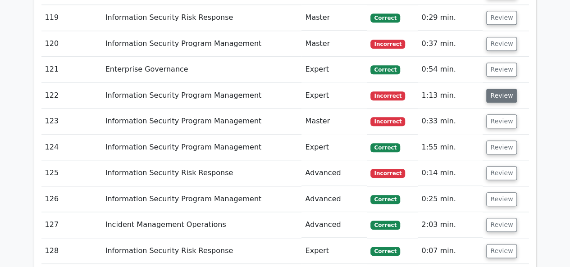
click at [509, 89] on button "Review" at bounding box center [502, 96] width 31 height 14
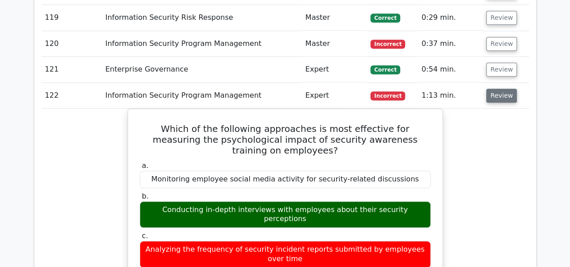
click at [509, 89] on button "Review" at bounding box center [502, 96] width 31 height 14
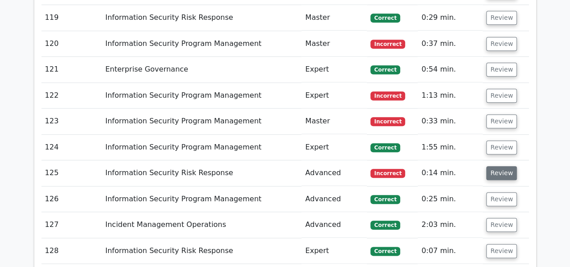
click at [501, 166] on button "Review" at bounding box center [502, 173] width 31 height 14
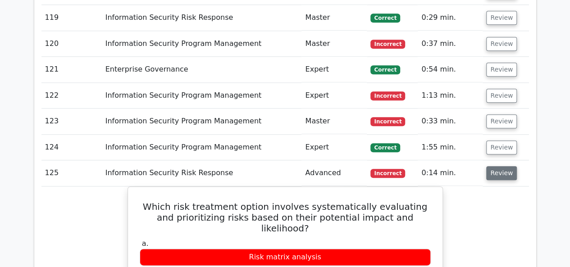
click at [501, 166] on button "Review" at bounding box center [502, 173] width 31 height 14
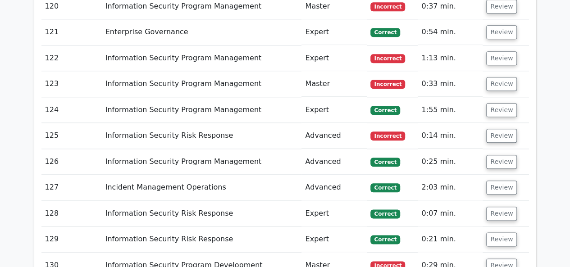
scroll to position [3907, 0]
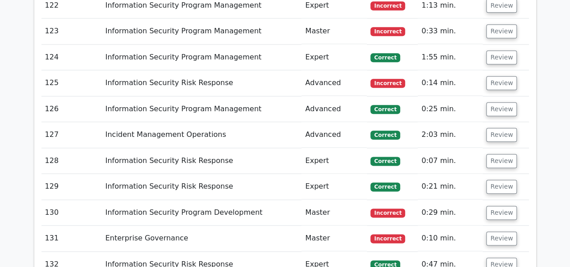
click at [496, 70] on td "Review" at bounding box center [506, 83] width 46 height 26
click at [497, 76] on button "Review" at bounding box center [502, 83] width 31 height 14
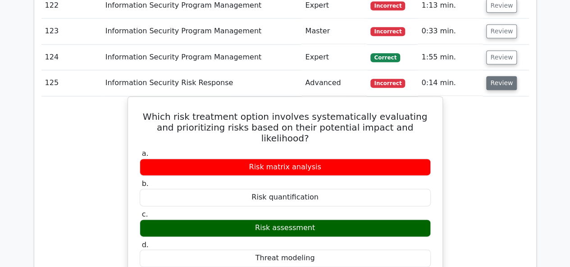
click at [497, 76] on button "Review" at bounding box center [502, 83] width 31 height 14
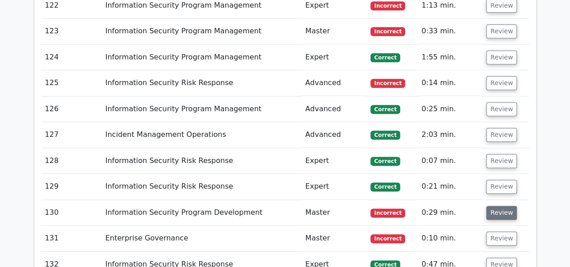
click at [497, 206] on button "Review" at bounding box center [502, 213] width 31 height 14
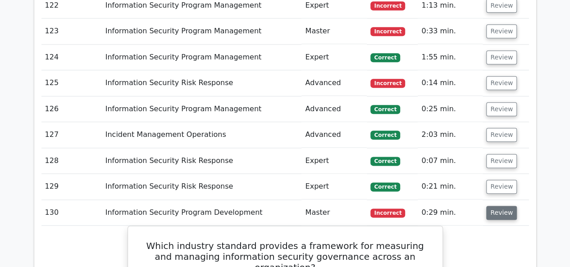
click at [497, 206] on button "Review" at bounding box center [502, 213] width 31 height 14
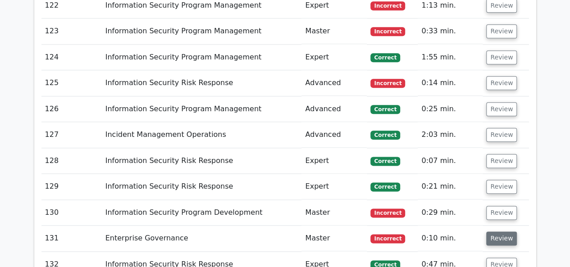
click at [500, 232] on button "Review" at bounding box center [502, 239] width 31 height 14
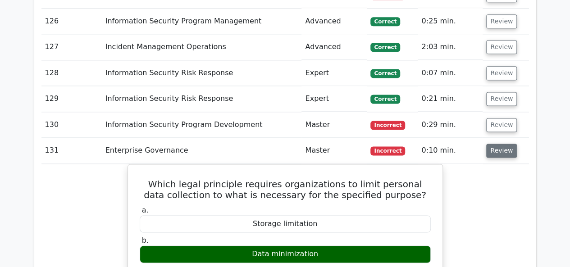
scroll to position [3997, 0]
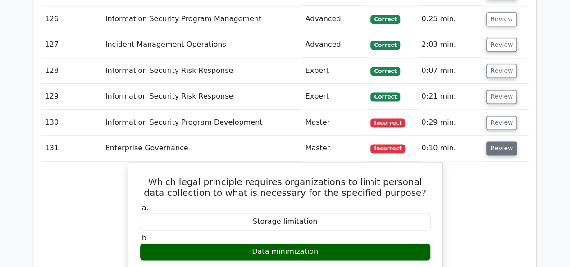
click at [500, 142] on button "Review" at bounding box center [502, 149] width 31 height 14
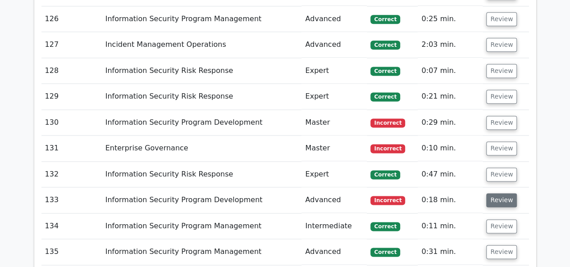
click at [501, 193] on button "Review" at bounding box center [502, 200] width 31 height 14
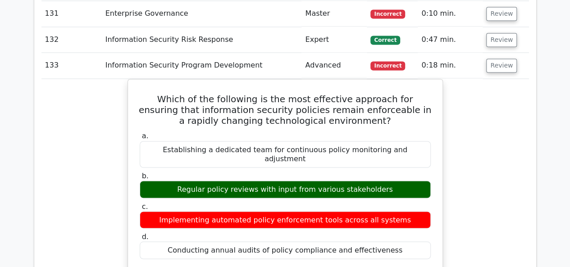
scroll to position [4132, 0]
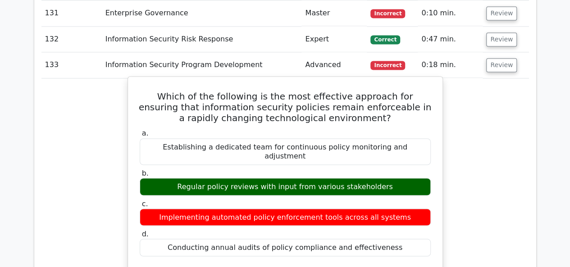
drag, startPoint x: 187, startPoint y: 120, endPoint x: 361, endPoint y: 134, distance: 174.7
click at [361, 134] on div "a. Establishing a dedicated team for continuous policy monitoring and adjustmen…" at bounding box center [285, 192] width 302 height 131
click at [377, 178] on div "Regular policy reviews with input from various stakeholders" at bounding box center [285, 187] width 291 height 18
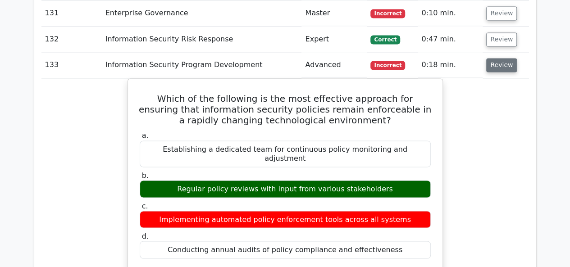
click at [492, 58] on button "Review" at bounding box center [502, 65] width 31 height 14
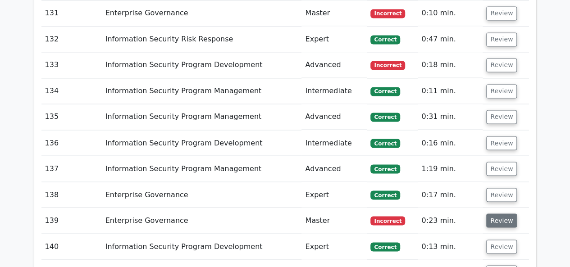
click at [496, 214] on button "Review" at bounding box center [502, 221] width 31 height 14
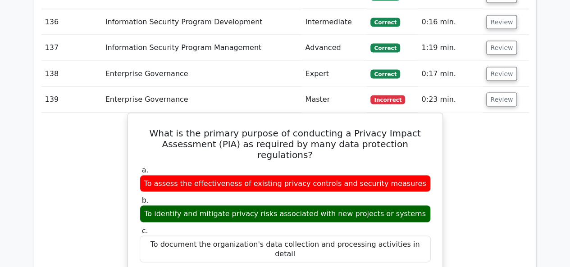
scroll to position [4268, 0]
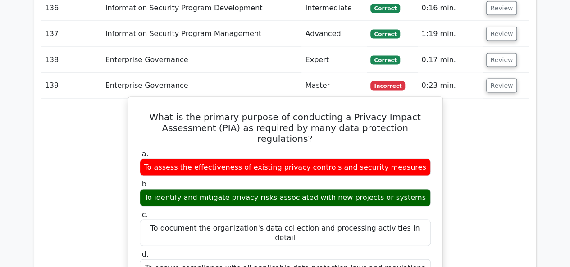
drag, startPoint x: 198, startPoint y: 102, endPoint x: 403, endPoint y: 106, distance: 204.3
click at [403, 159] on div "To assess the effectiveness of existing privacy controls and security measures" at bounding box center [285, 168] width 291 height 18
drag, startPoint x: 186, startPoint y: 129, endPoint x: 388, endPoint y: 132, distance: 202.1
click at [383, 189] on div "To identify and mitigate privacy risks associated with new projects or systems" at bounding box center [285, 198] width 291 height 18
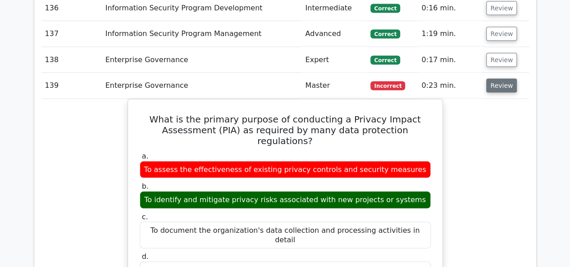
click at [493, 78] on button "Review" at bounding box center [502, 85] width 31 height 14
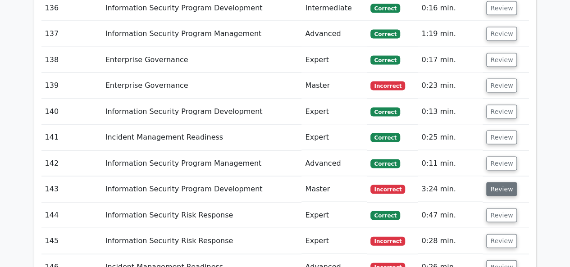
click at [502, 182] on button "Review" at bounding box center [502, 189] width 31 height 14
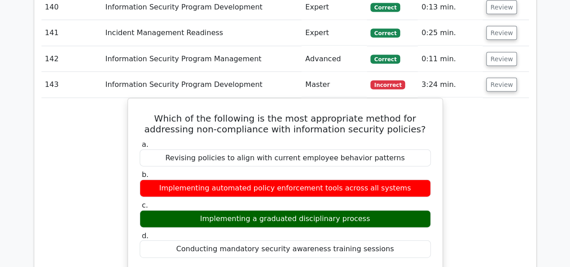
scroll to position [4358, 0]
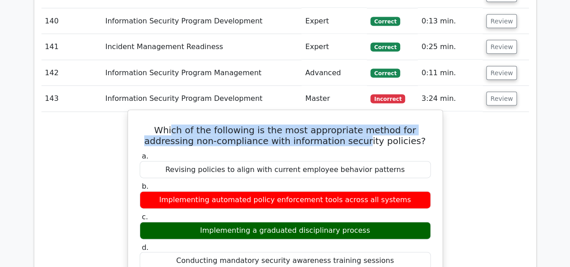
drag, startPoint x: 160, startPoint y: 77, endPoint x: 341, endPoint y: 83, distance: 181.4
click at [341, 125] on h5 "Which of the following is the most appropriate method for addressing non-compli…" at bounding box center [285, 136] width 293 height 22
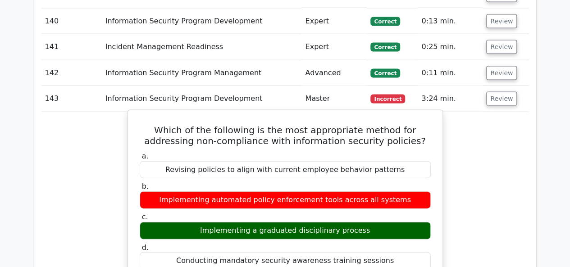
click at [395, 125] on h5 "Which of the following is the most appropriate method for addressing non-compli…" at bounding box center [285, 136] width 293 height 22
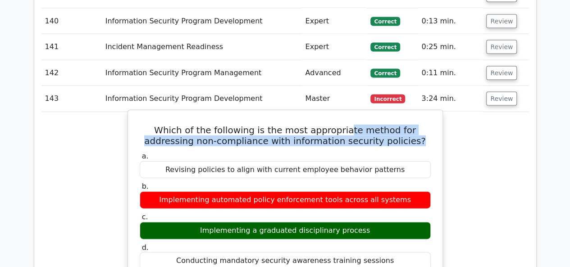
drag, startPoint x: 342, startPoint y: 85, endPoint x: 326, endPoint y: 70, distance: 22.7
click at [326, 125] on h5 "Which of the following is the most appropriate method for addressing non-compli…" at bounding box center [285, 136] width 293 height 22
drag, startPoint x: 311, startPoint y: 173, endPoint x: 334, endPoint y: 173, distance: 22.5
click at [334, 222] on div "Implementing a graduated disciplinary process" at bounding box center [285, 231] width 291 height 18
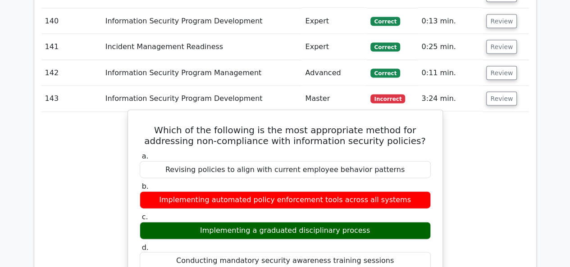
click at [353, 222] on div "Implementing a graduated disciplinary process" at bounding box center [285, 231] width 291 height 18
drag, startPoint x: 319, startPoint y: 176, endPoint x: 216, endPoint y: 179, distance: 102.9
click at [216, 222] on div "Implementing a graduated disciplinary process" at bounding box center [285, 231] width 291 height 18
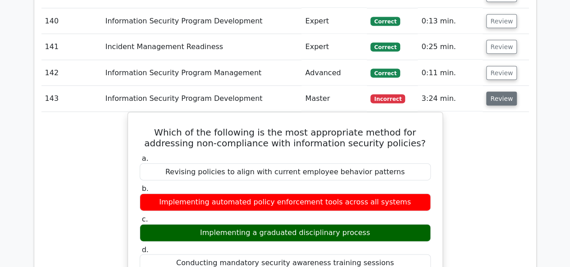
click at [492, 92] on button "Review" at bounding box center [502, 99] width 31 height 14
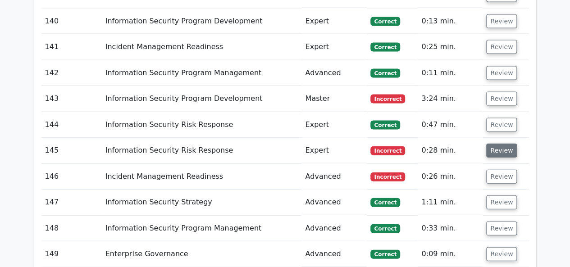
click at [500, 144] on button "Review" at bounding box center [502, 151] width 31 height 14
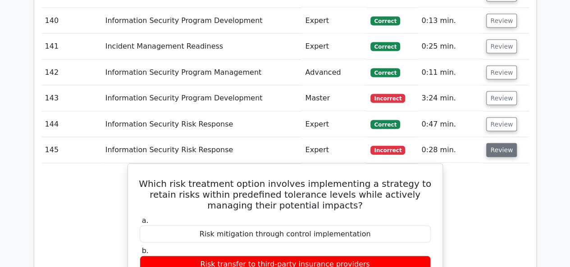
scroll to position [4403, 0]
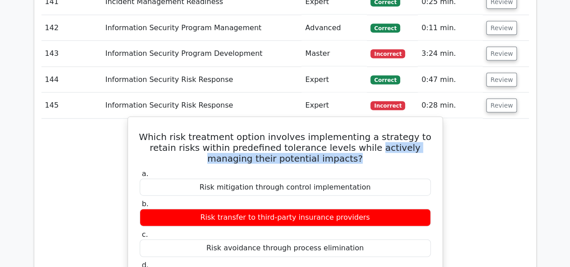
drag, startPoint x: 339, startPoint y: 103, endPoint x: 331, endPoint y: 92, distance: 13.5
click at [331, 132] on h5 "Which risk treatment option involves implementing a strategy to retain risks wi…" at bounding box center [285, 148] width 293 height 32
drag, startPoint x: 140, startPoint y: 78, endPoint x: 367, endPoint y: 222, distance: 269.5
copy div "Which risk treatment option involves implementing a strategy to retain risks wi…"
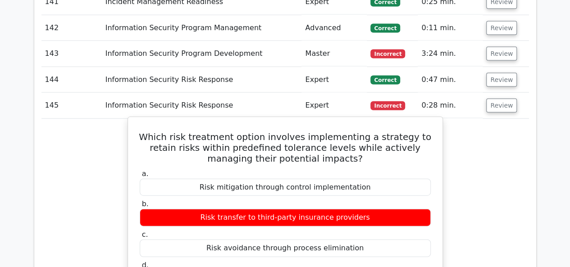
drag, startPoint x: 364, startPoint y: 160, endPoint x: 207, endPoint y: 158, distance: 156.9
click at [207, 209] on div "Risk transfer to third-party insurance providers" at bounding box center [285, 218] width 291 height 18
copy div "Risk transfer to third-party insurance providers"
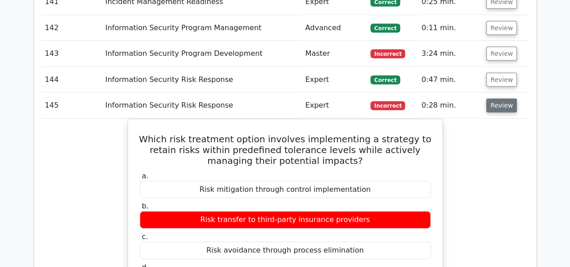
click at [501, 99] on button "Review" at bounding box center [502, 106] width 31 height 14
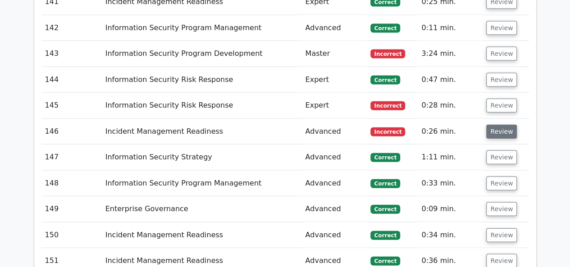
click at [503, 125] on button "Review" at bounding box center [502, 132] width 31 height 14
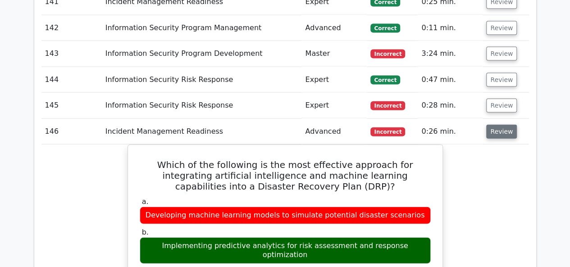
click at [498, 125] on button "Review" at bounding box center [502, 132] width 31 height 14
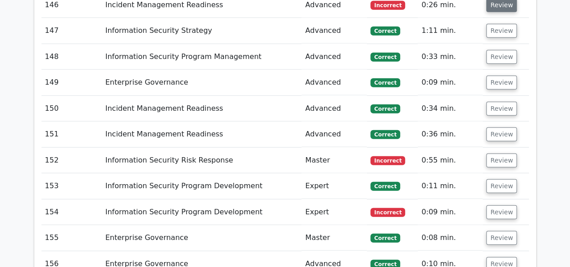
scroll to position [4538, 0]
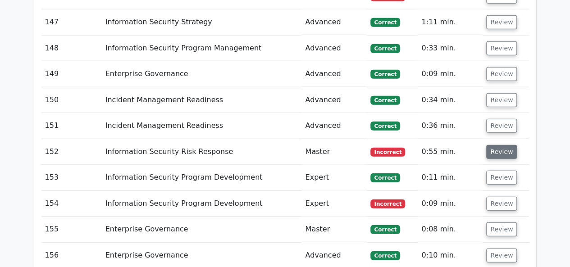
click at [492, 145] on button "Review" at bounding box center [502, 152] width 31 height 14
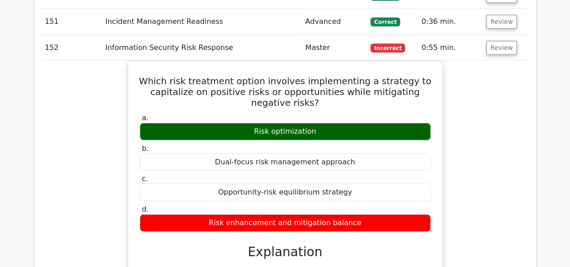
scroll to position [4628, 0]
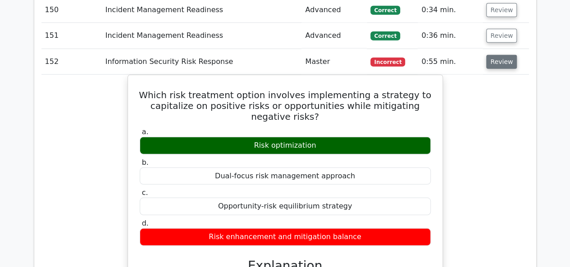
click at [497, 55] on button "Review" at bounding box center [502, 62] width 31 height 14
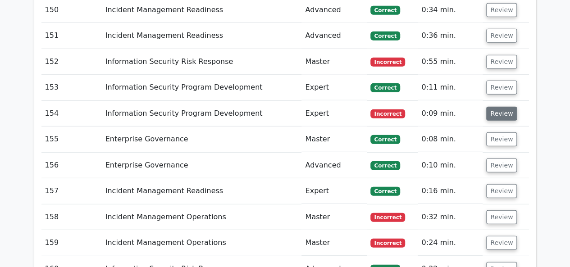
click at [492, 107] on button "Review" at bounding box center [502, 114] width 31 height 14
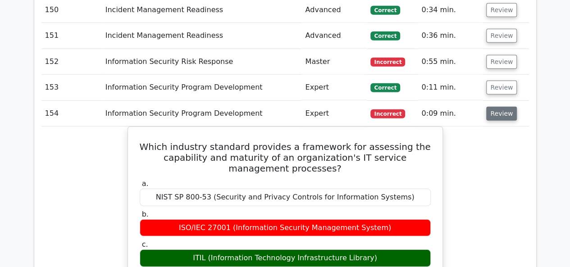
click at [492, 107] on button "Review" at bounding box center [502, 114] width 31 height 14
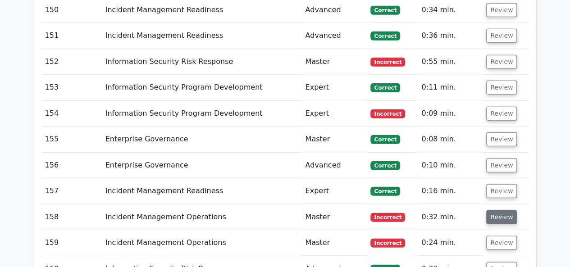
click at [500, 211] on button "Review" at bounding box center [502, 218] width 31 height 14
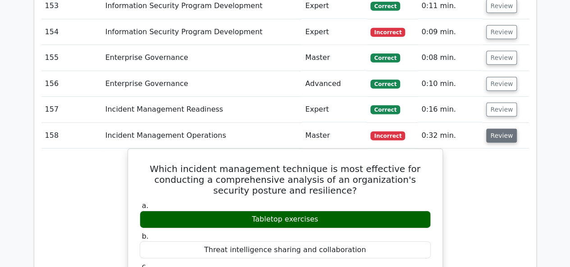
scroll to position [4719, 0]
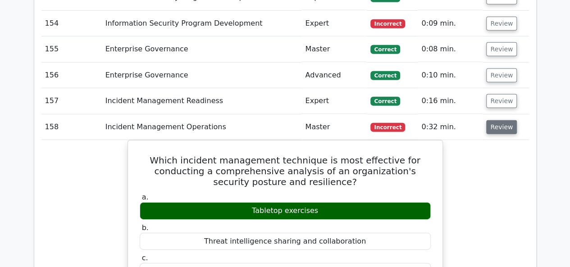
click at [503, 120] on button "Review" at bounding box center [502, 127] width 31 height 14
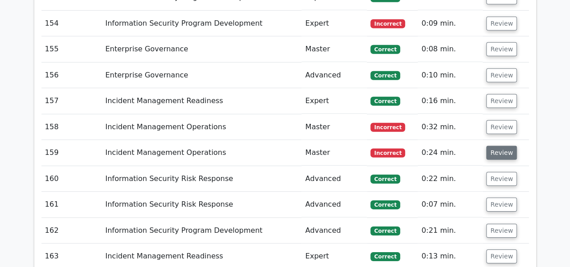
click at [500, 146] on button "Review" at bounding box center [502, 153] width 31 height 14
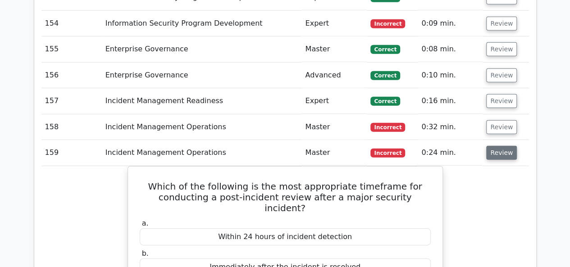
click at [500, 146] on button "Review" at bounding box center [502, 153] width 31 height 14
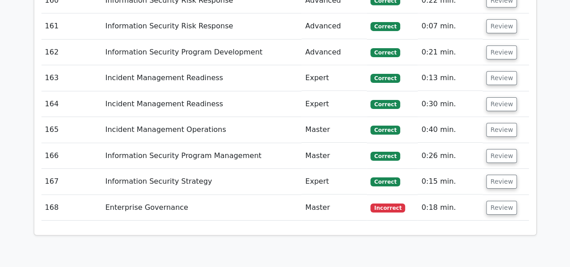
scroll to position [4899, 0]
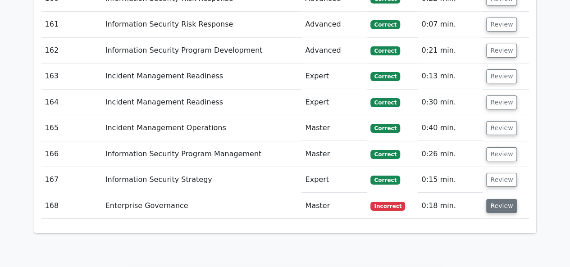
click at [509, 199] on button "Review" at bounding box center [502, 206] width 31 height 14
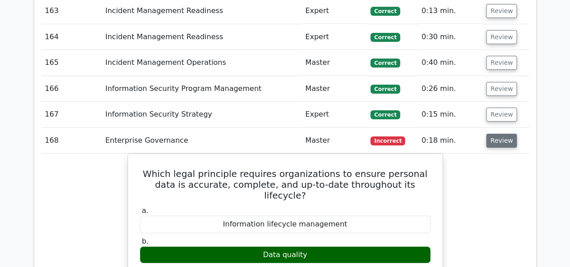
scroll to position [4989, 0]
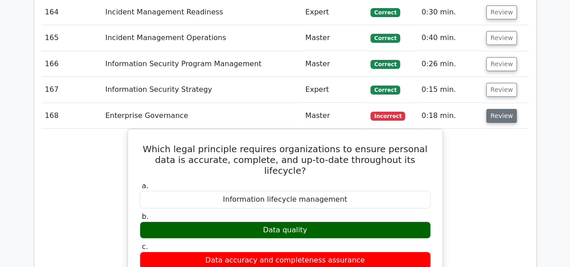
click at [503, 109] on button "Review" at bounding box center [502, 116] width 31 height 14
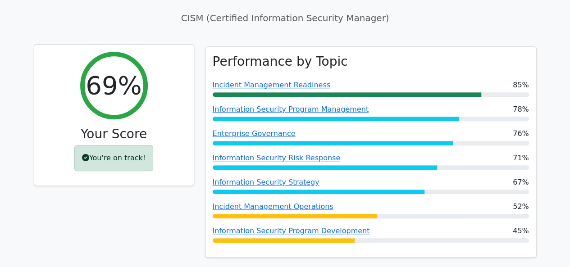
scroll to position [0, 0]
